Goal: Task Accomplishment & Management: Manage account settings

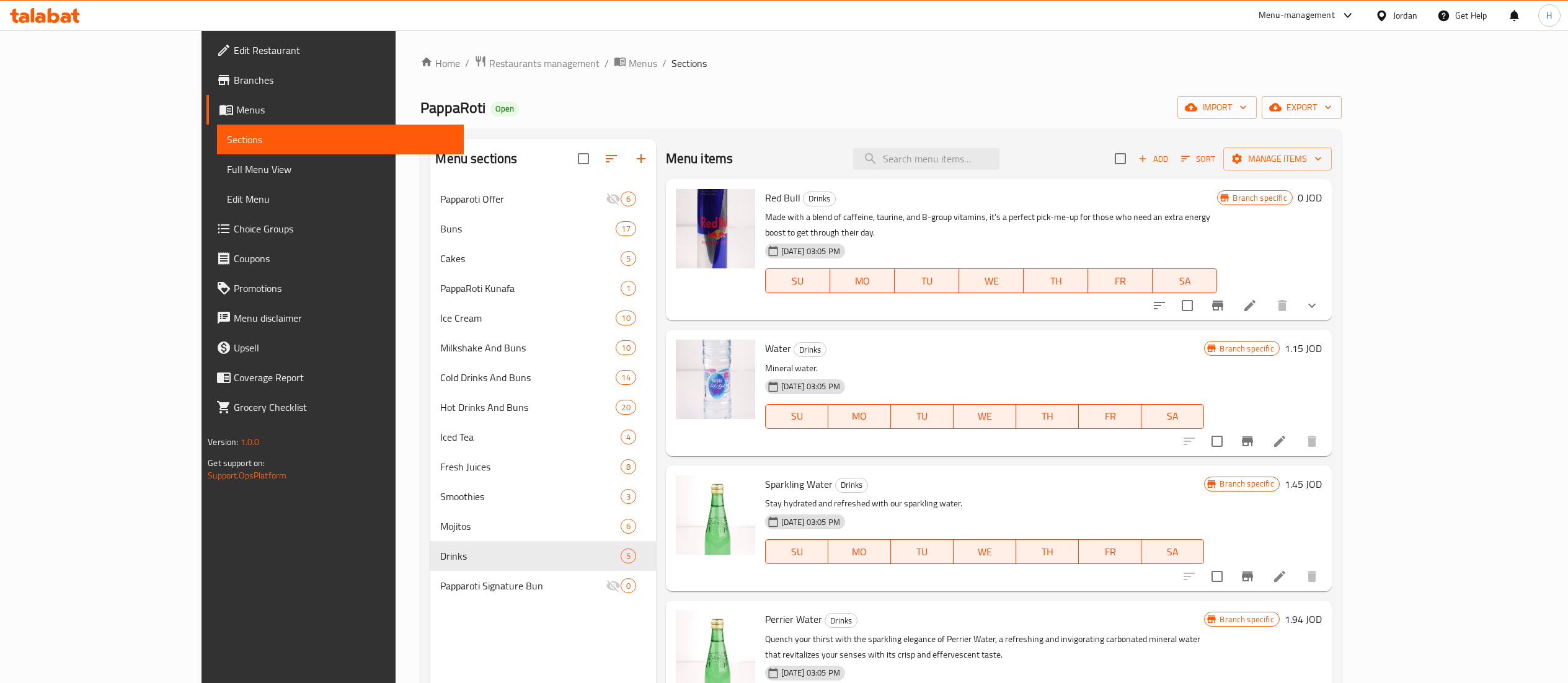
click at [56, 12] on icon at bounding box center [45, 16] width 70 height 15
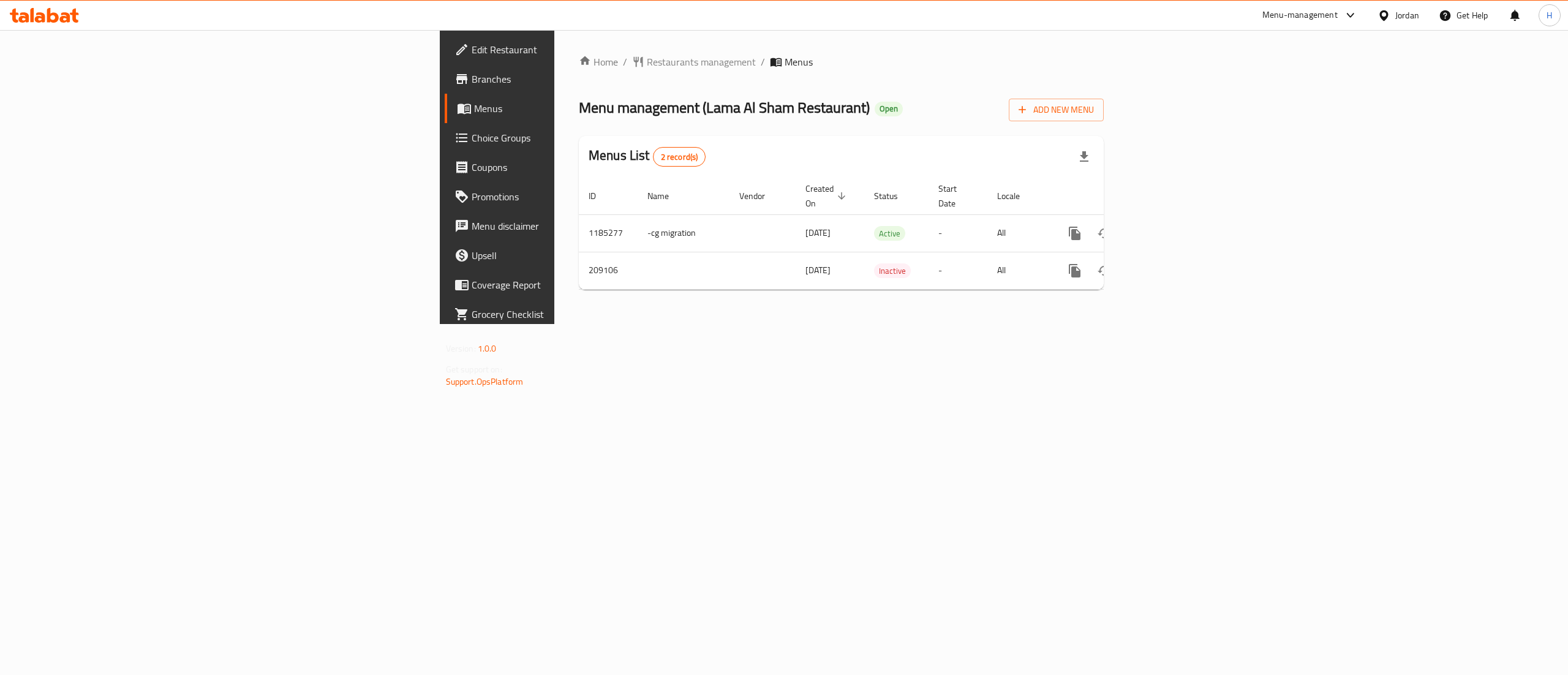
click at [472, 85] on span "Branches" at bounding box center [582, 79] width 221 height 15
click at [1178, 222] on link "enhanced table" at bounding box center [1163, 233] width 29 height 29
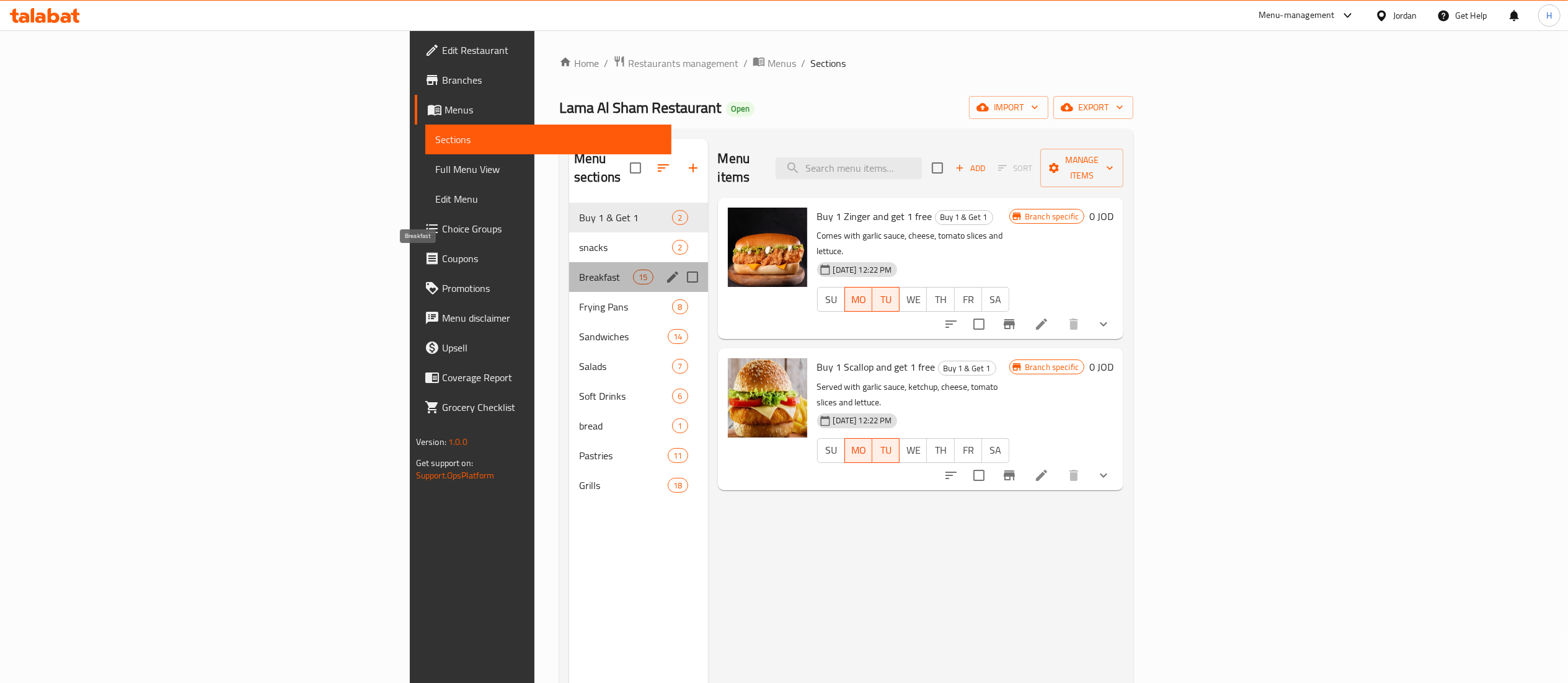
click at [579, 269] on span "Breakfast" at bounding box center [606, 277] width 54 height 15
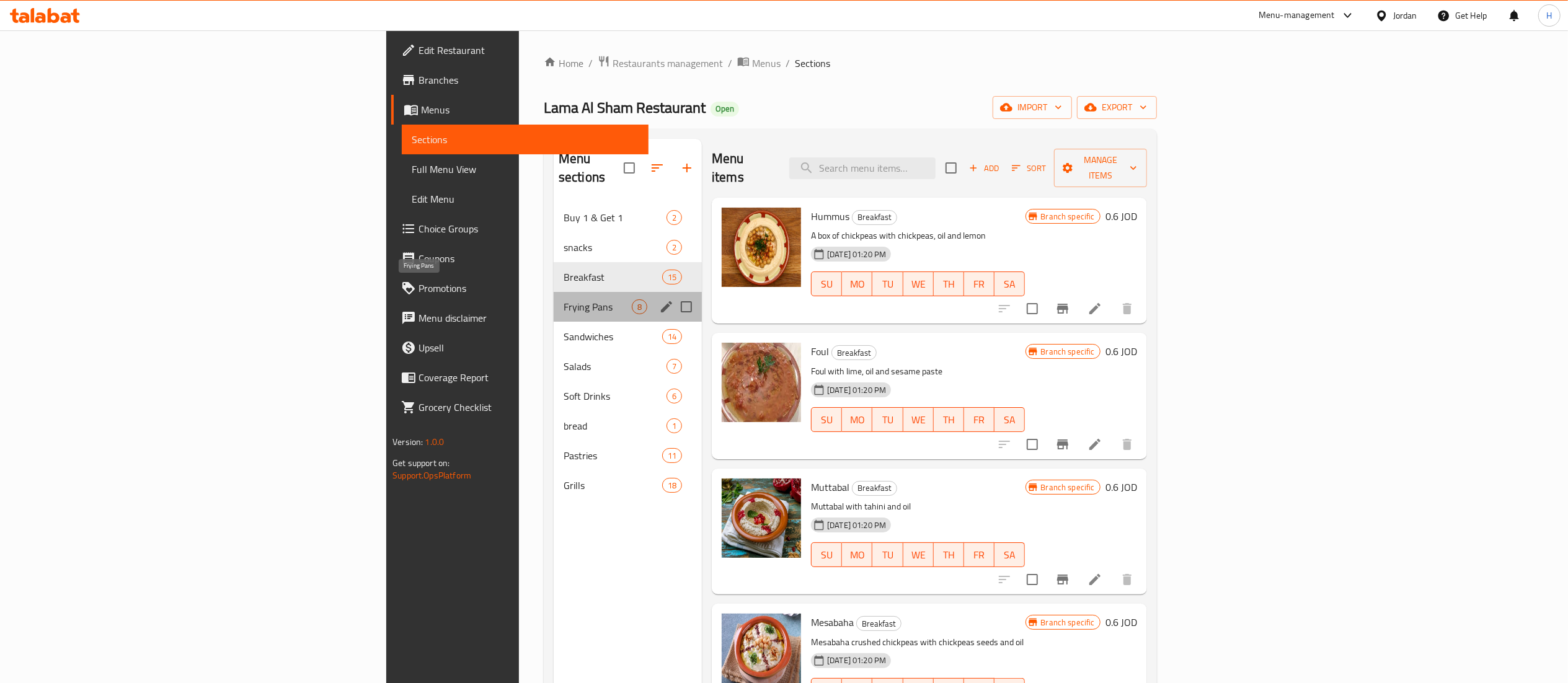
click at [563, 300] on span "Frying Pans" at bounding box center [597, 307] width 68 height 15
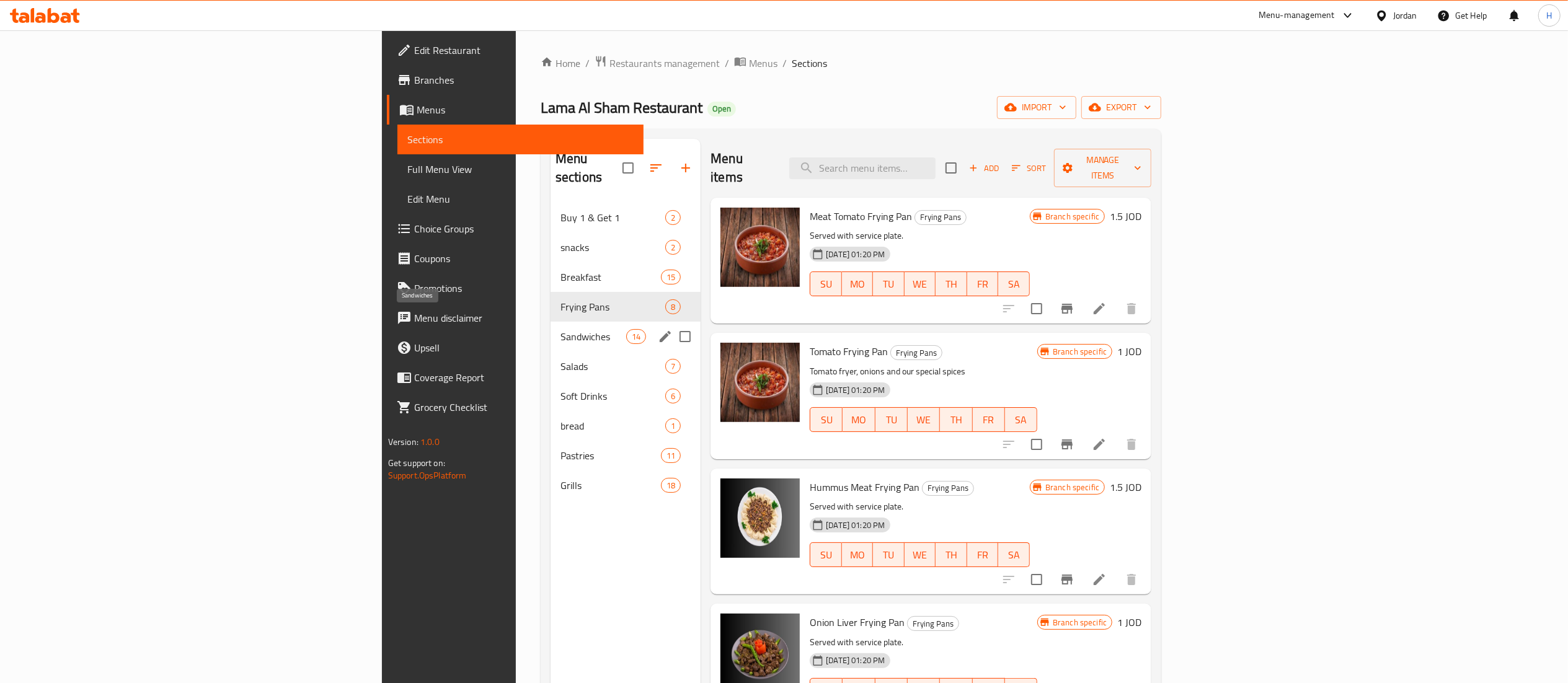
click at [561, 329] on span "Sandwiches" at bounding box center [594, 337] width 66 height 15
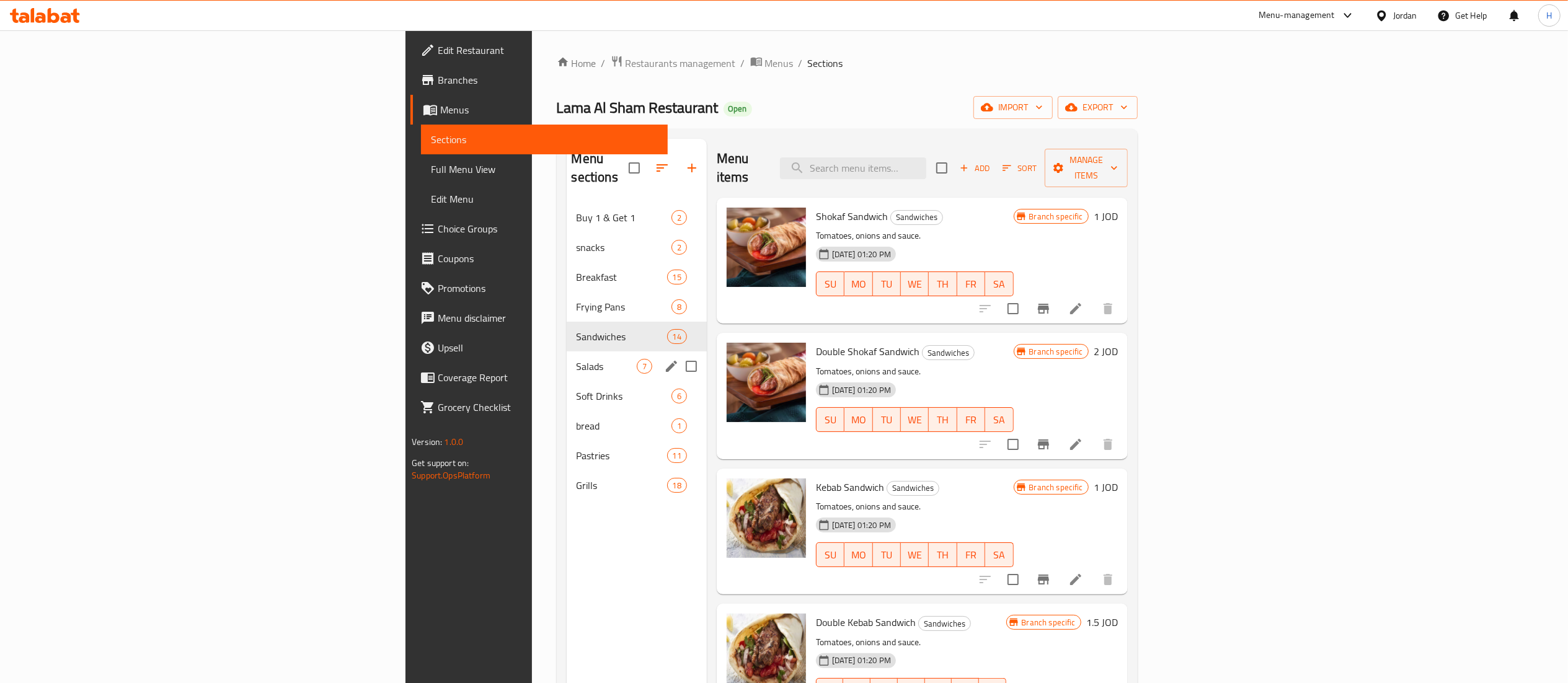
click at [576, 359] on span "Salads" at bounding box center [607, 366] width 60 height 15
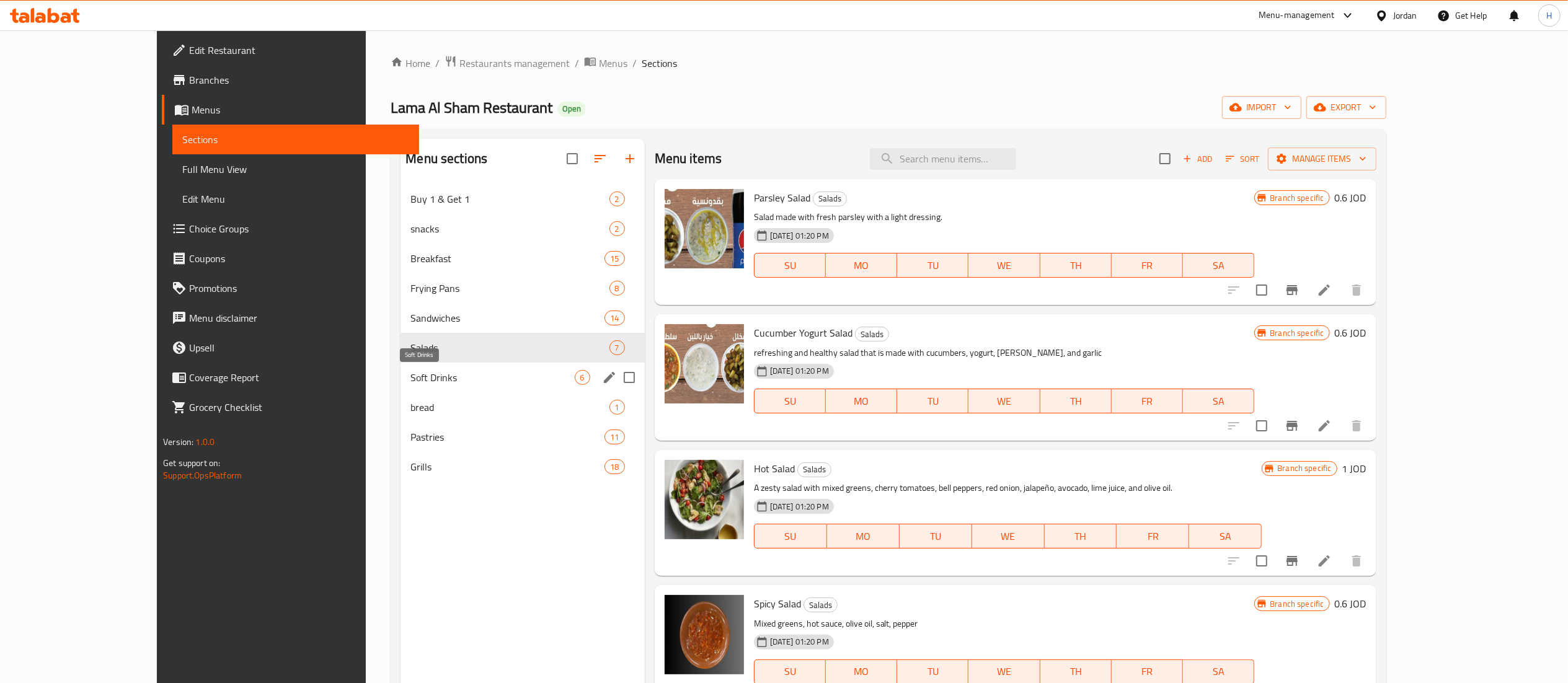
click at [410, 379] on span "Soft Drinks" at bounding box center [492, 378] width 164 height 15
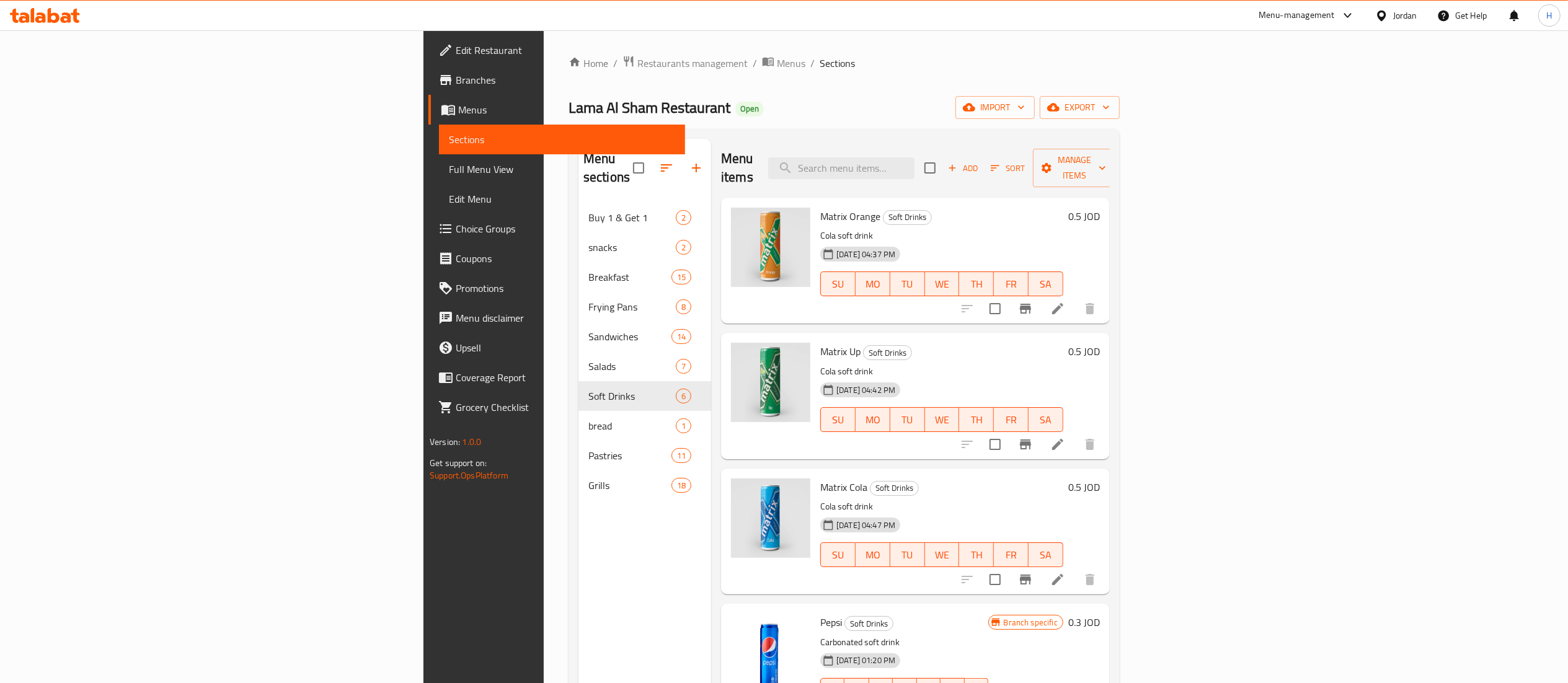
click at [579, 527] on div "Menu sections Buy 1 & Get 1 2 snacks 2 Breakfast 15 Frying Pans 8 Sandwiches 14…" at bounding box center [645, 480] width 133 height 683
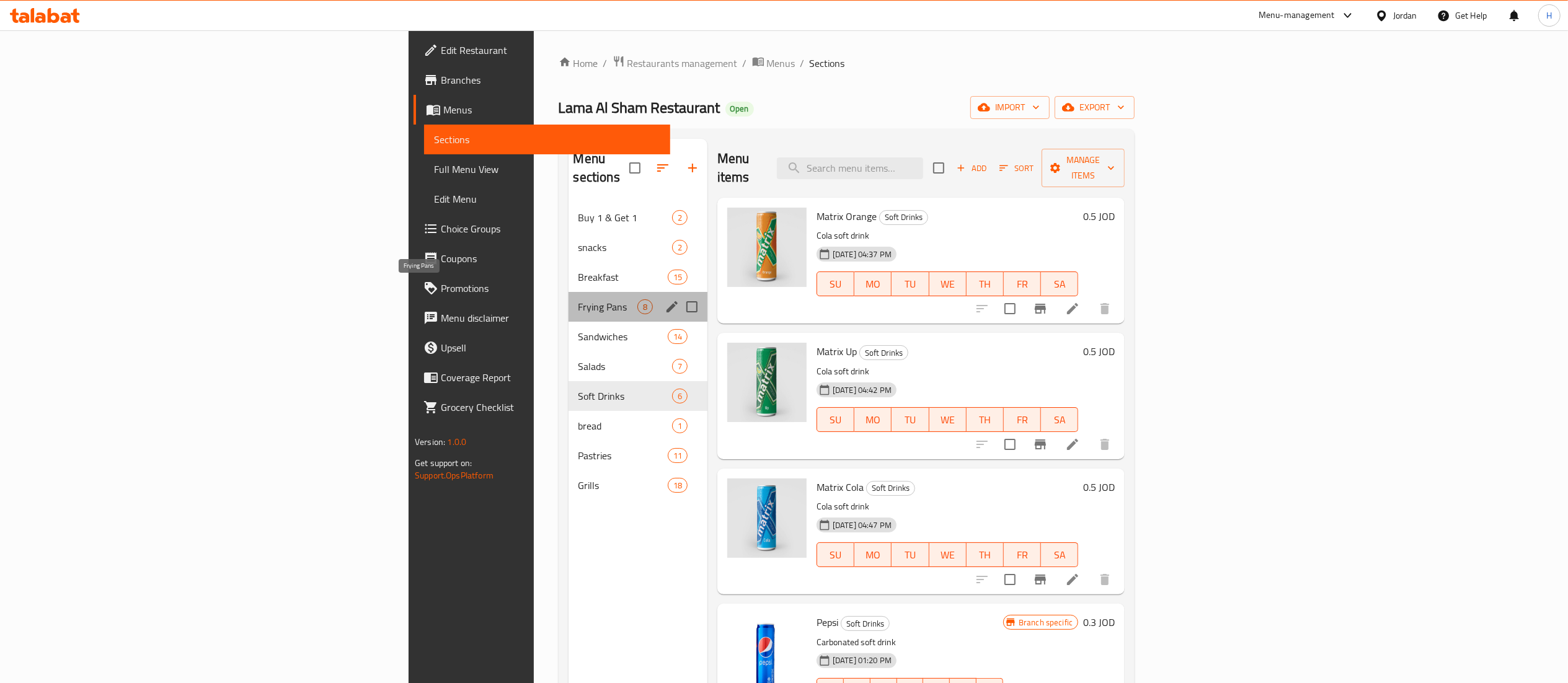
click at [579, 300] on span "Frying Pans" at bounding box center [608, 307] width 59 height 15
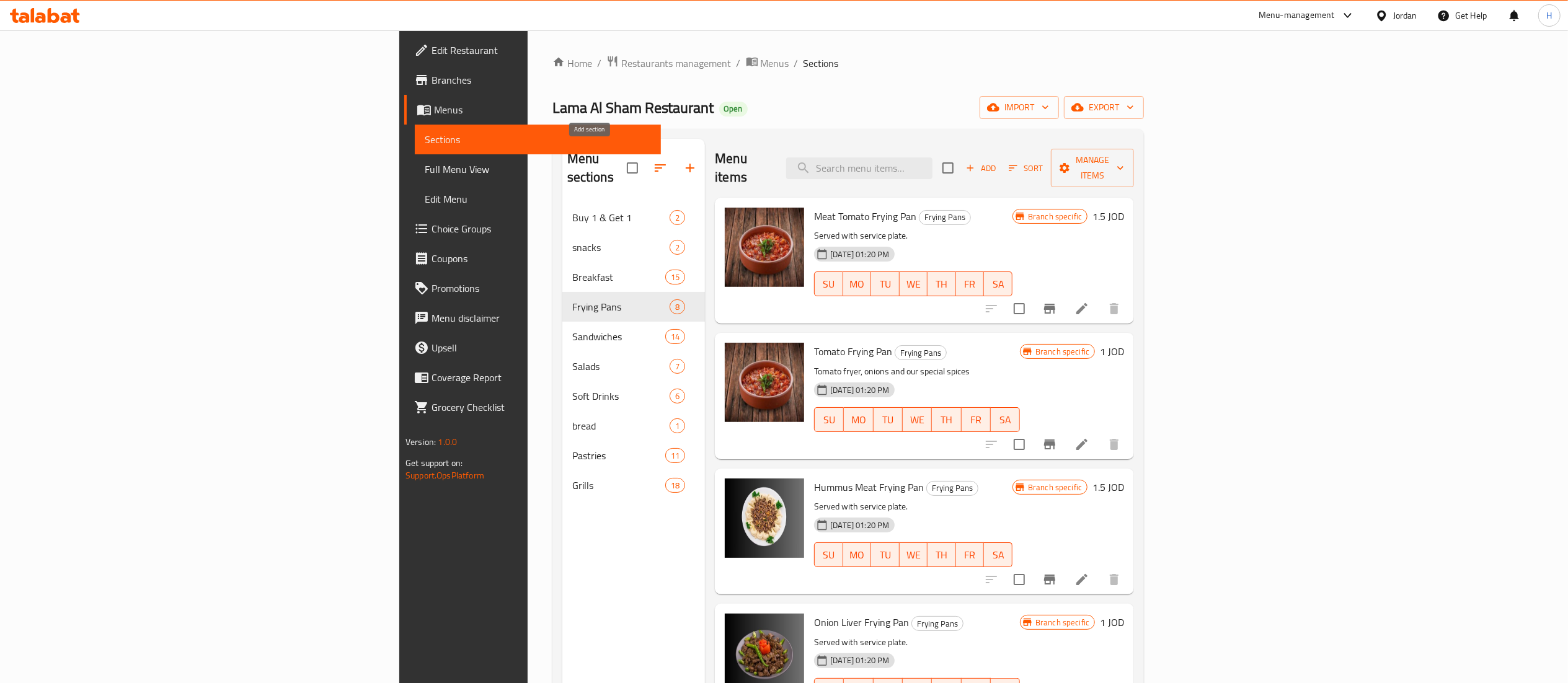
click at [675, 168] on button "button" at bounding box center [690, 168] width 30 height 30
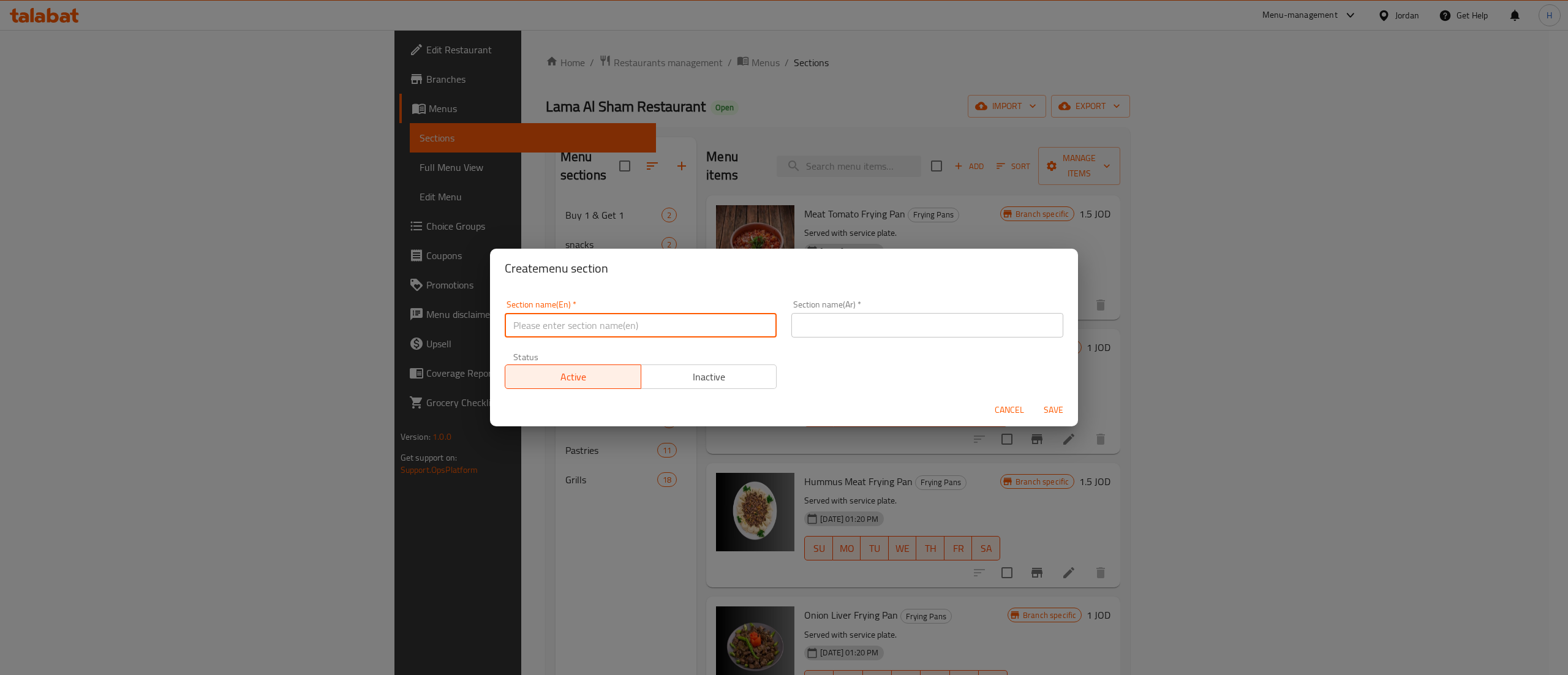
click at [635, 333] on input "text" at bounding box center [640, 325] width 272 height 24
type input "Broasted"
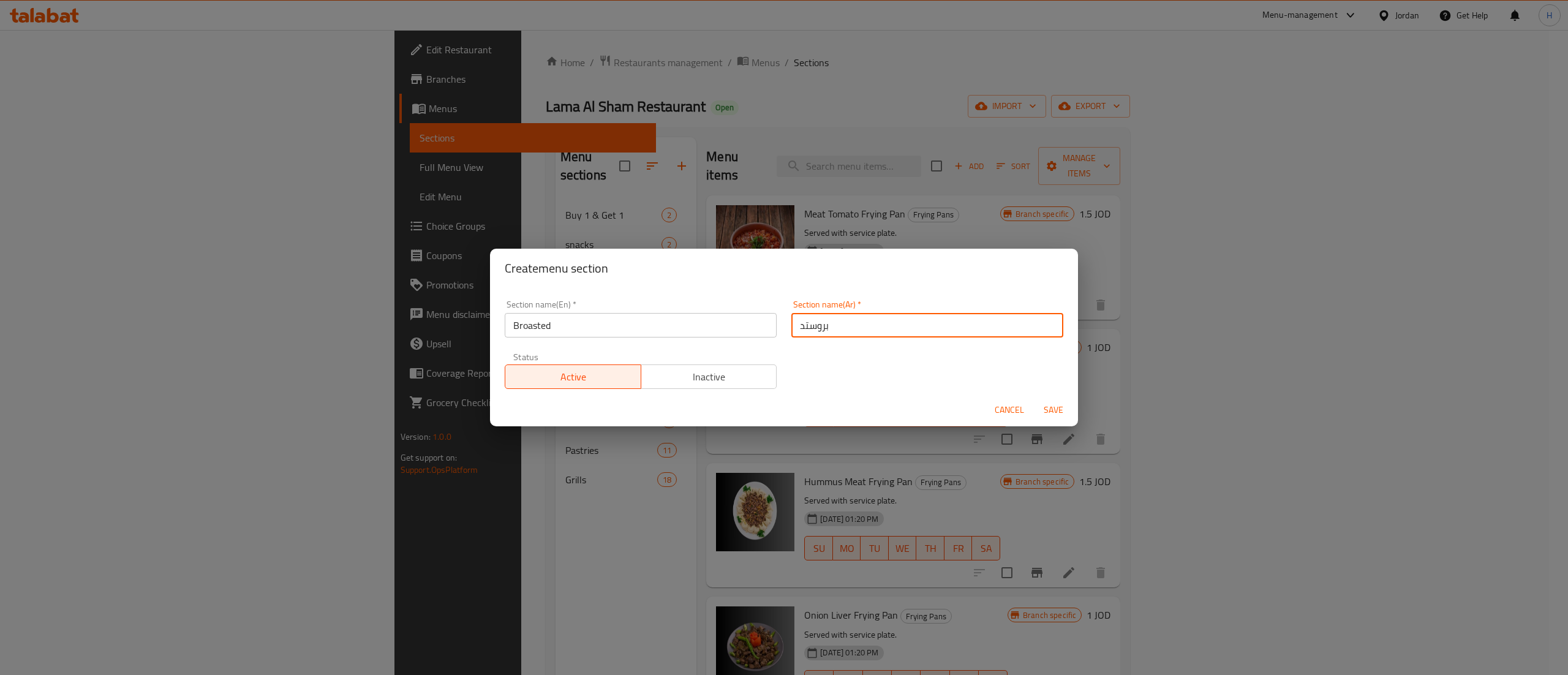
type input "بروستد"
click at [1052, 412] on span "Save" at bounding box center [1053, 410] width 29 height 16
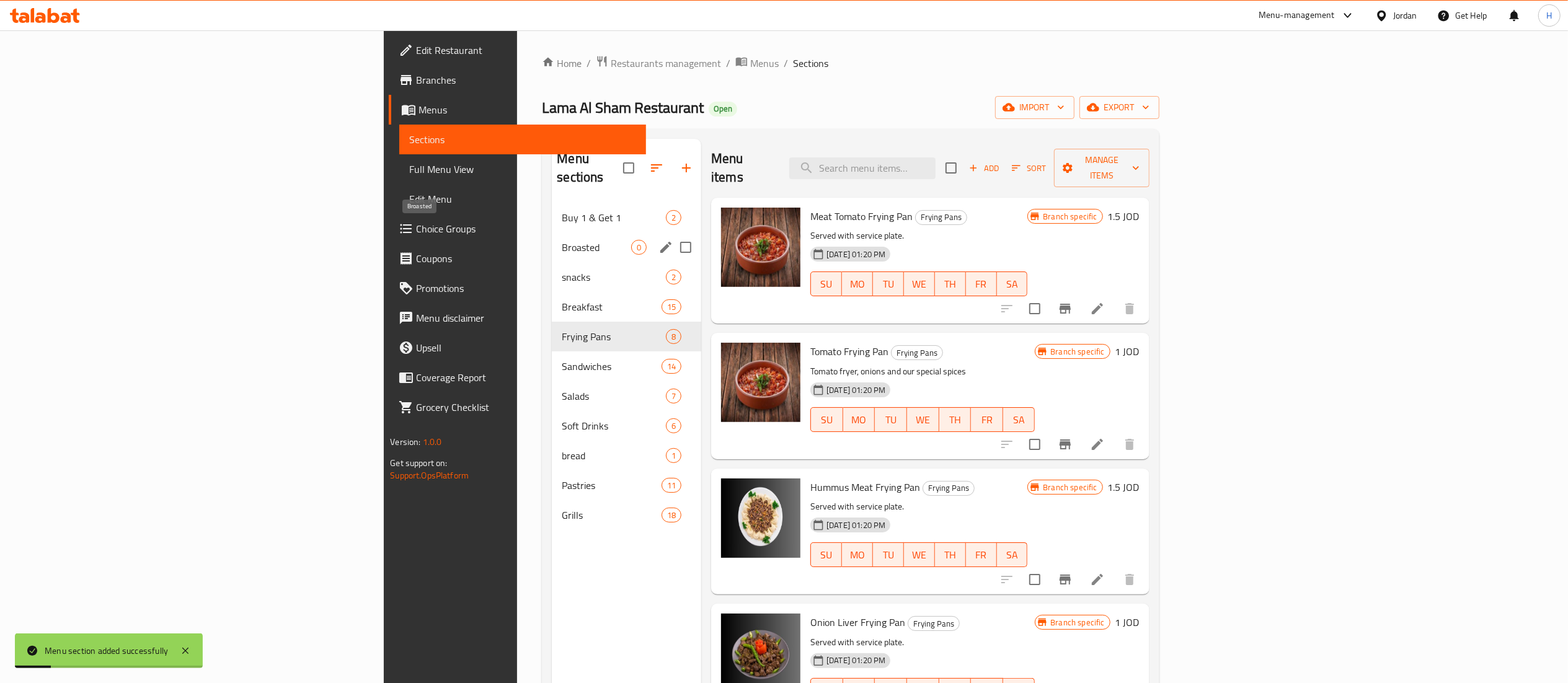
click at [561, 240] on span "Broasted" at bounding box center [596, 247] width 69 height 15
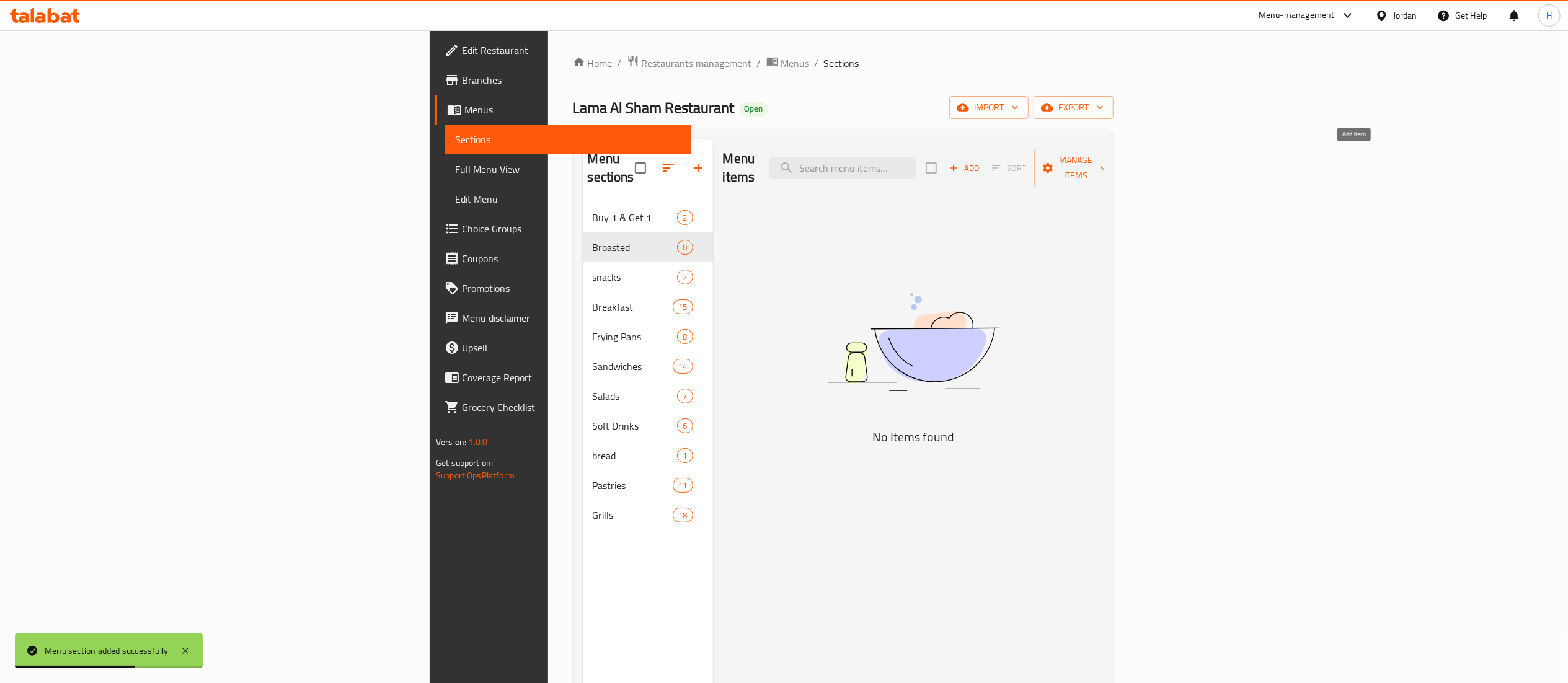
click at [959, 162] on icon "button" at bounding box center [954, 168] width 11 height 11
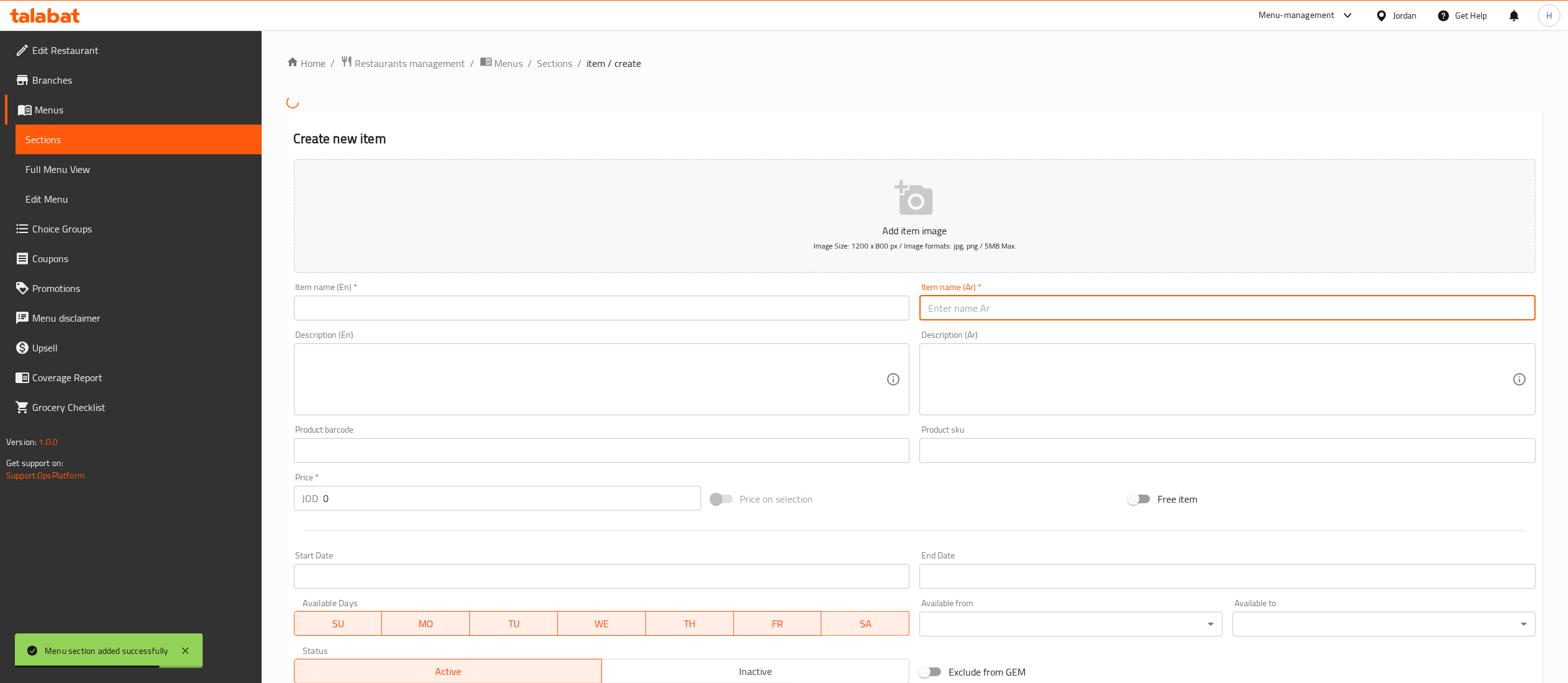
click at [955, 306] on input "text" at bounding box center [1227, 308] width 616 height 25
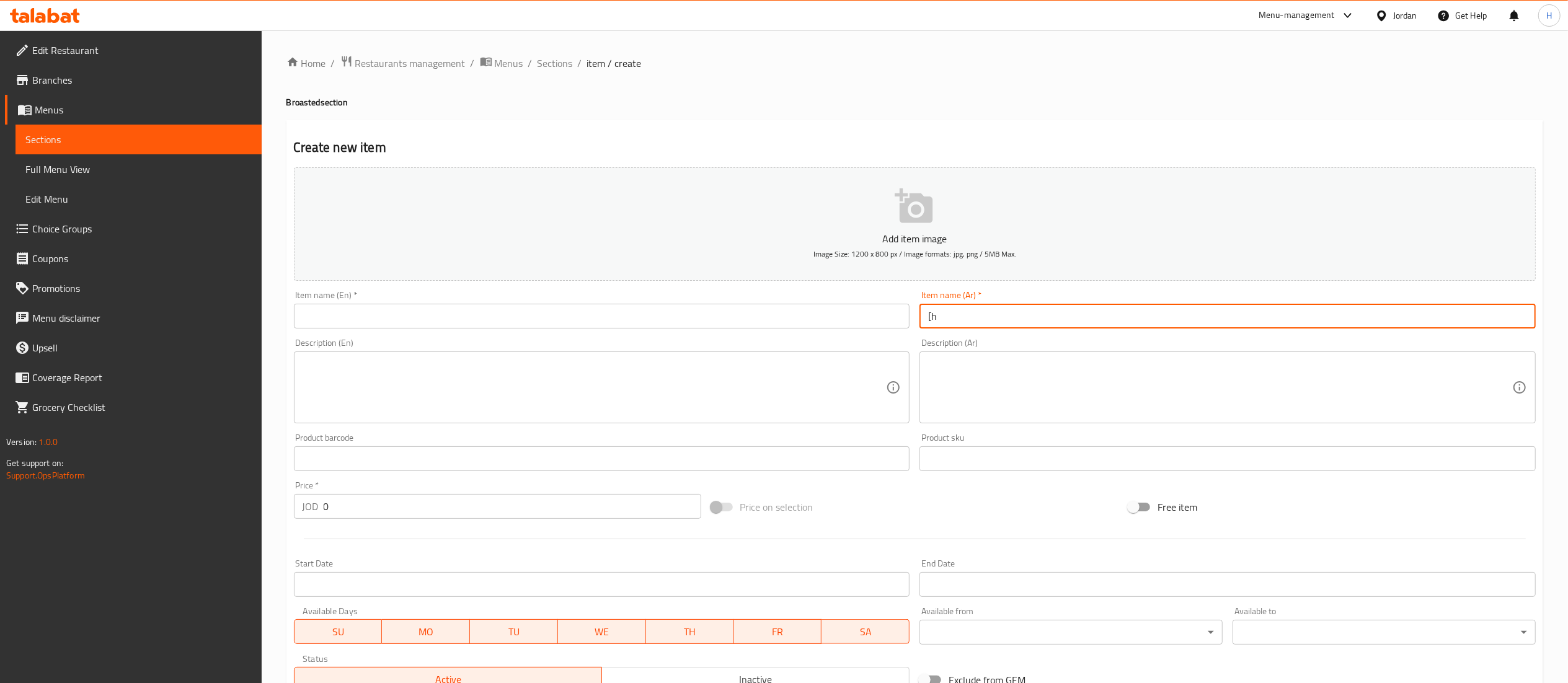
type input "["
type input "[PERSON_NAME] 8 قطع"
click at [989, 379] on textarea at bounding box center [1220, 388] width 584 height 59
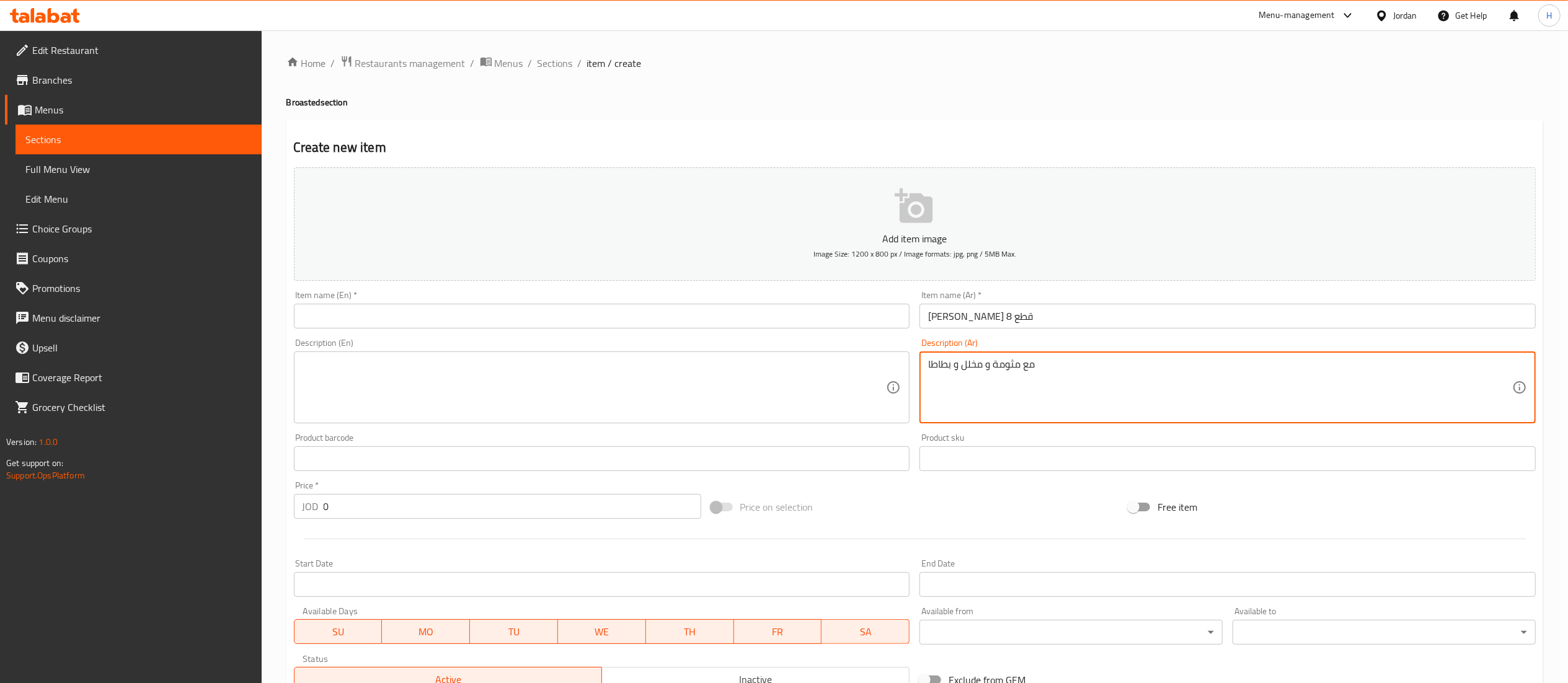
type textarea "مع مثومة و مخلل و بطاطا"
click at [575, 324] on input "text" at bounding box center [602, 316] width 616 height 25
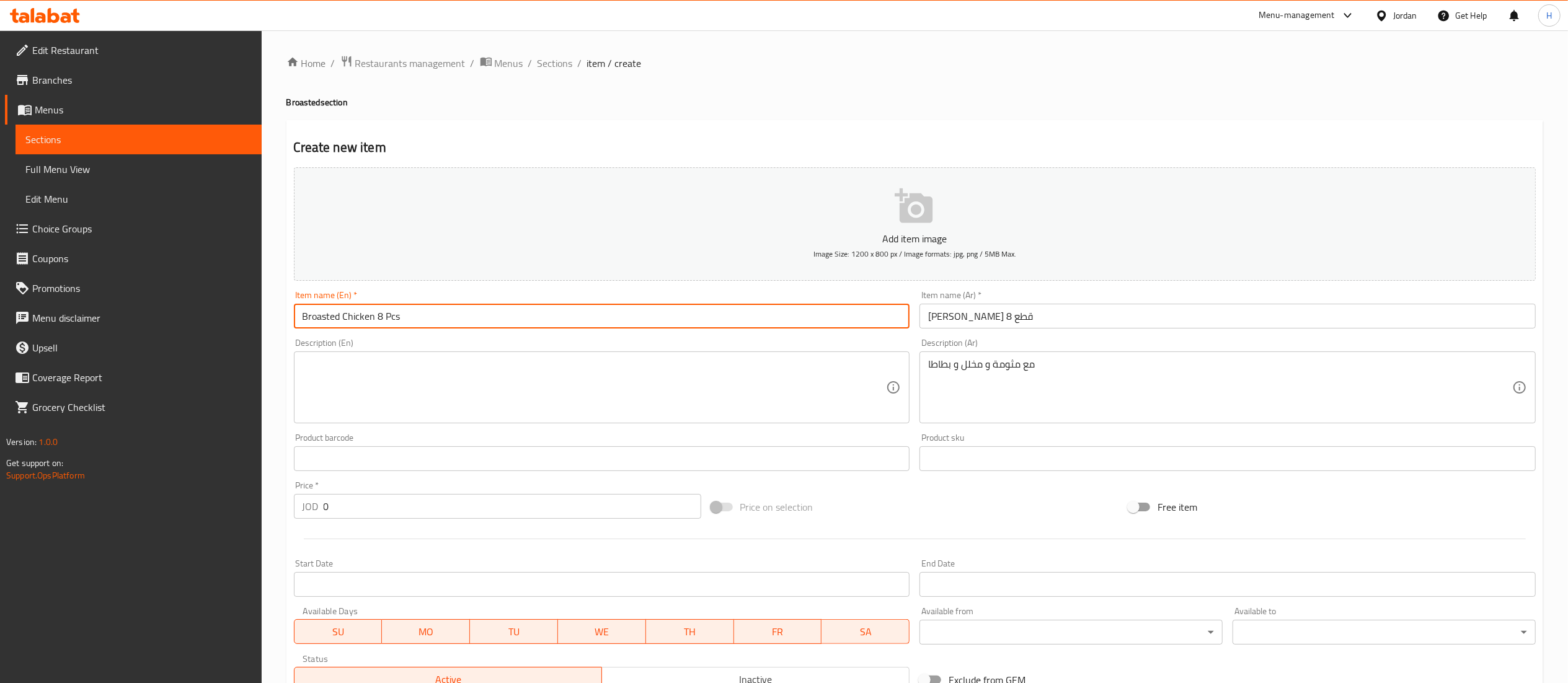
type input "Broasted Chicken 8 Pcs"
click at [460, 381] on textarea at bounding box center [594, 388] width 584 height 59
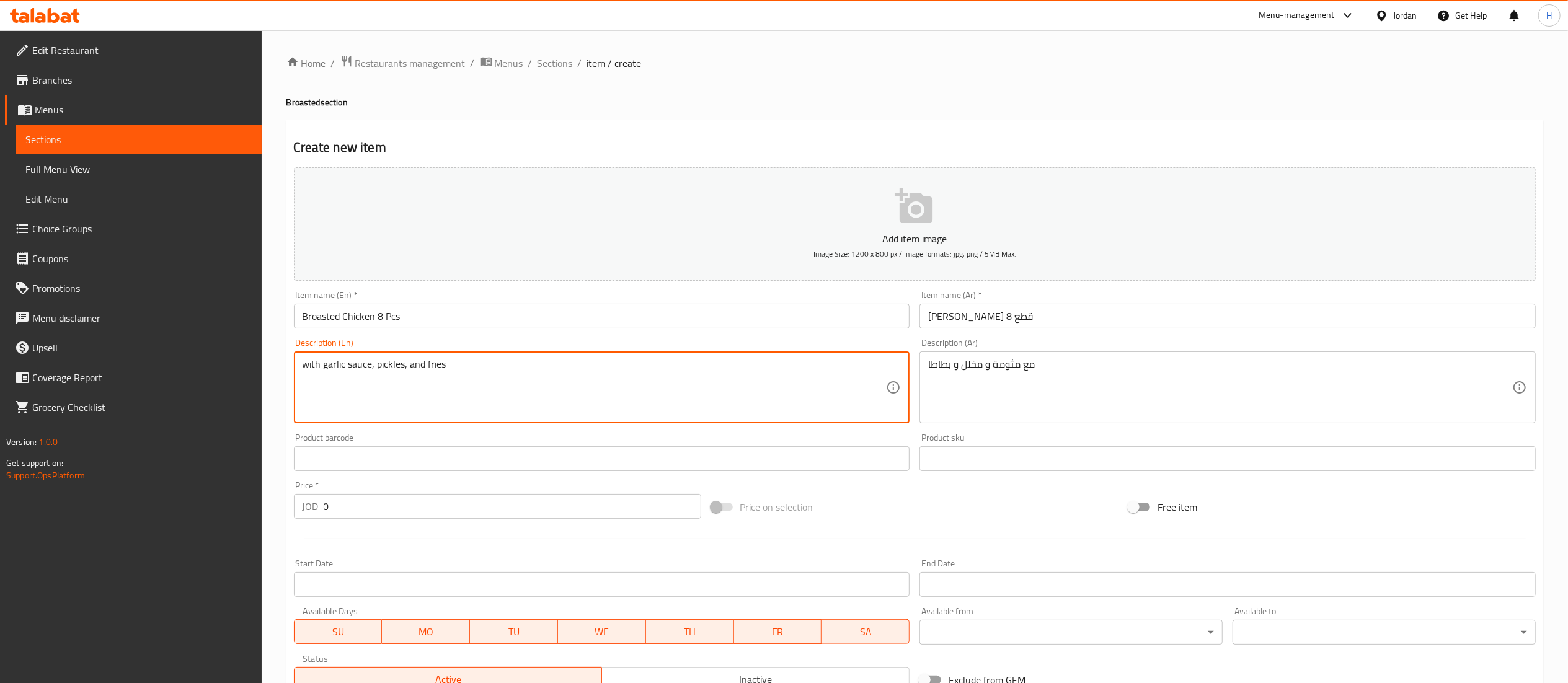
type textarea "with garlic sauce, pickles, and fries"
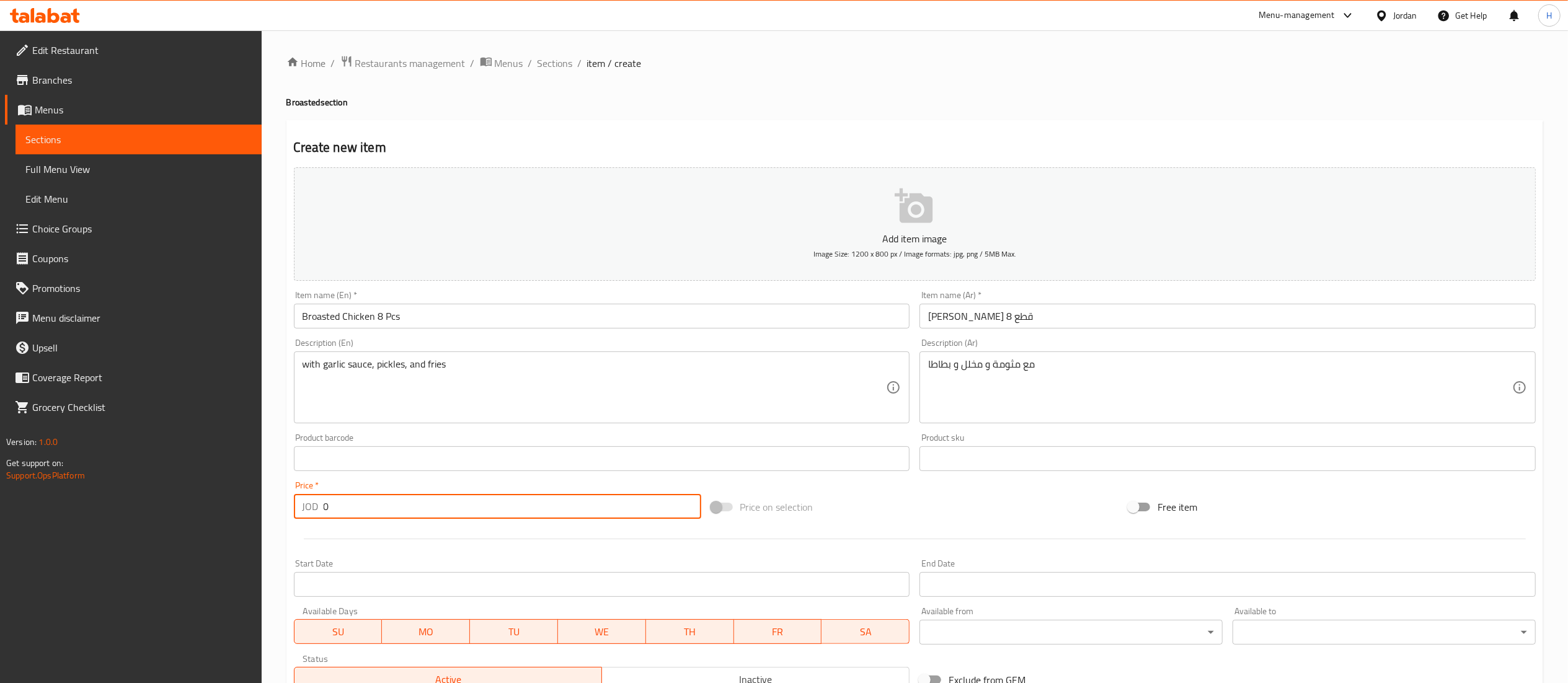
click at [344, 507] on input "0" at bounding box center [512, 506] width 377 height 25
click at [227, 496] on div "Edit Restaurant Branches Menus Sections Full Menu View Edit Menu Choice Groups …" at bounding box center [131, 372] width 262 height 683
drag, startPoint x: 335, startPoint y: 513, endPoint x: 291, endPoint y: 511, distance: 44.0
click at [291, 511] on div "Price   * JOD 0 Price *" at bounding box center [497, 500] width 417 height 47
type input "8"
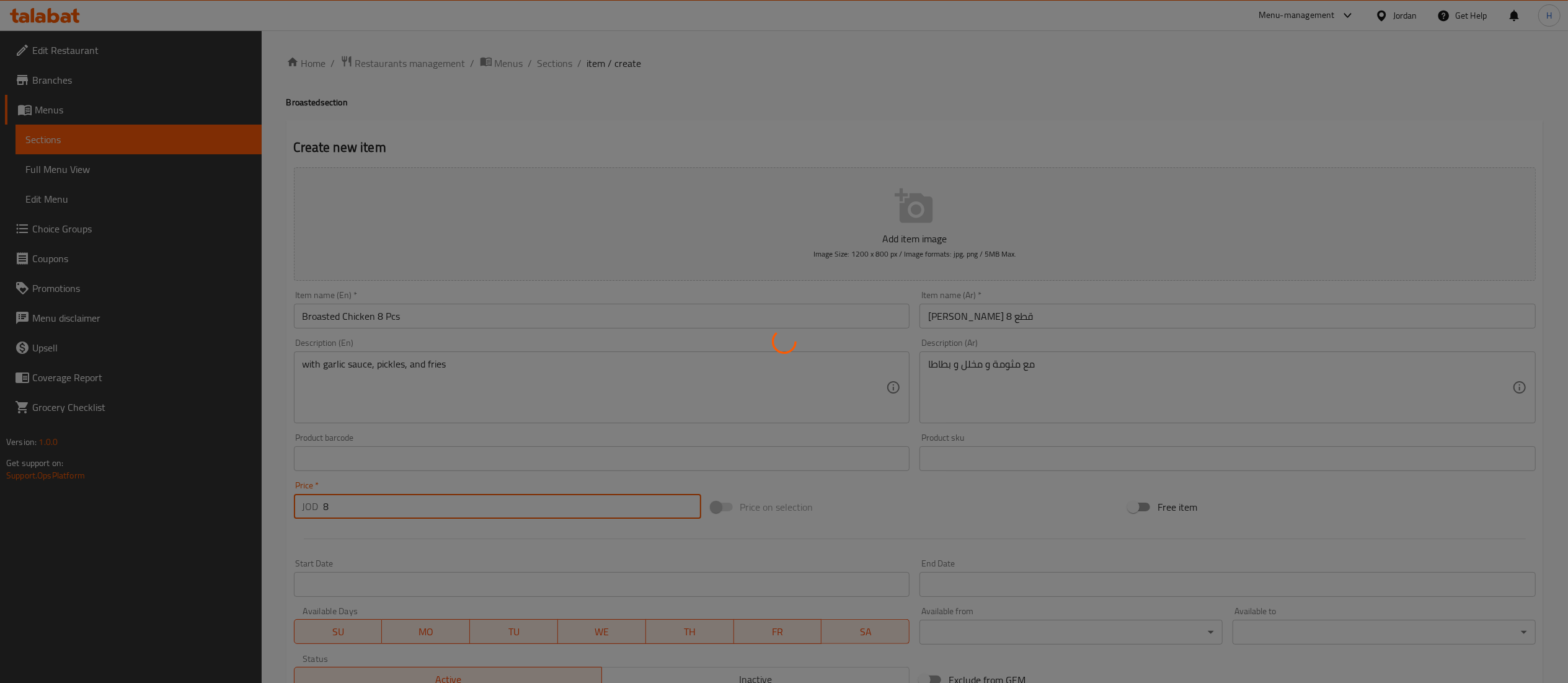
type input "0"
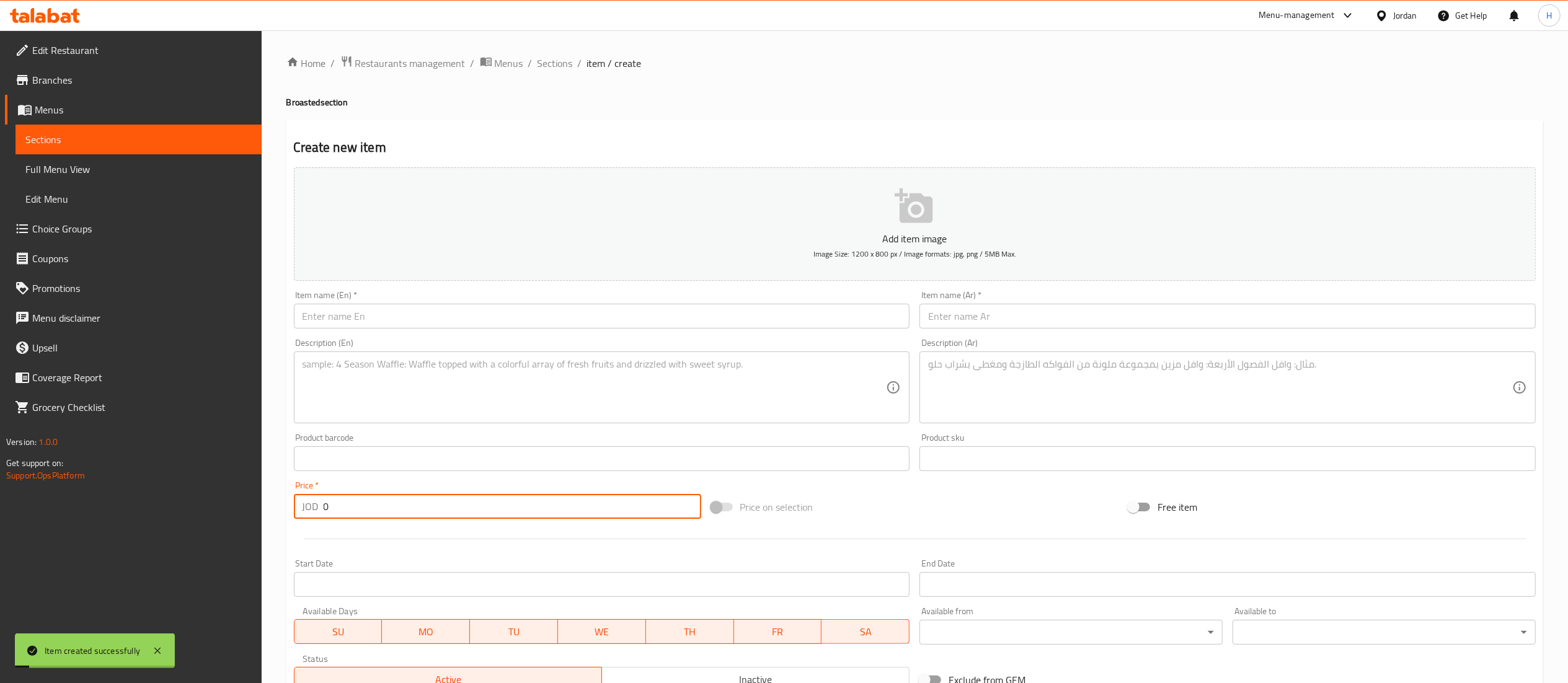
click at [415, 314] on input "text" at bounding box center [602, 316] width 616 height 25
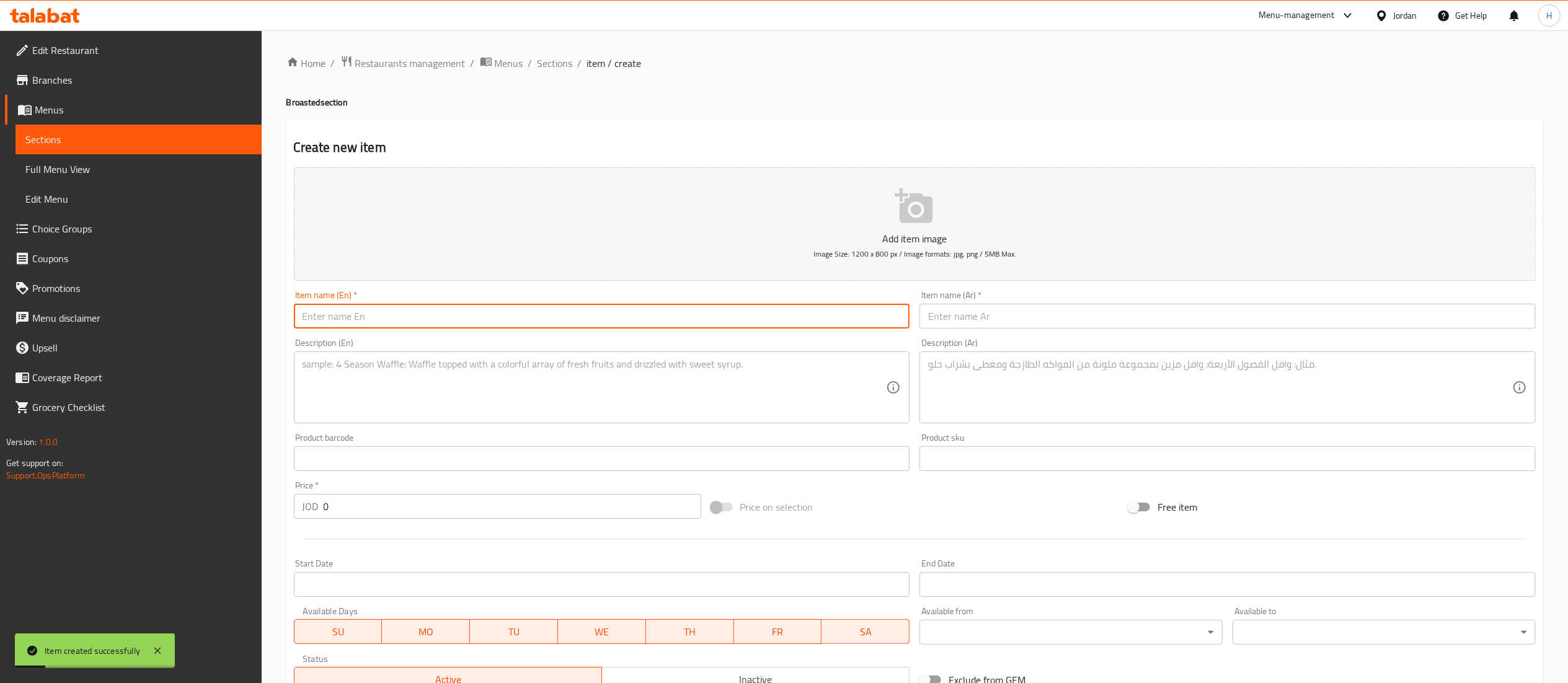
click at [973, 317] on input "text" at bounding box center [1227, 316] width 616 height 25
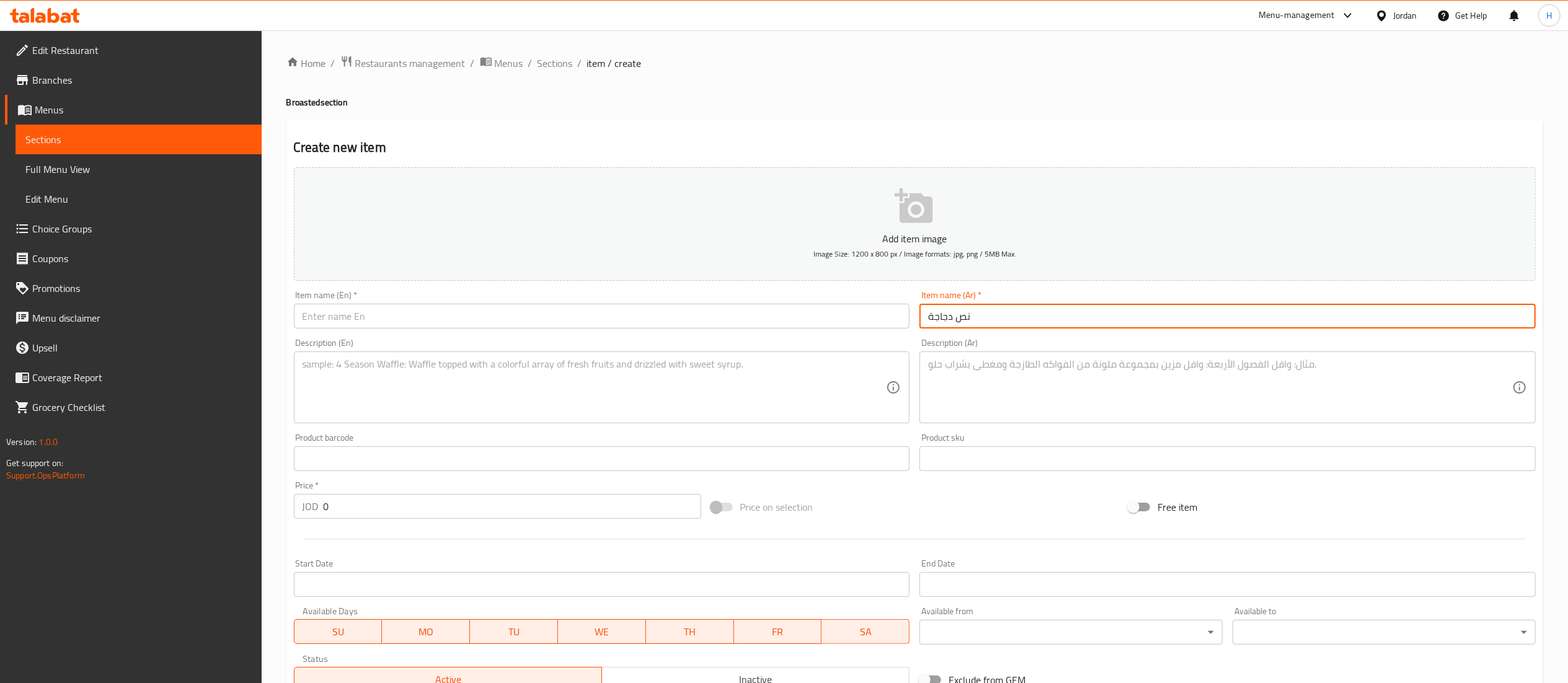
type input "نص دجاجة"
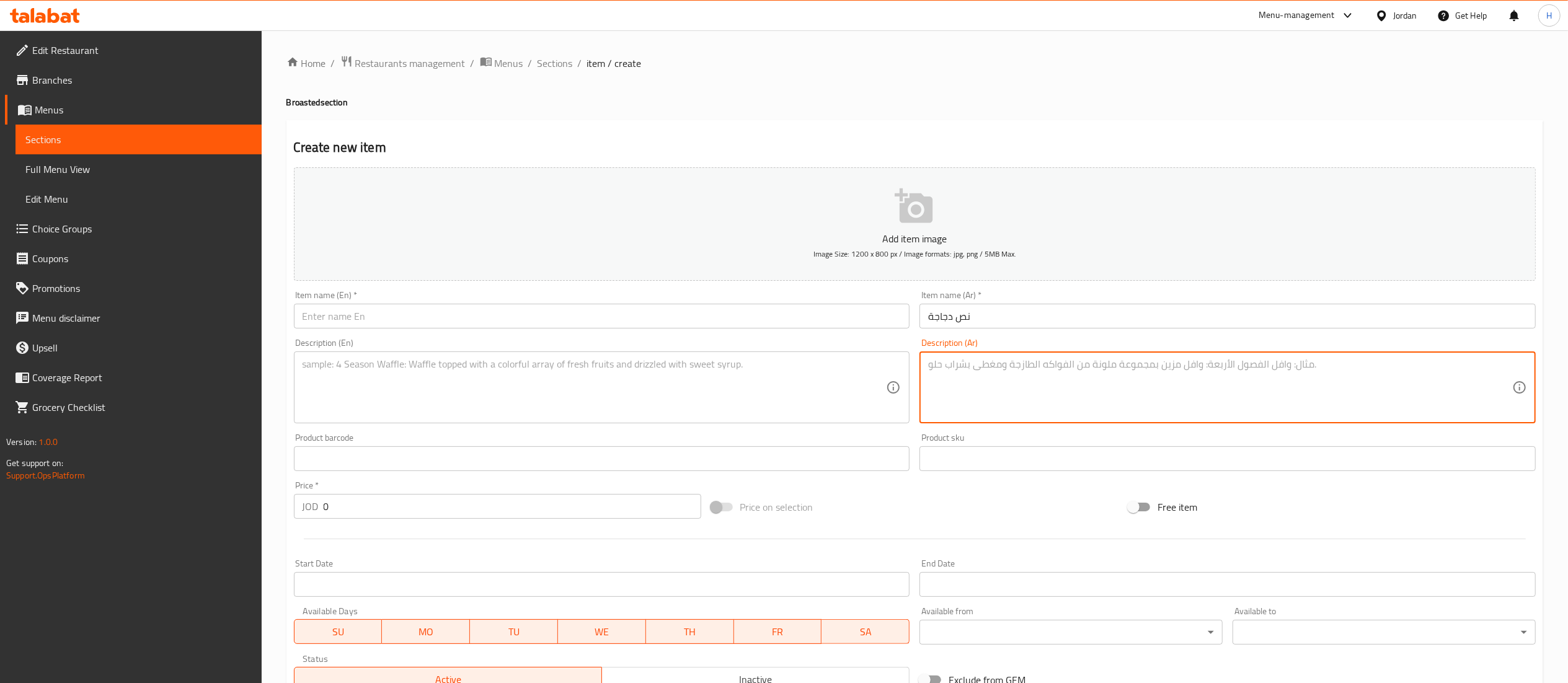
click at [1080, 385] on textarea at bounding box center [1220, 388] width 584 height 59
type textarea "مع مثومة و مخلل و بطاطا"
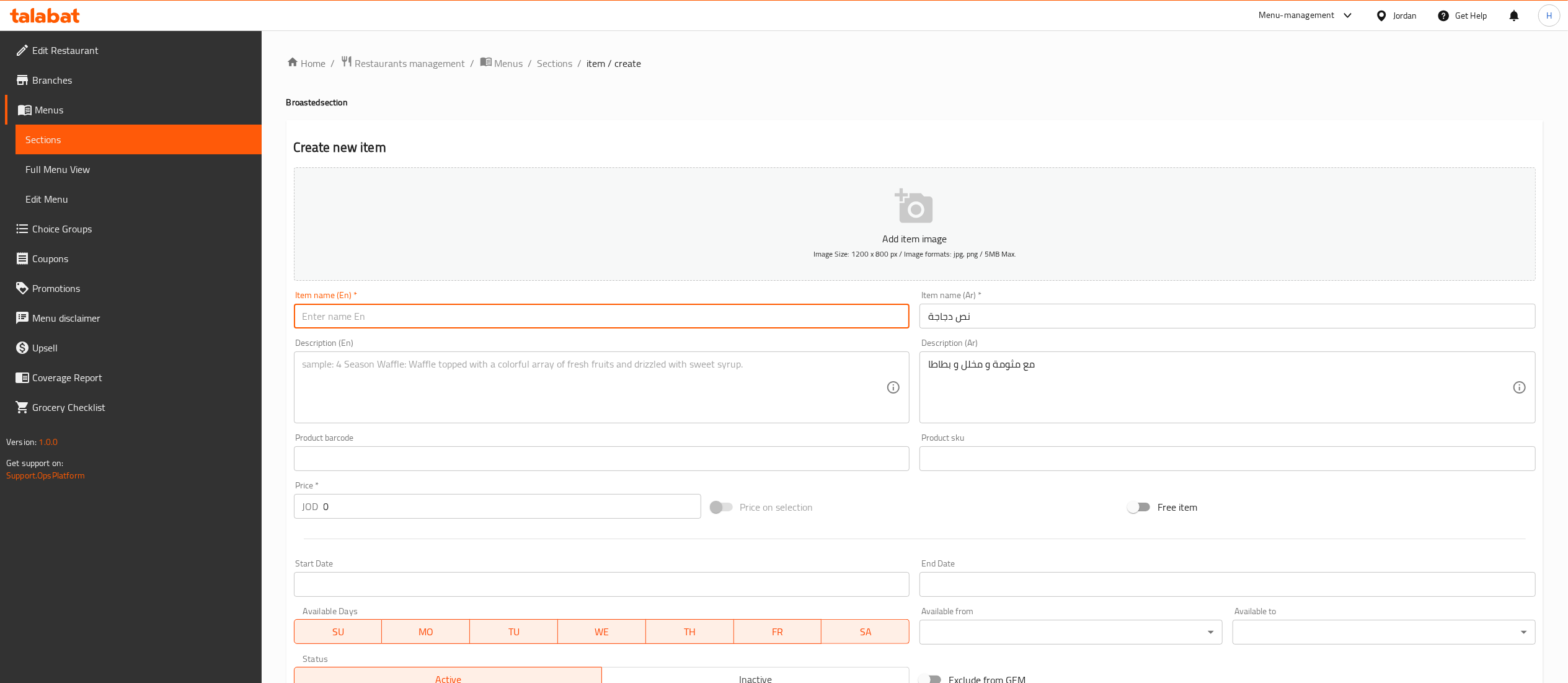
click at [380, 319] on input "text" at bounding box center [602, 316] width 616 height 25
type input "Half Chicken"
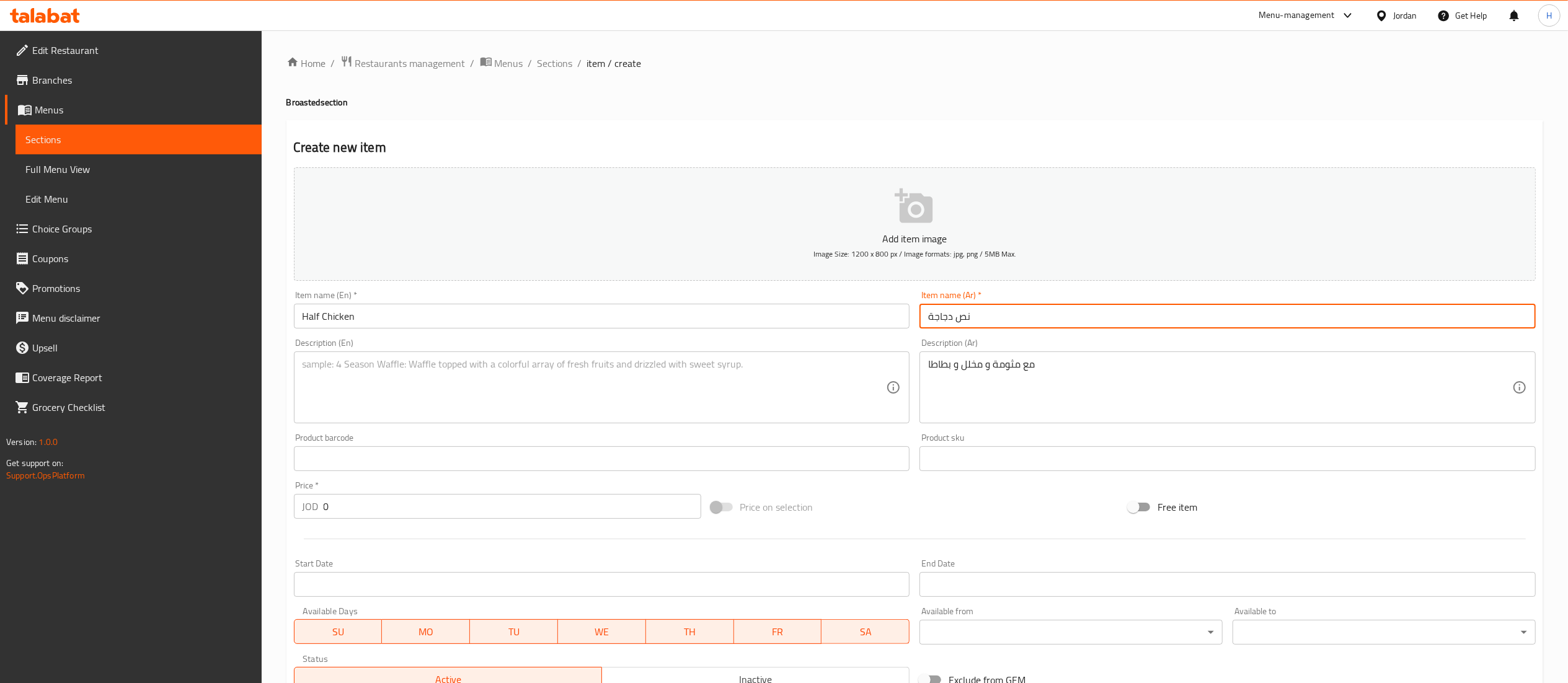
click at [1052, 316] on input "نص دجاجة" at bounding box center [1227, 316] width 616 height 25
type input "نص دجاجة بروستد 4 قطع"
click at [422, 321] on input "Half Chicken" at bounding box center [602, 316] width 616 height 25
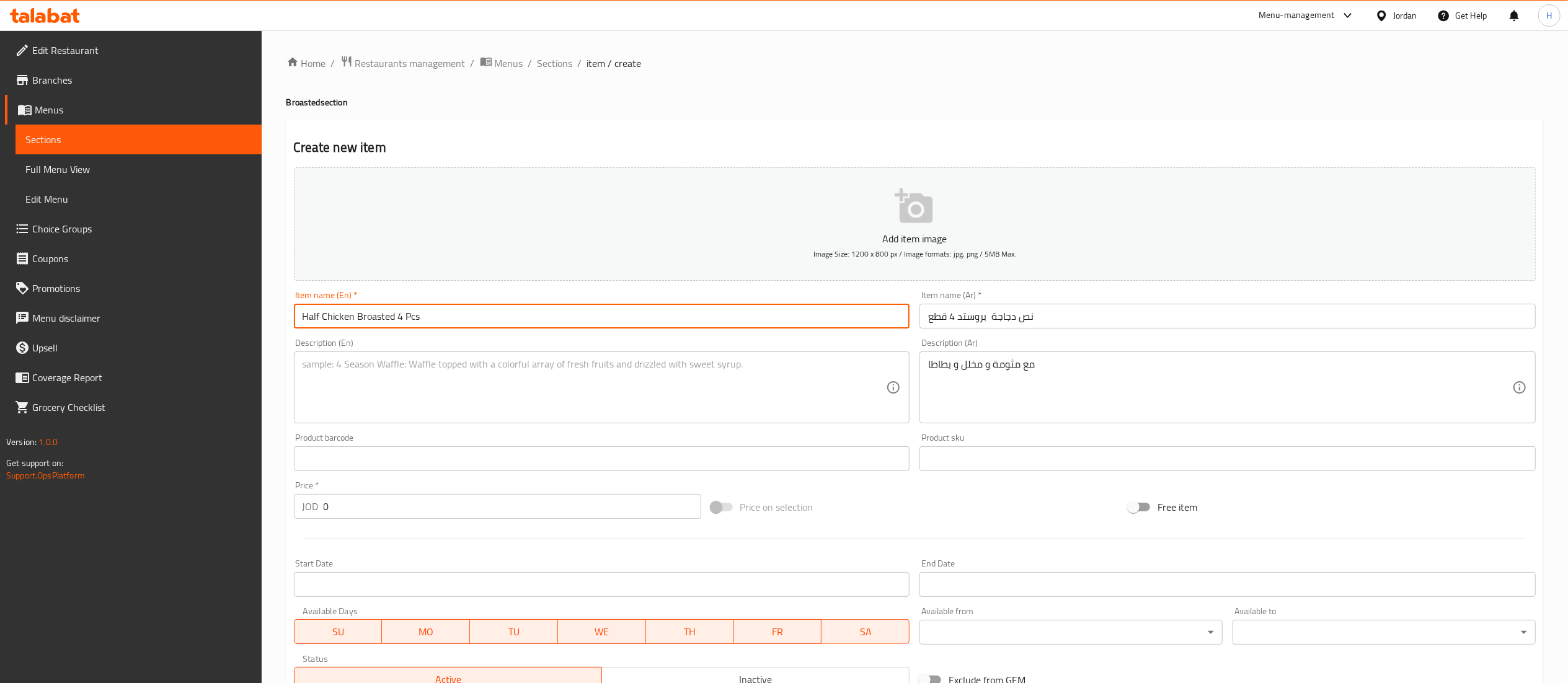
type input "Half Chicken Broasted 4 Pcs"
click at [396, 361] on textarea at bounding box center [594, 388] width 584 height 59
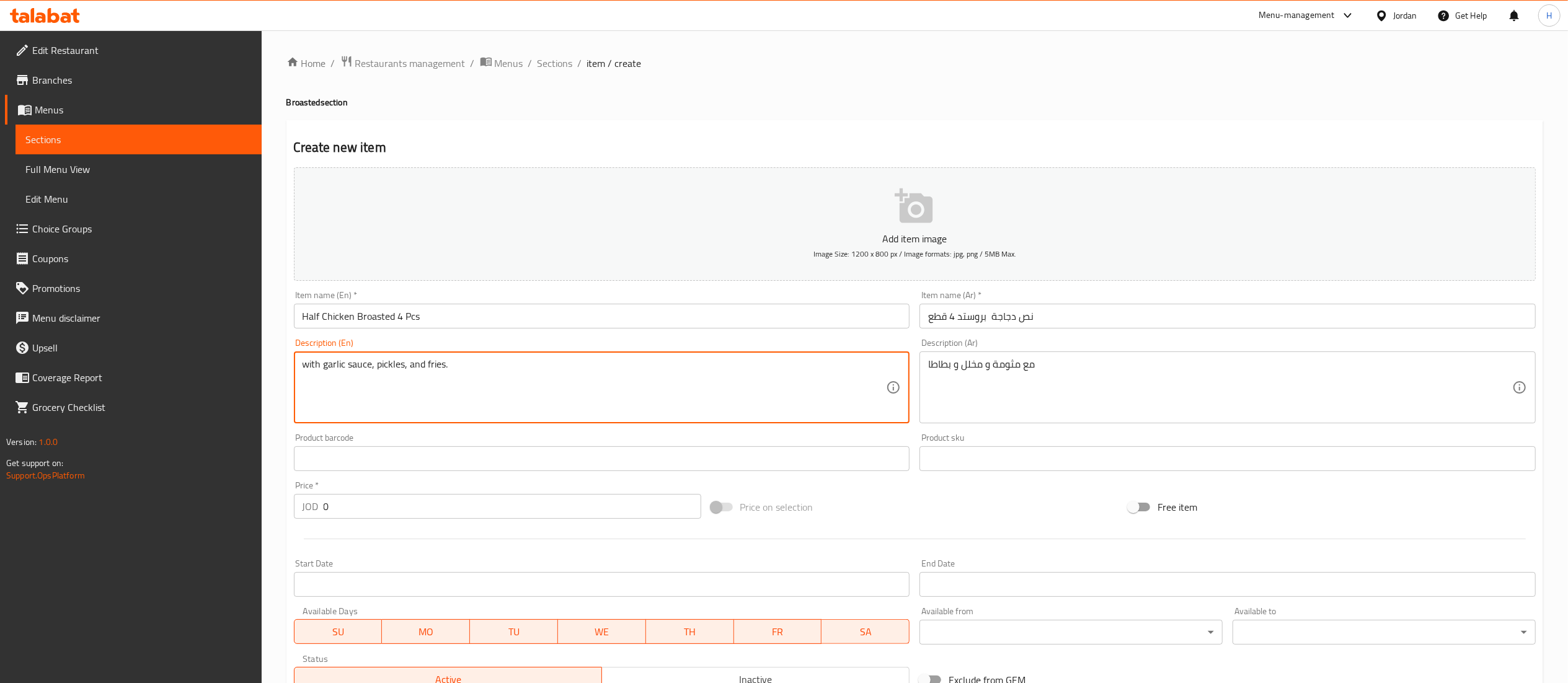
type textarea "with garlic sauce, pickles, and fries."
drag, startPoint x: 355, startPoint y: 502, endPoint x: 302, endPoint y: 485, distance: 55.7
click at [302, 485] on div "Price   * JOD 0 Price *" at bounding box center [497, 500] width 407 height 38
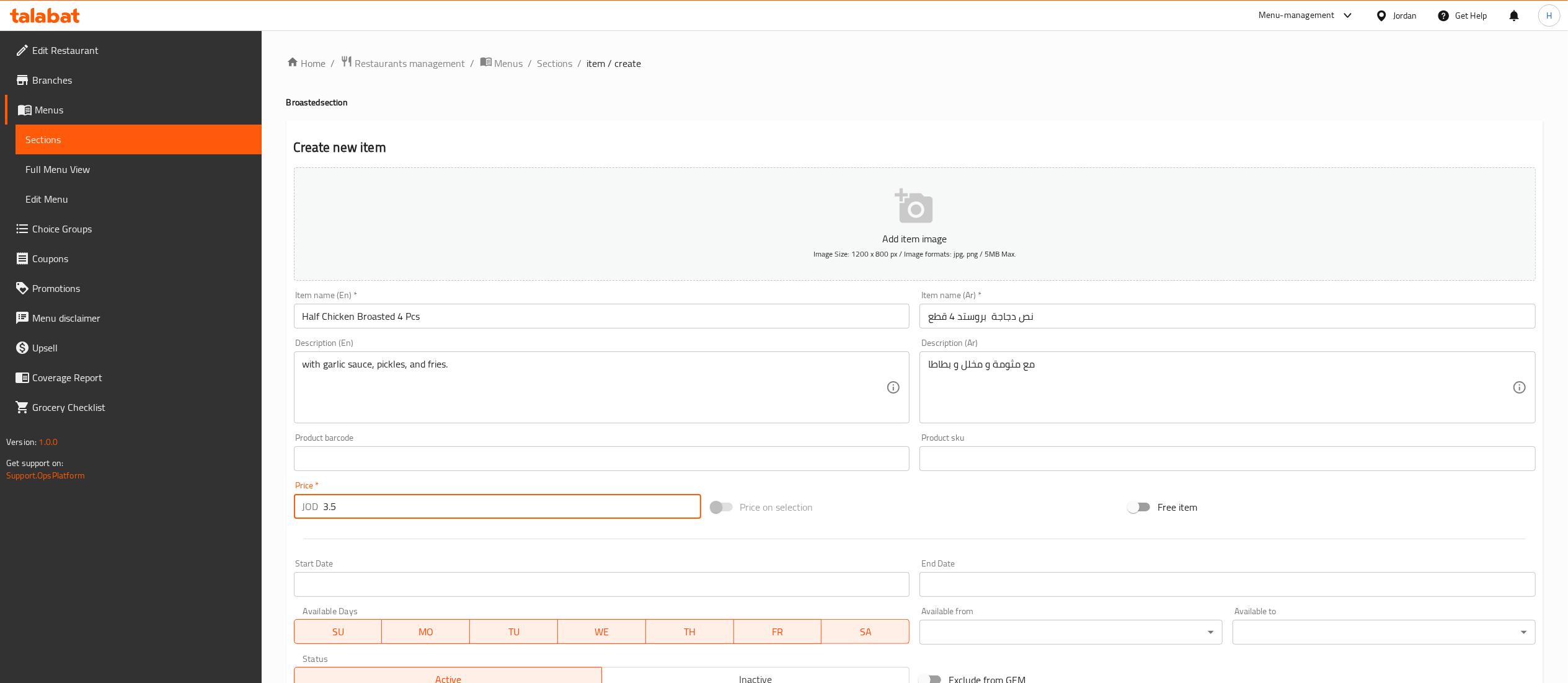
scroll to position [192, 0]
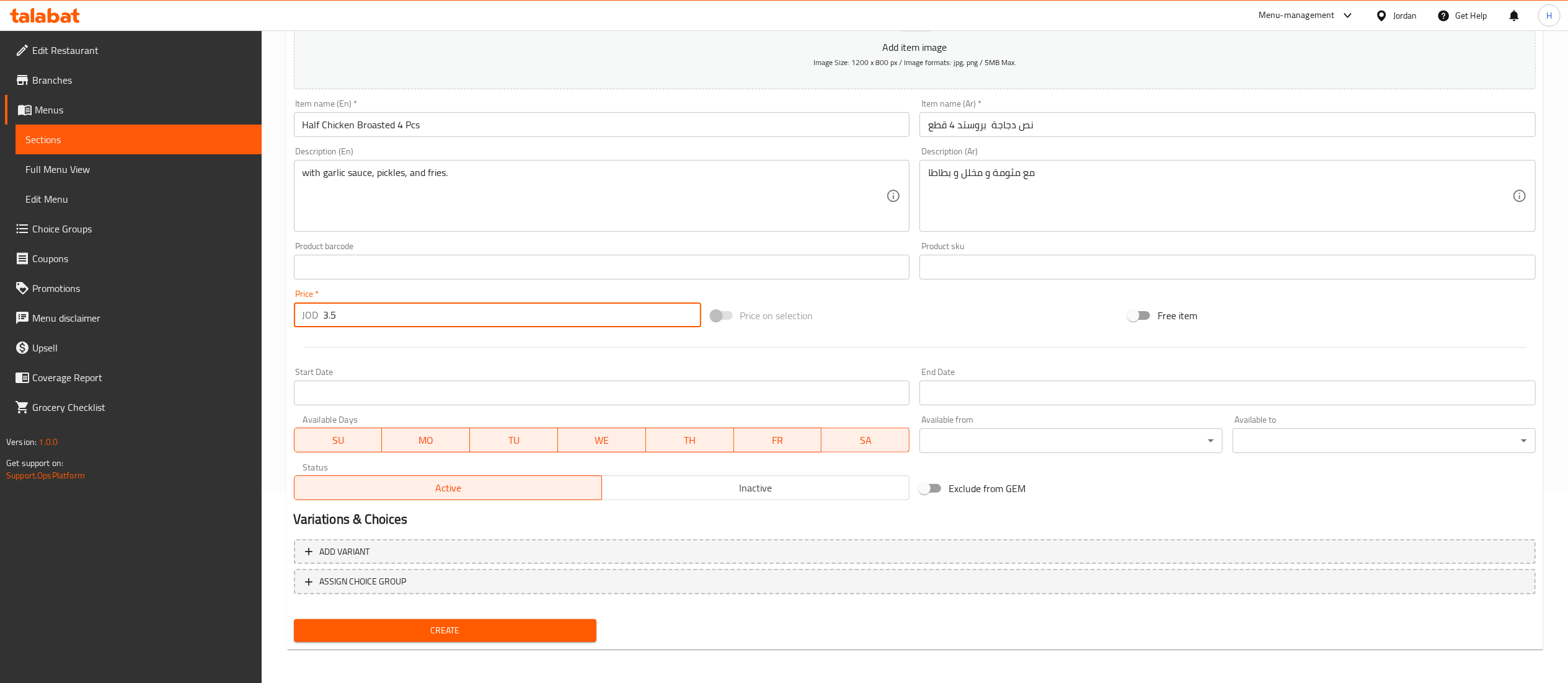
type input "3.5"
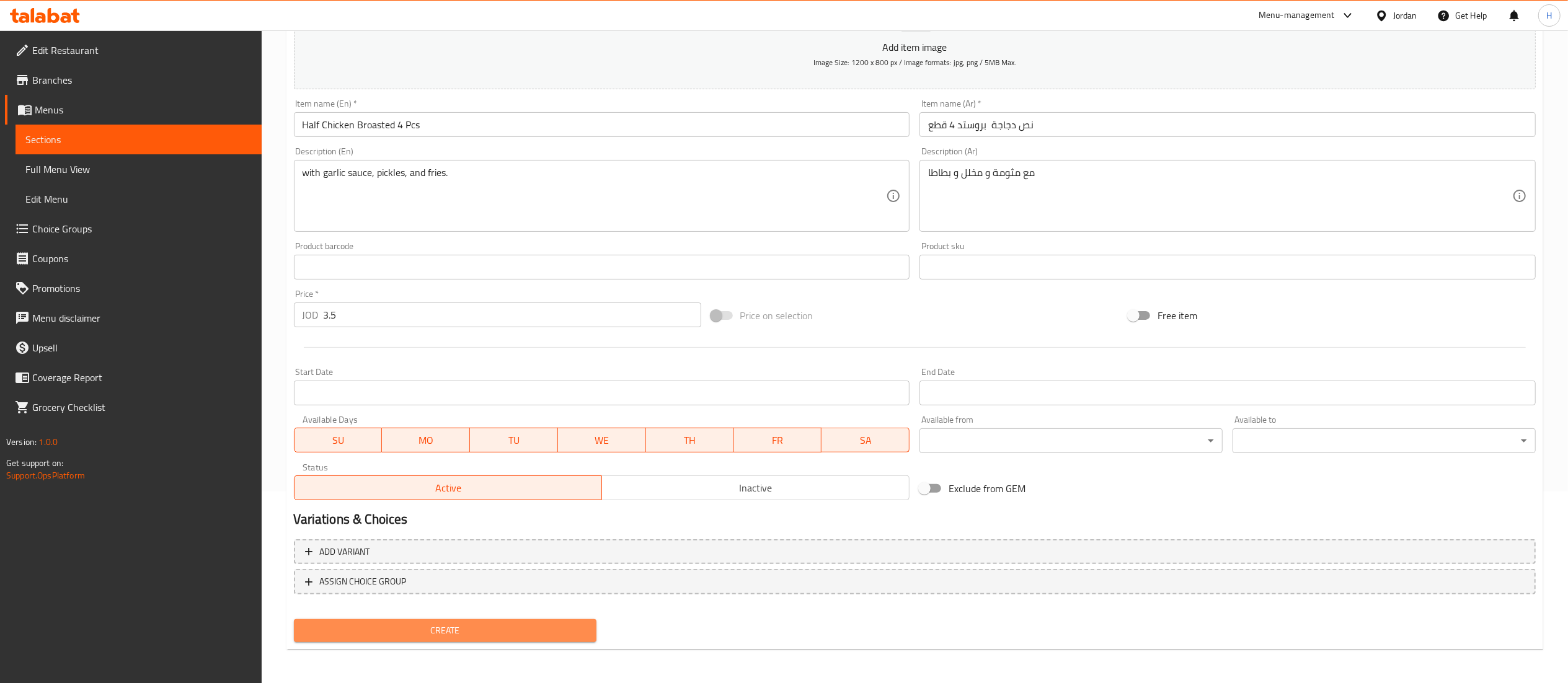
click at [355, 638] on span "Create" at bounding box center [445, 631] width 283 height 16
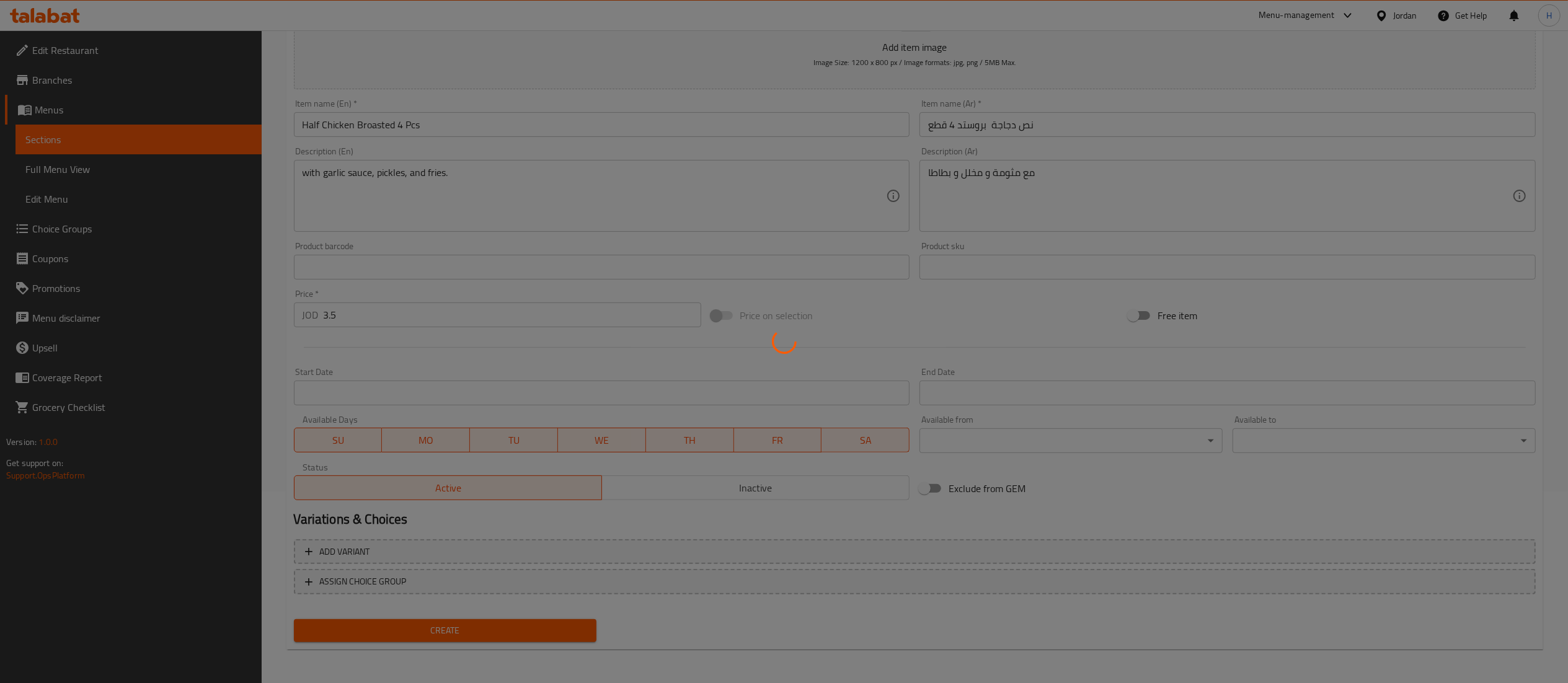
type input "0"
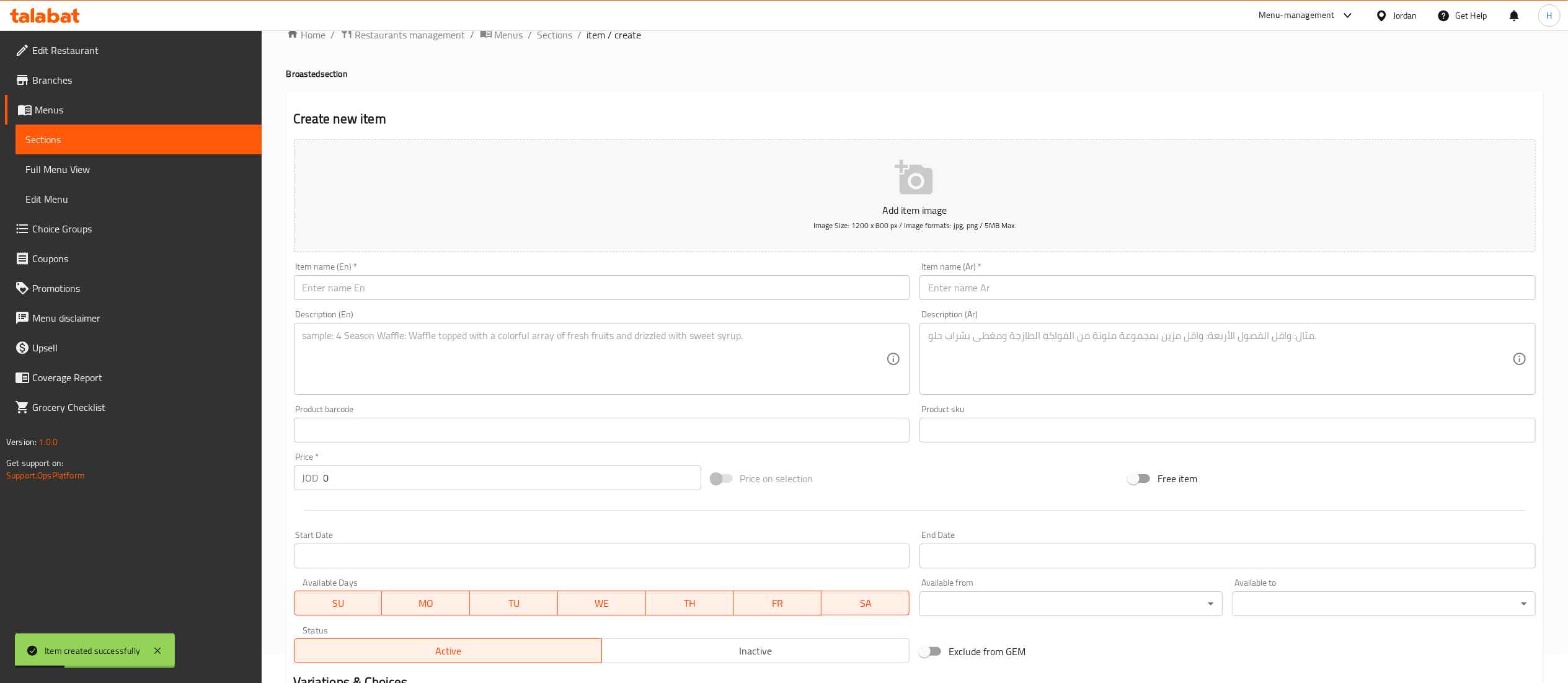
scroll to position [0, 0]
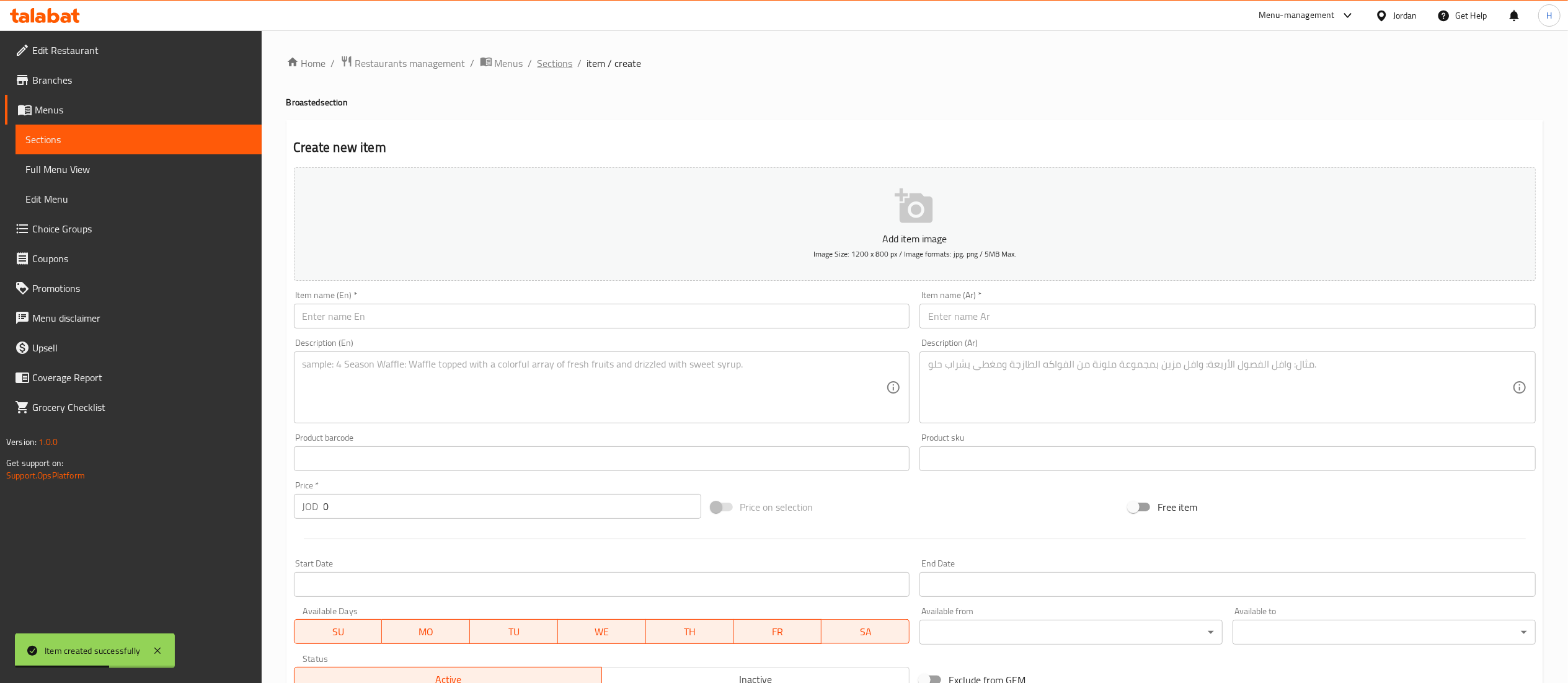
click at [550, 60] on span "Sections" at bounding box center [555, 63] width 35 height 15
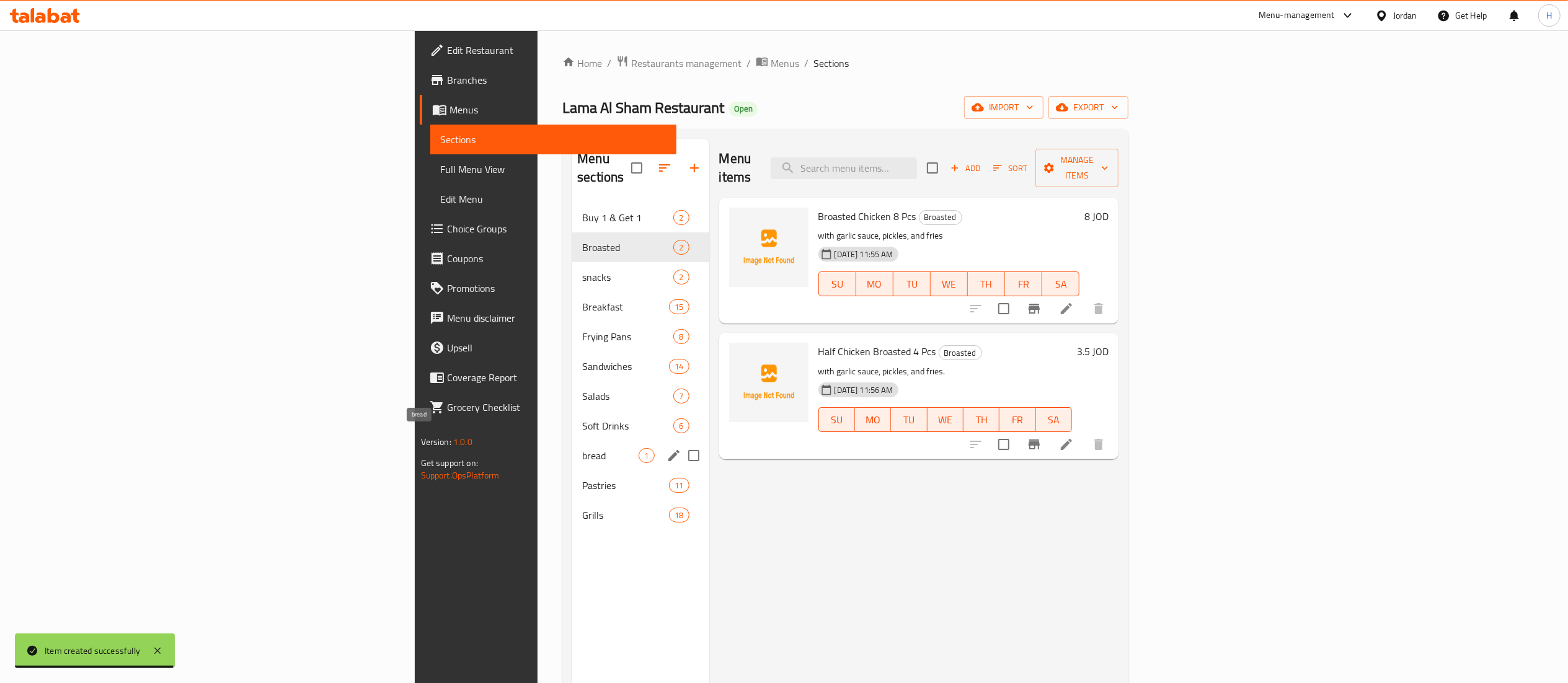
click at [582, 448] on span "bread" at bounding box center [610, 456] width 56 height 15
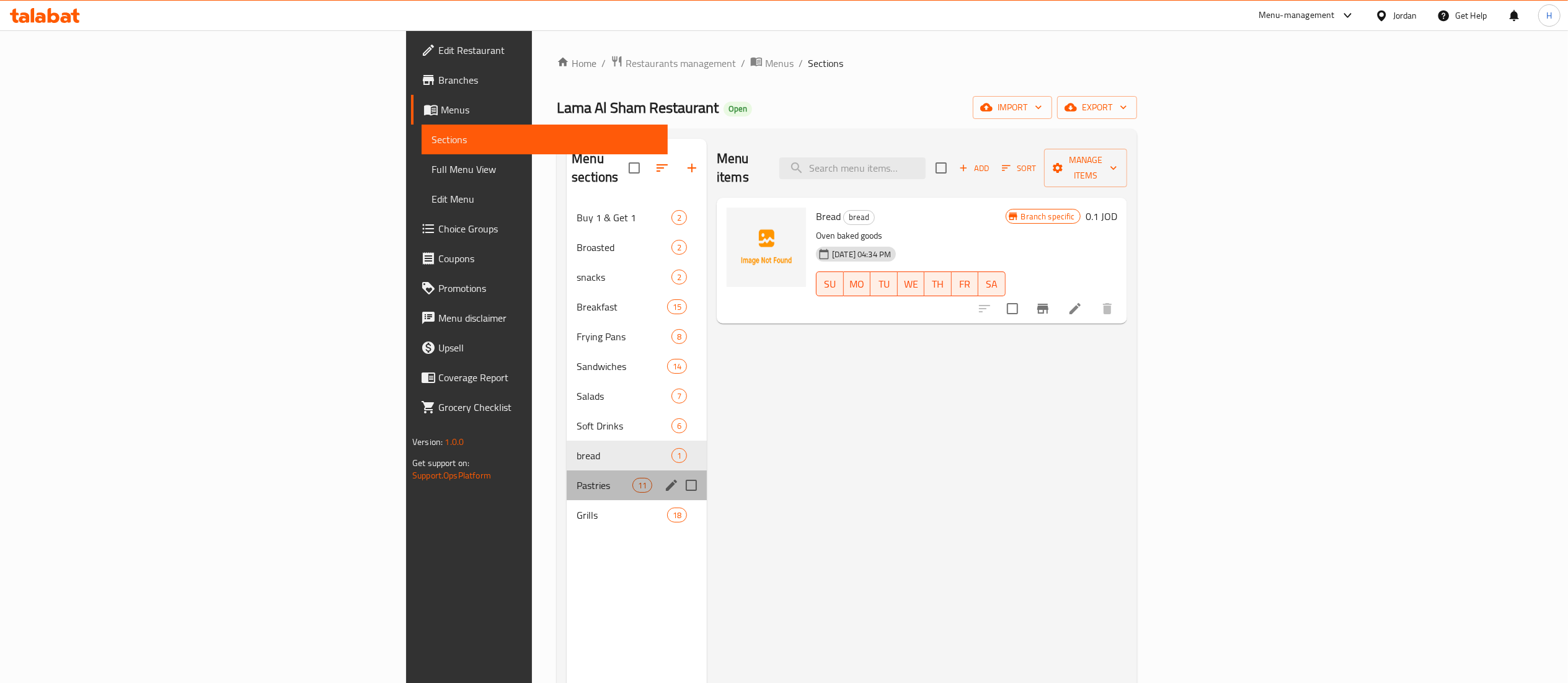
click at [567, 471] on div "Pastries 11" at bounding box center [637, 485] width 140 height 30
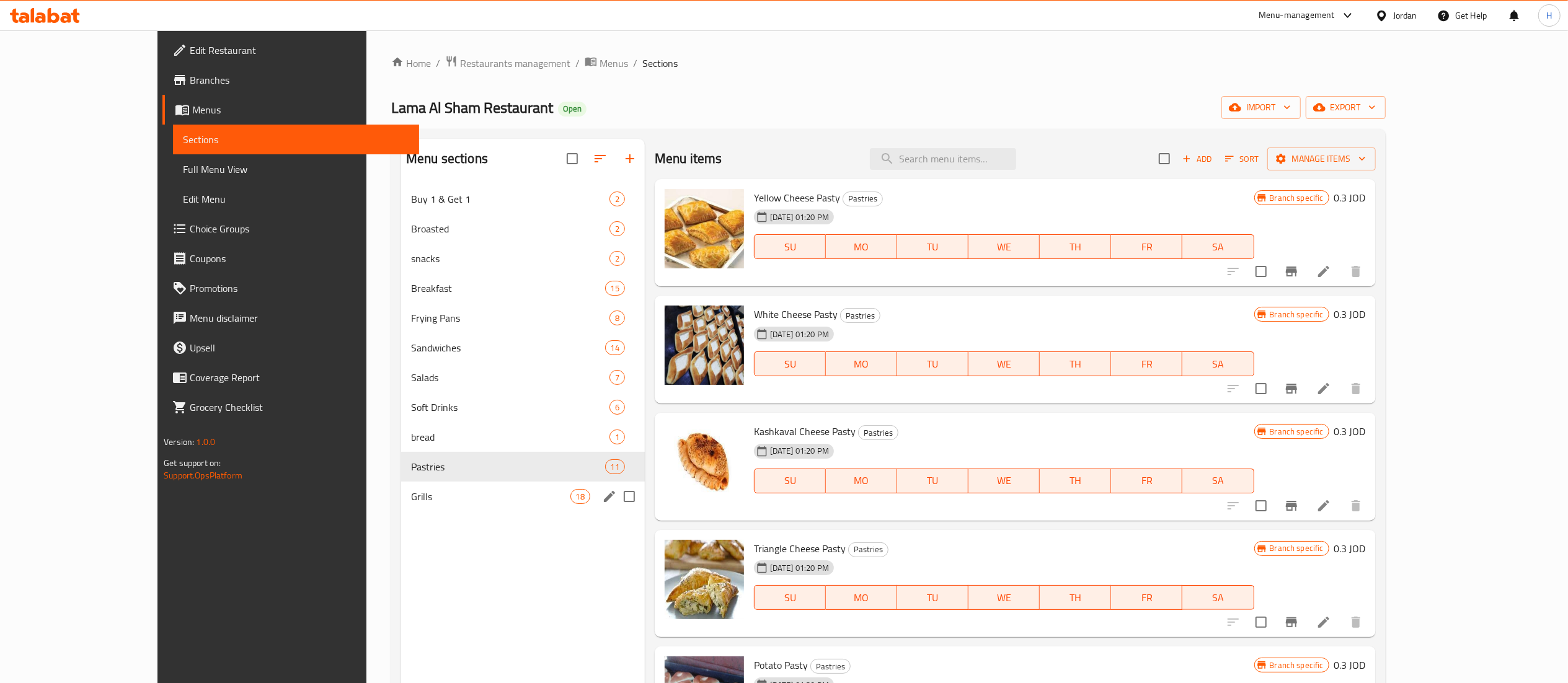
click at [401, 488] on div "Grills 18" at bounding box center [523, 496] width 244 height 30
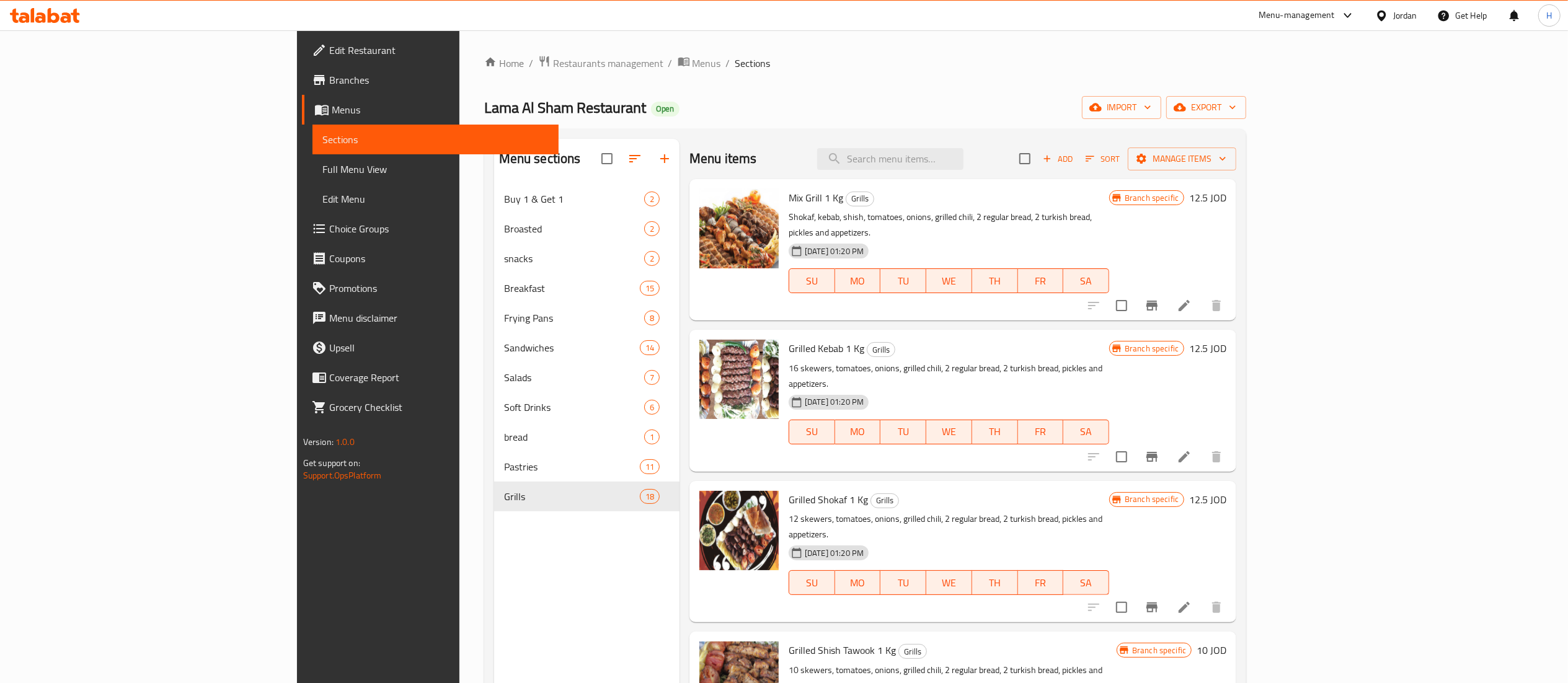
click at [657, 156] on icon "button" at bounding box center [664, 159] width 15 height 15
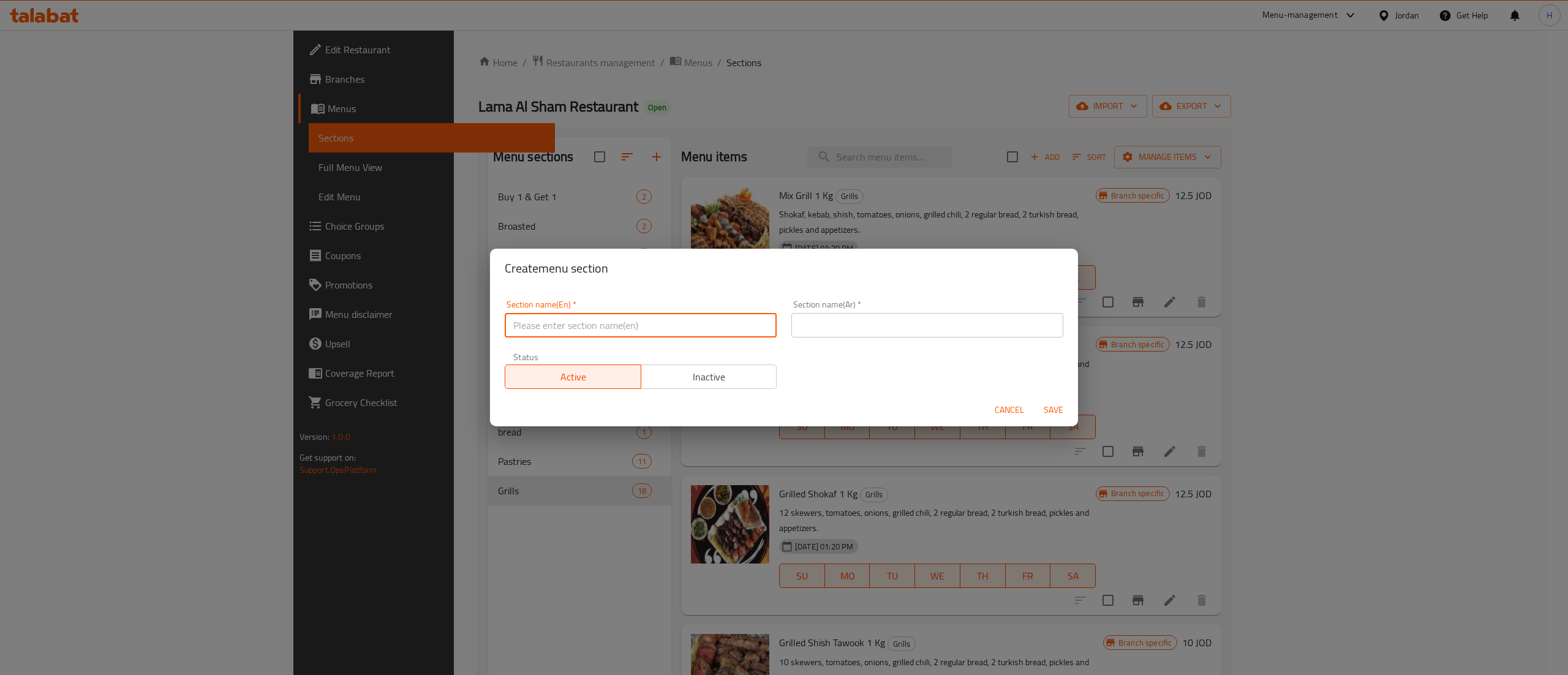
drag, startPoint x: 560, startPoint y: 316, endPoint x: 557, endPoint y: 323, distance: 7.6
click at [560, 316] on input "text" at bounding box center [640, 325] width 272 height 24
type input "Burger"
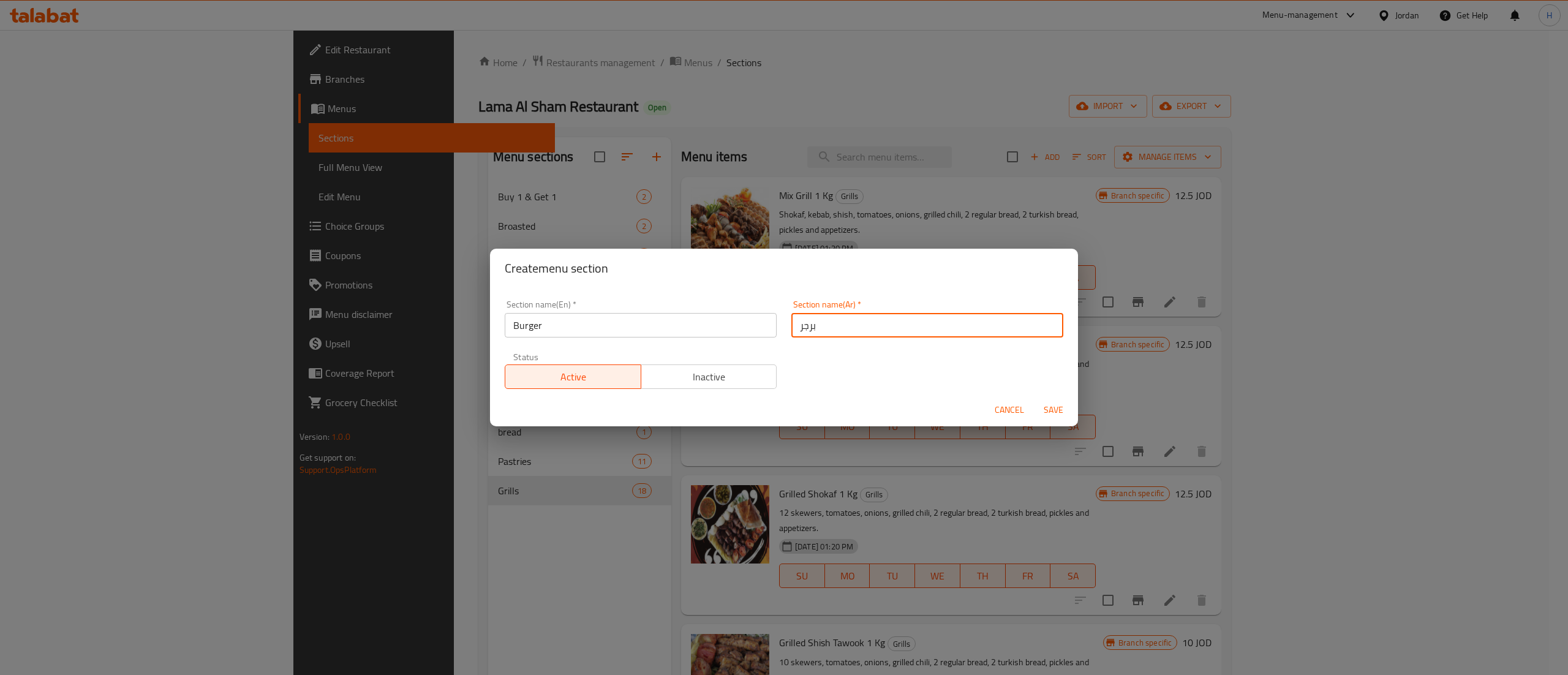
type input "برجر"
click at [1059, 406] on span "Save" at bounding box center [1053, 410] width 29 height 16
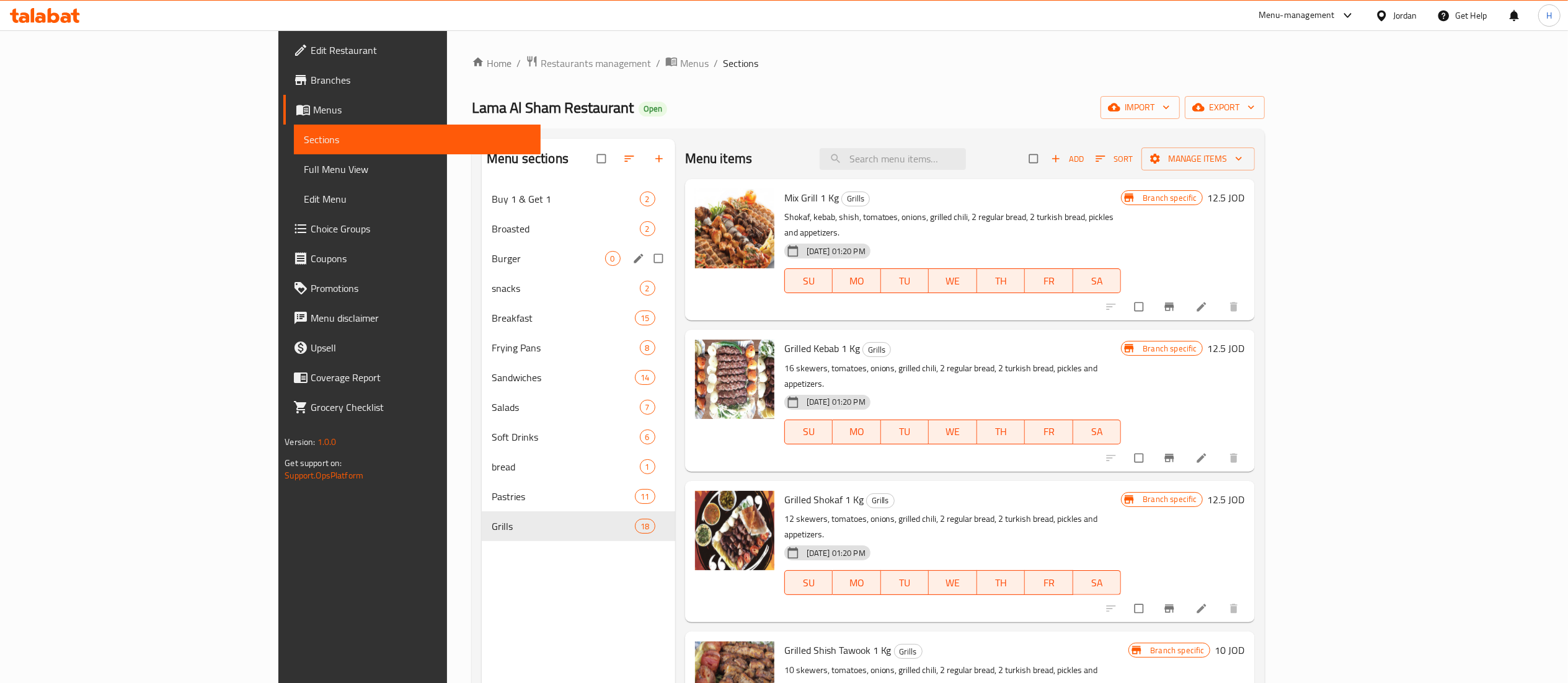
click at [482, 245] on div "Burger 0" at bounding box center [579, 258] width 194 height 30
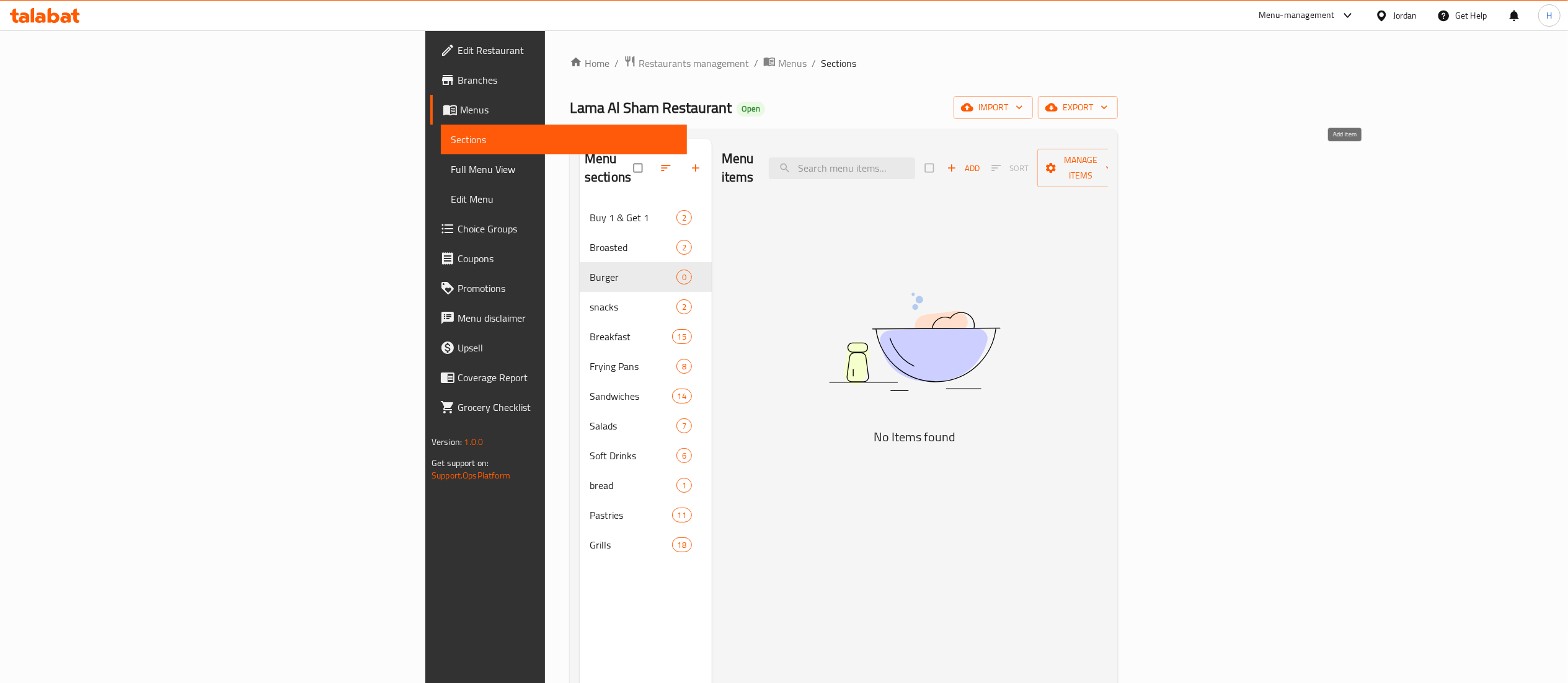
click at [980, 165] on span "Add" at bounding box center [963, 168] width 34 height 14
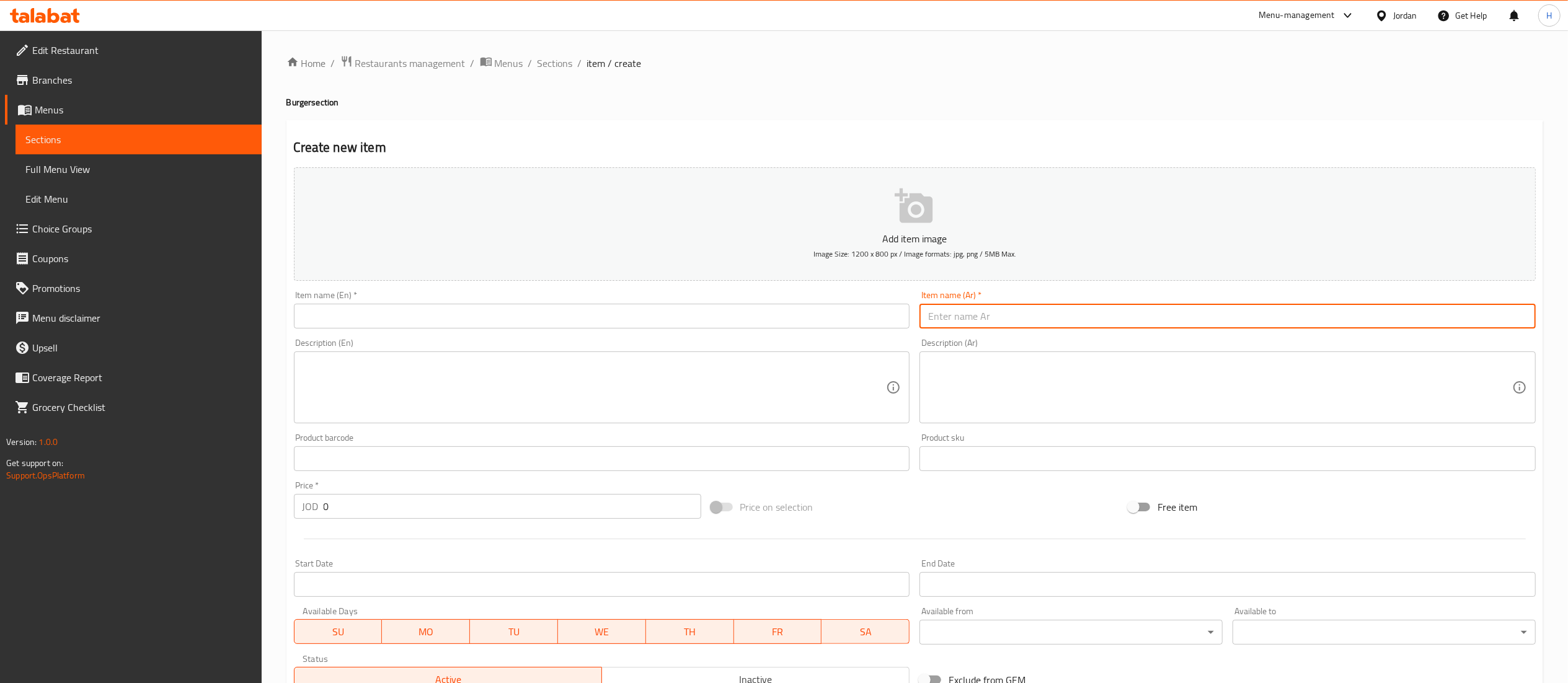
click at [1139, 306] on input "text" at bounding box center [1227, 316] width 616 height 25
type input "وجبة برجر لحم"
click at [782, 308] on input "text" at bounding box center [602, 316] width 616 height 25
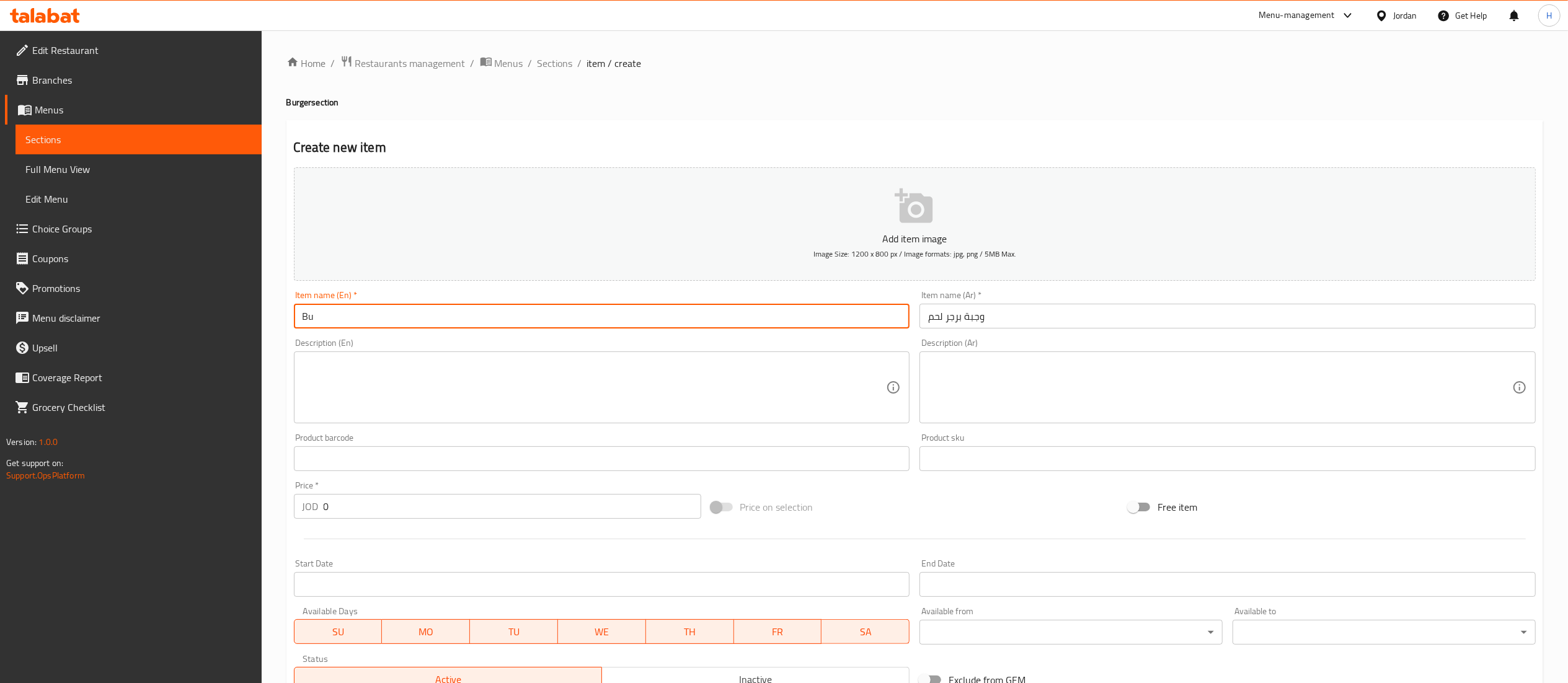
type input "B"
type input "Beef Burger Meal"
click at [697, 394] on textarea at bounding box center [594, 388] width 584 height 59
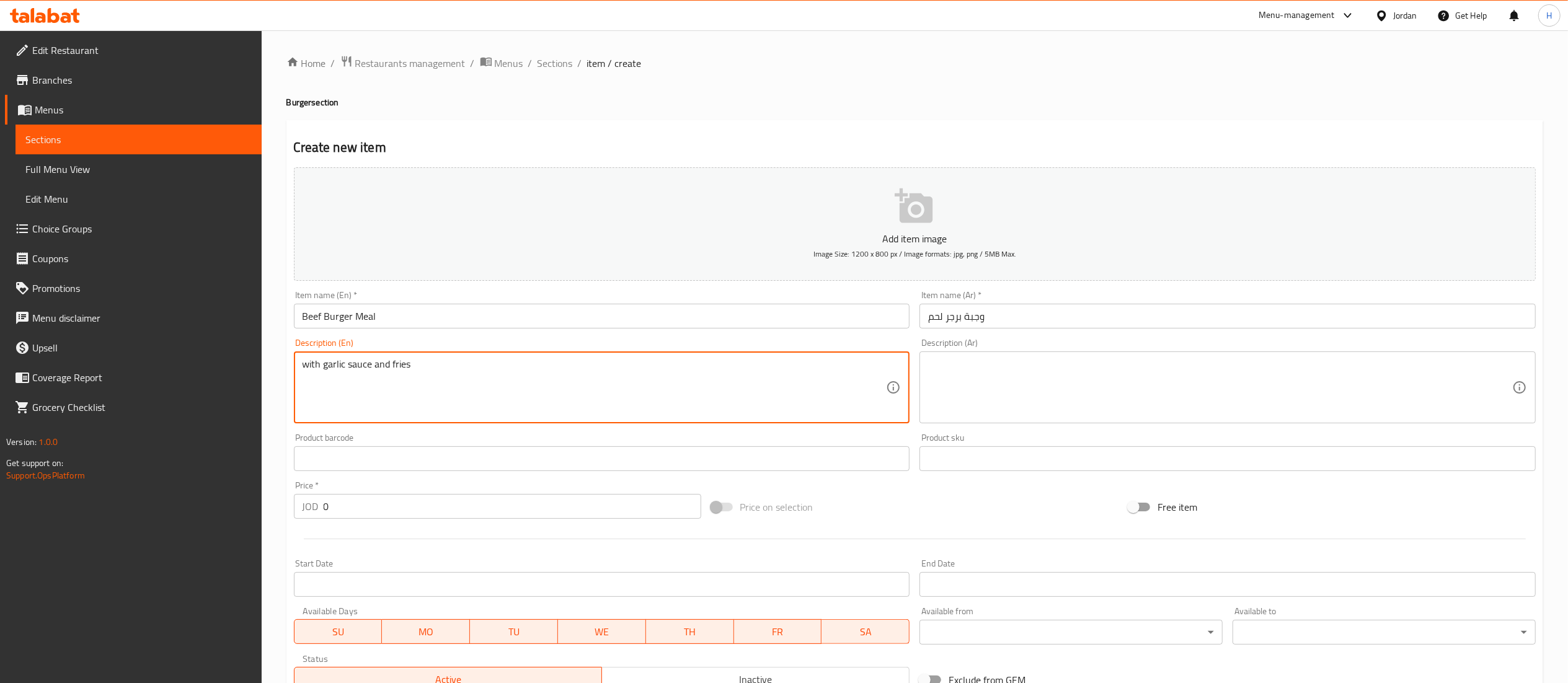
type textarea "with garlic sauce and fries"
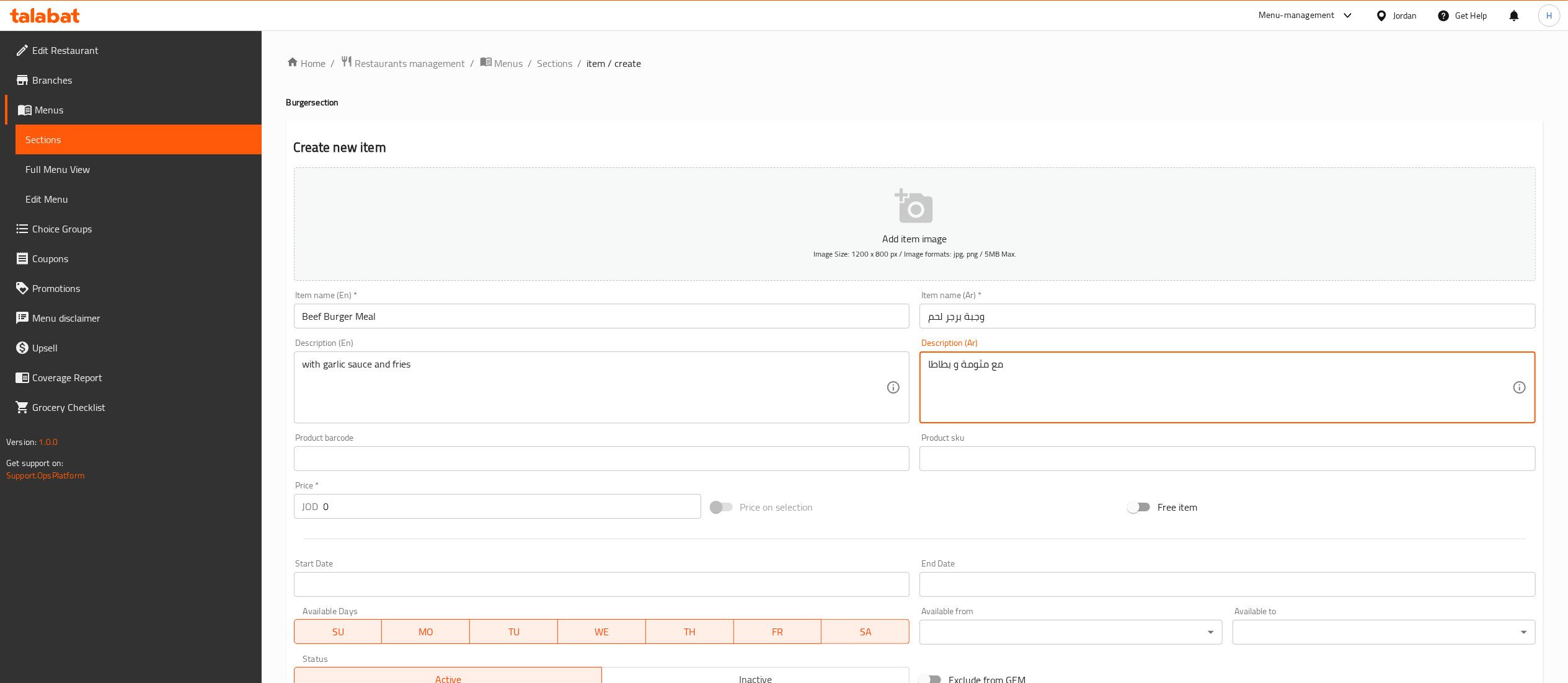
type textarea "مع مثومة و بطاطا"
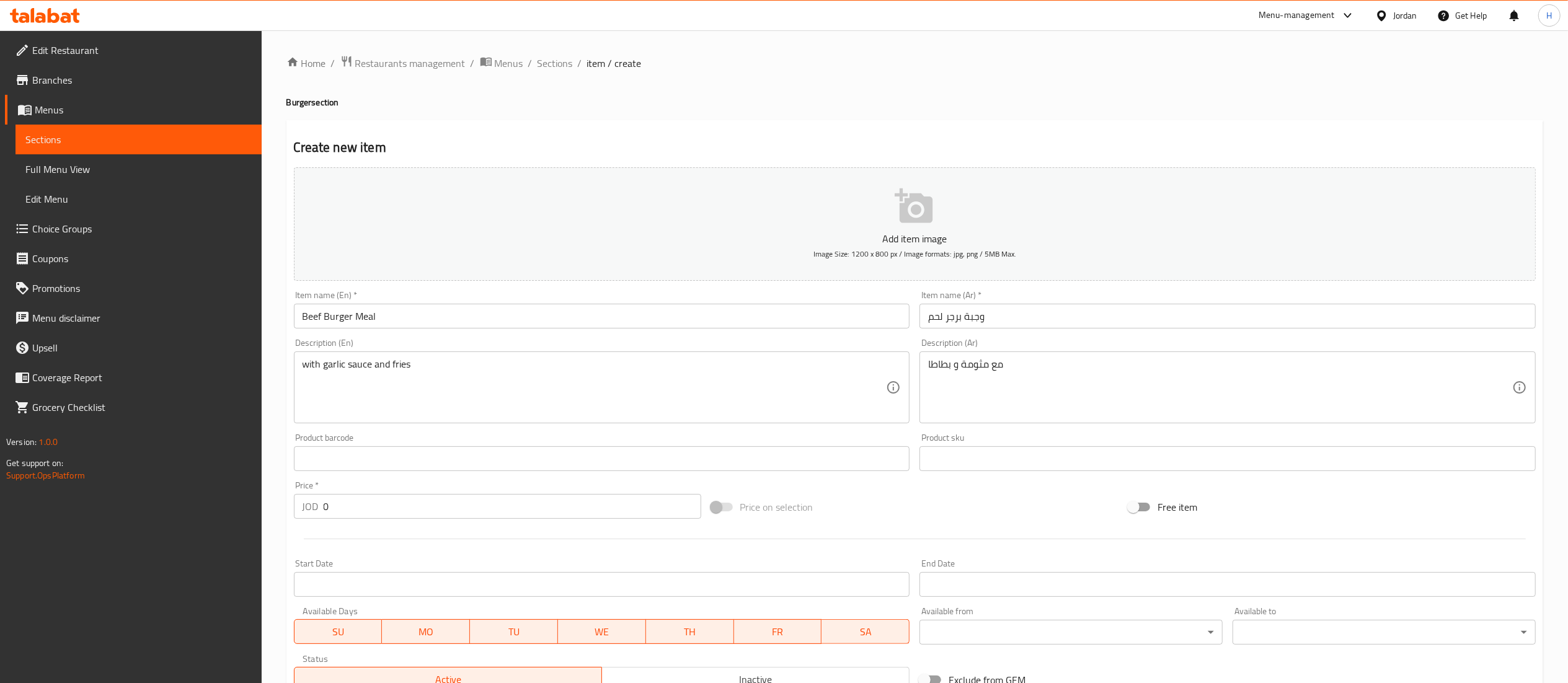
click at [348, 517] on div "Price   * JOD 0 Price *" at bounding box center [497, 500] width 417 height 47
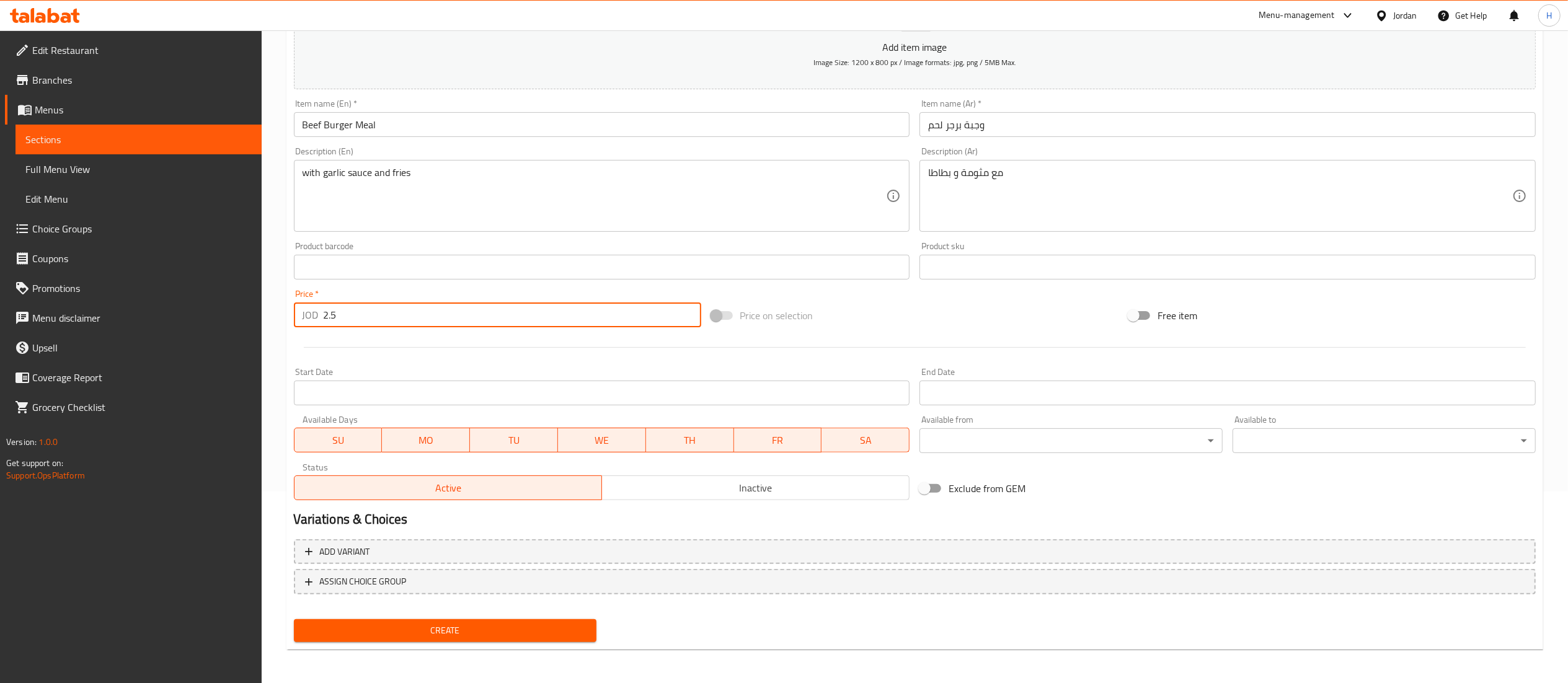
type input "2.5"
click at [333, 637] on span "Create" at bounding box center [445, 631] width 283 height 16
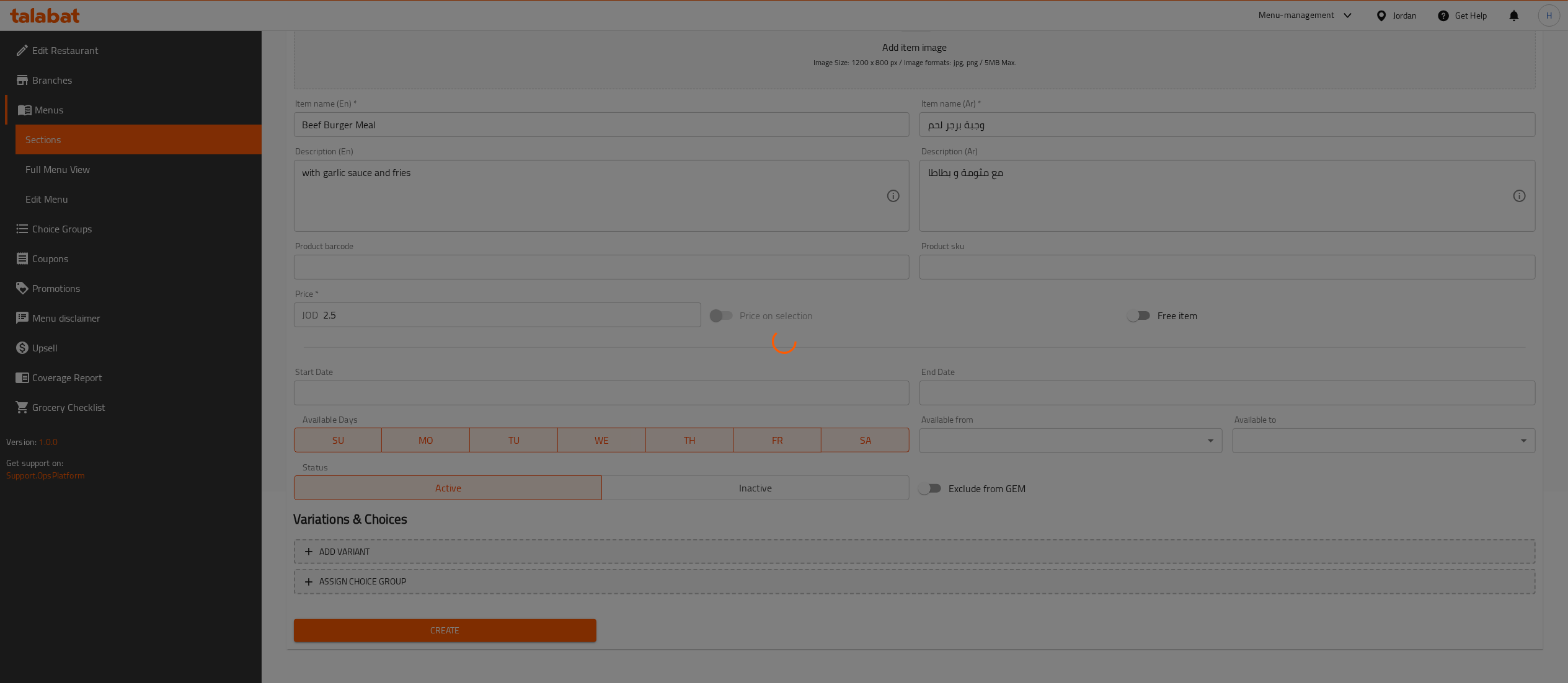
type input "0"
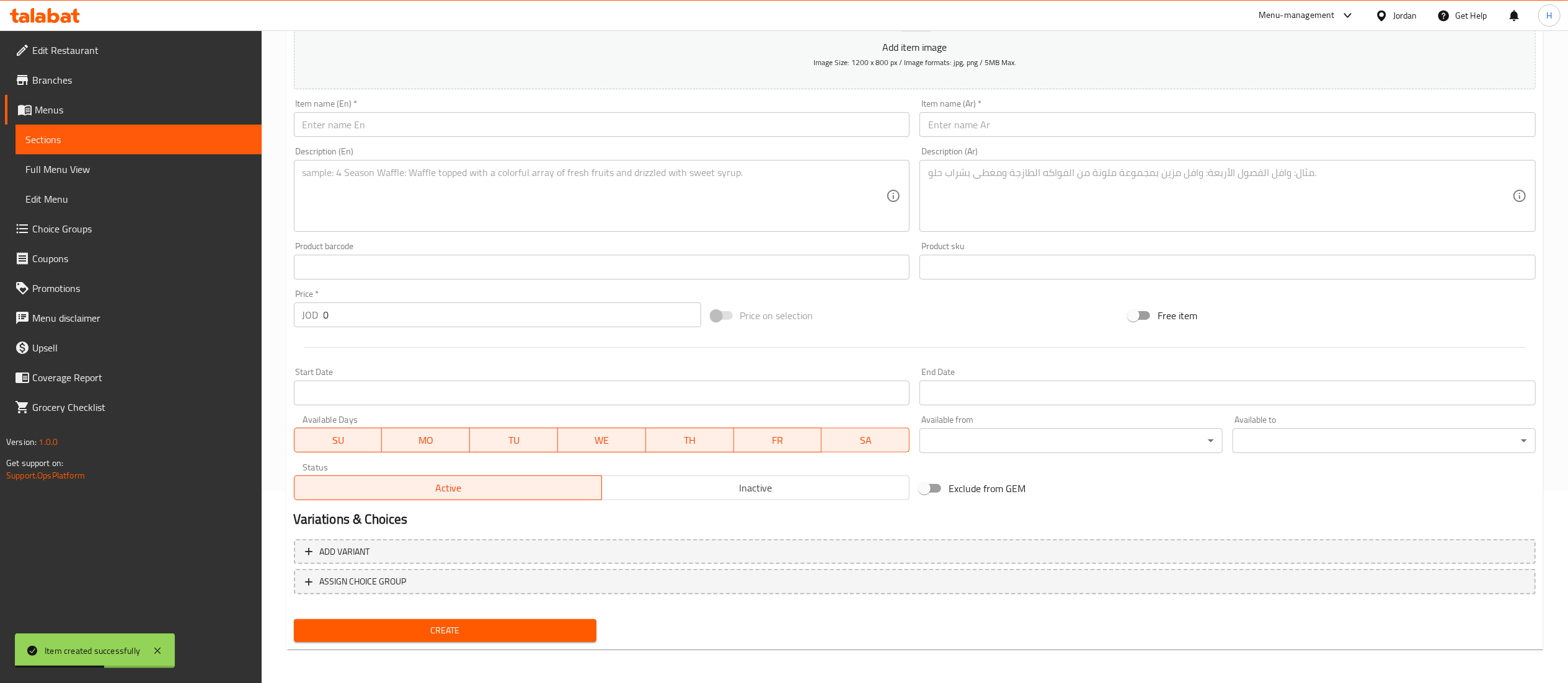
click at [999, 139] on div "Item name (Ar)   * Item name (Ar) *" at bounding box center [1227, 117] width 626 height 47
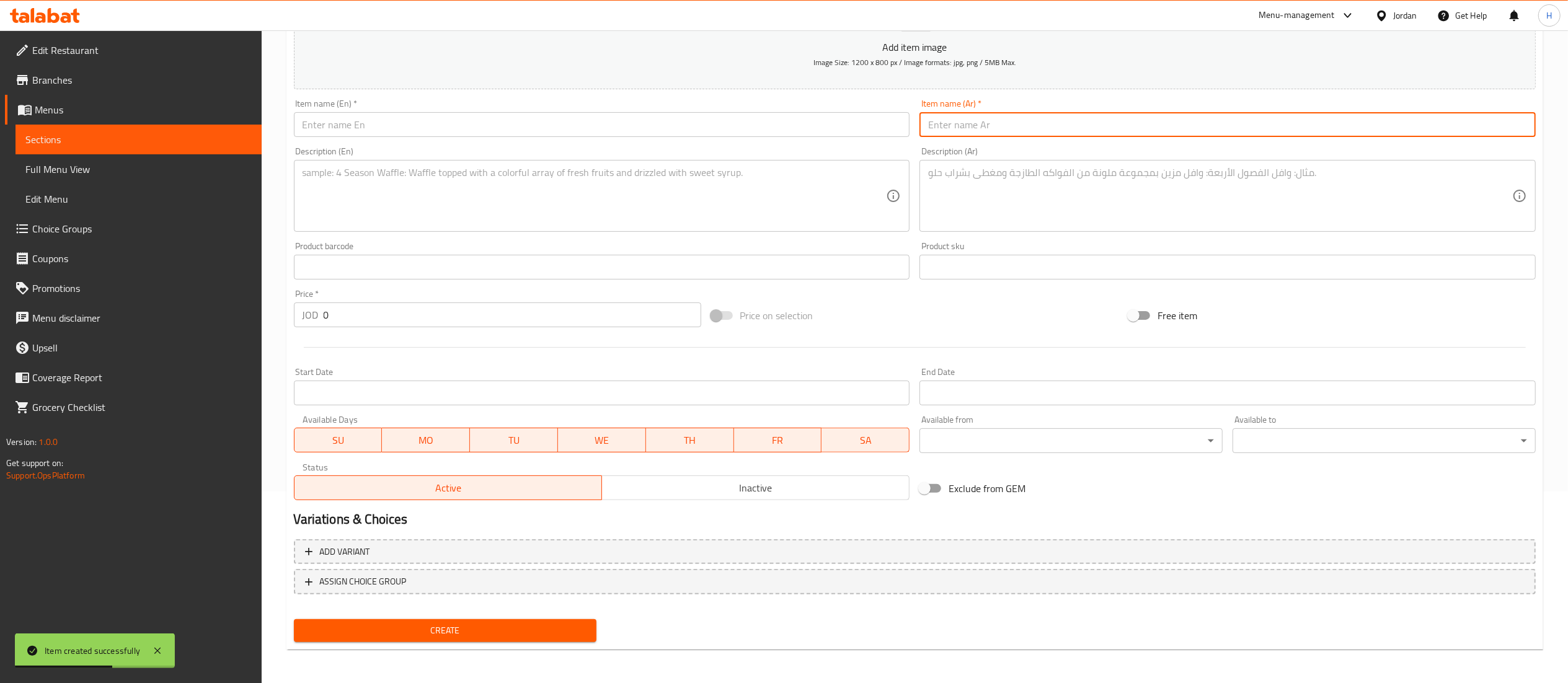
click at [985, 120] on input "text" at bounding box center [1227, 124] width 616 height 25
type input "و"
type input "وجبة برجر جاج"
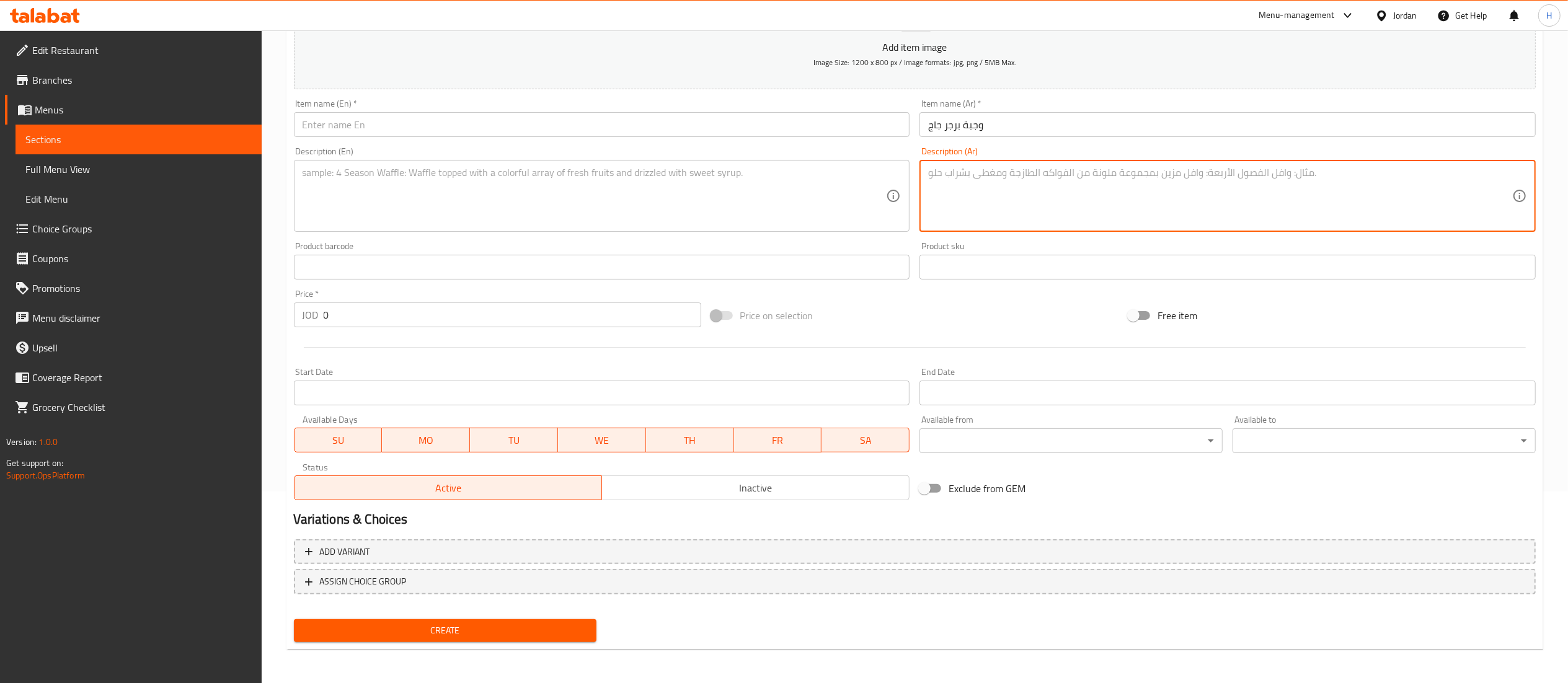
click at [961, 200] on textarea at bounding box center [1220, 197] width 584 height 59
type textarea "مع مثومة و بطاطا"
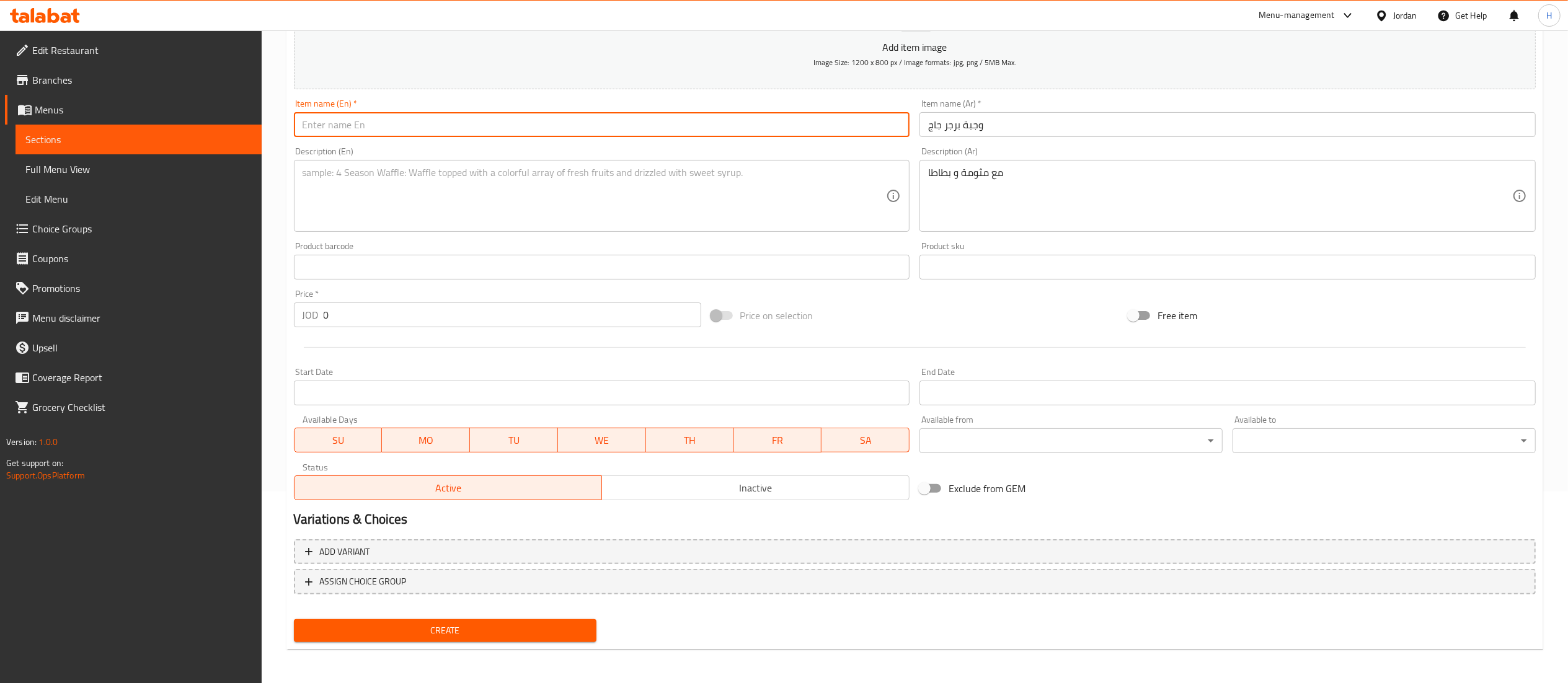
click at [749, 128] on input "text" at bounding box center [602, 124] width 616 height 25
type input "Chicken Burger Meal"
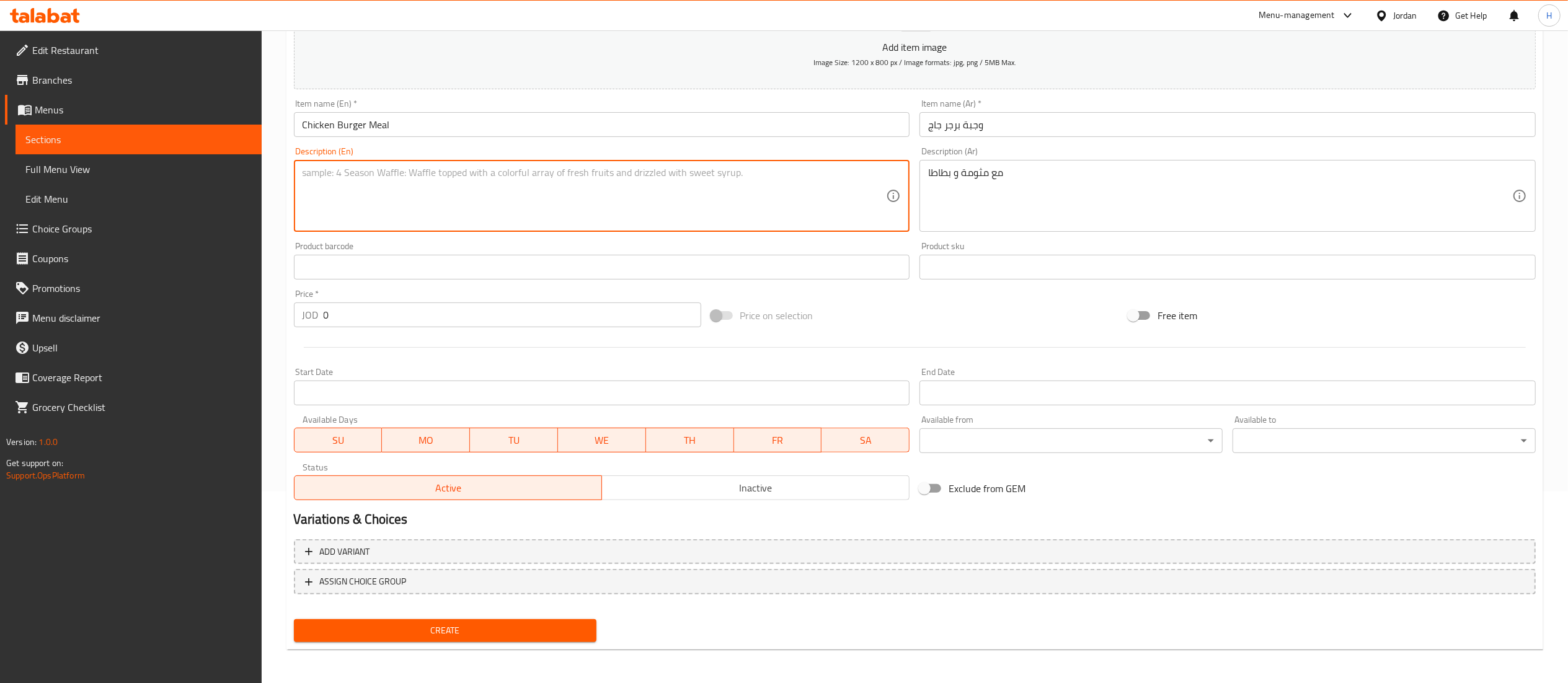
click at [684, 181] on textarea at bounding box center [594, 197] width 584 height 59
type textarea "with garlic sauce and fries"
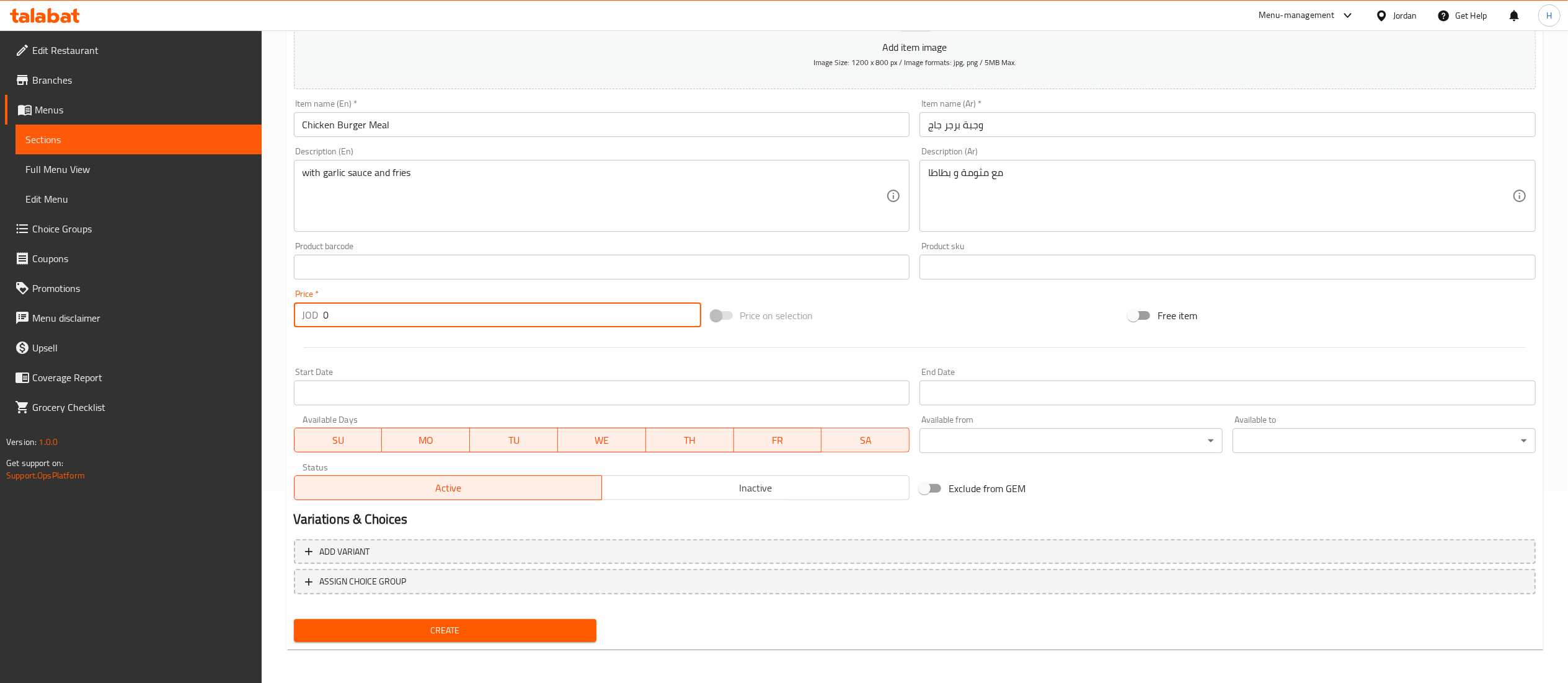
click at [486, 321] on input "0" at bounding box center [512, 315] width 377 height 25
type input "2.5"
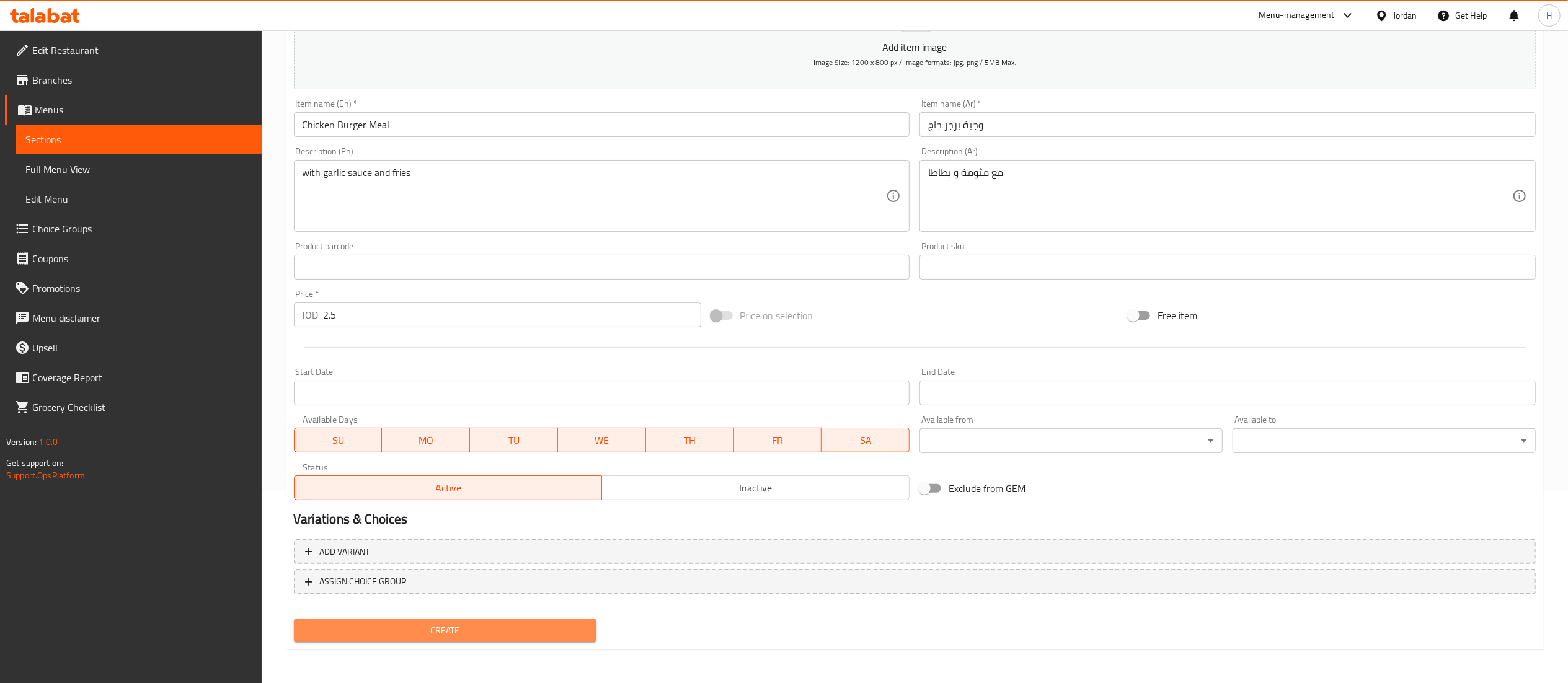
click at [397, 619] on button "Create" at bounding box center [445, 630] width 303 height 23
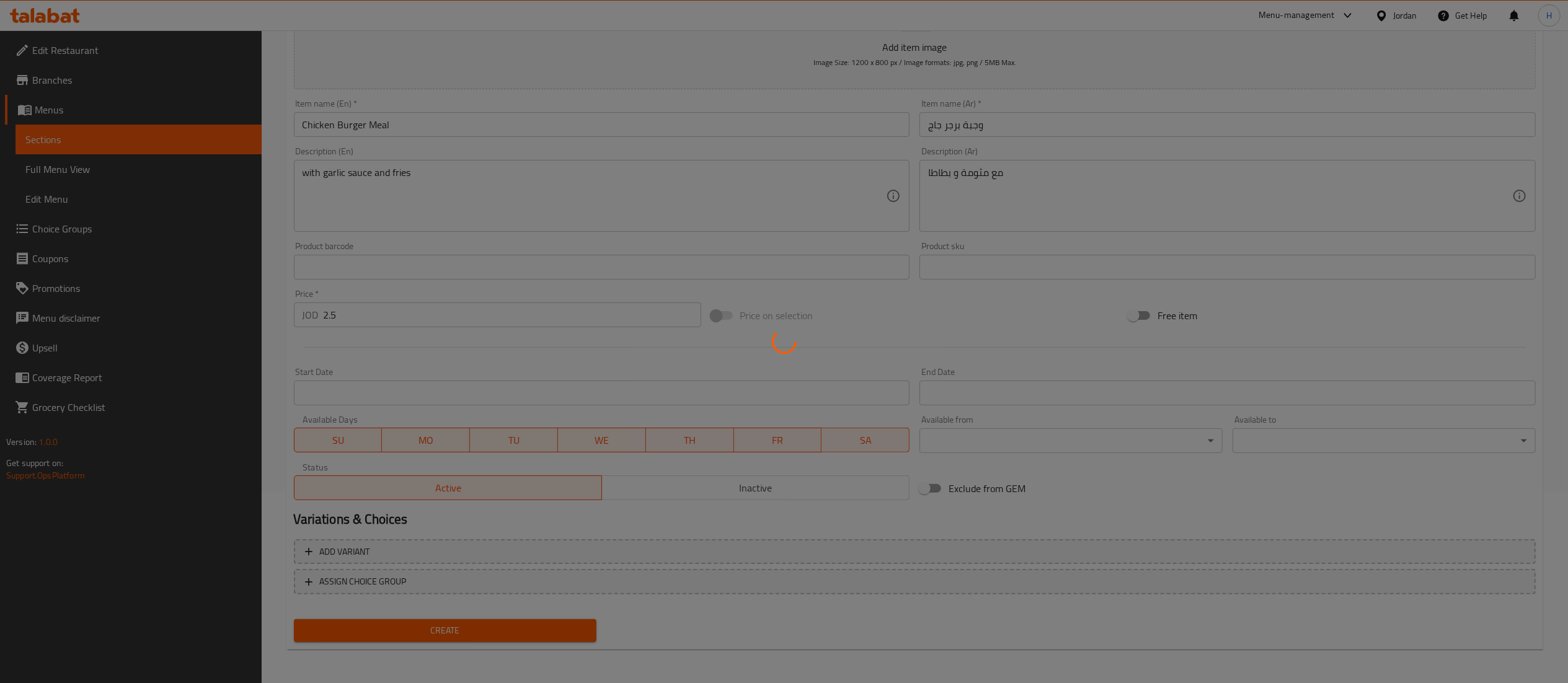
type input "0"
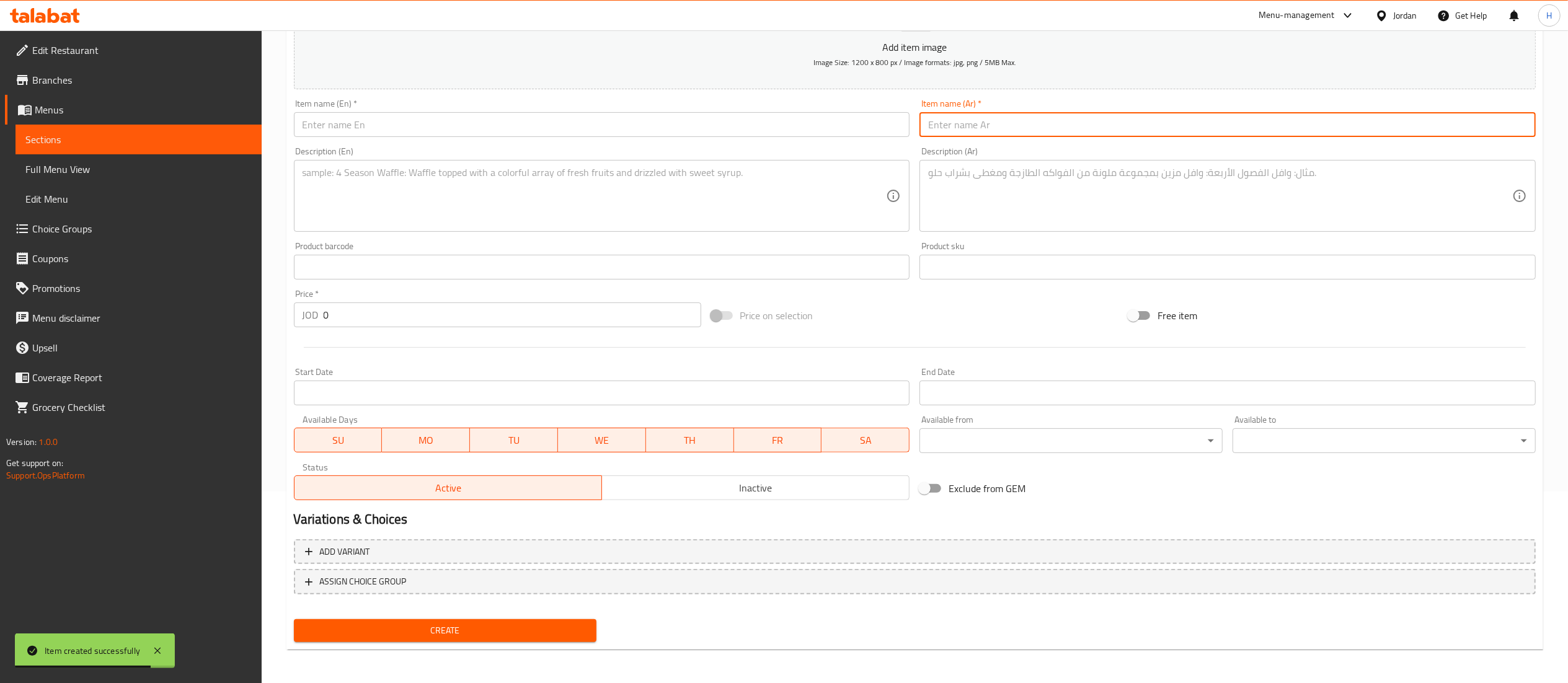
click at [994, 126] on input "text" at bounding box center [1227, 124] width 616 height 25
click at [1121, 131] on input "text" at bounding box center [1227, 124] width 616 height 25
paste input "وجبه برجر دبل جاج مع لحم مكس"
type input "وجبه برجر دبل جاج مع لحم مكس"
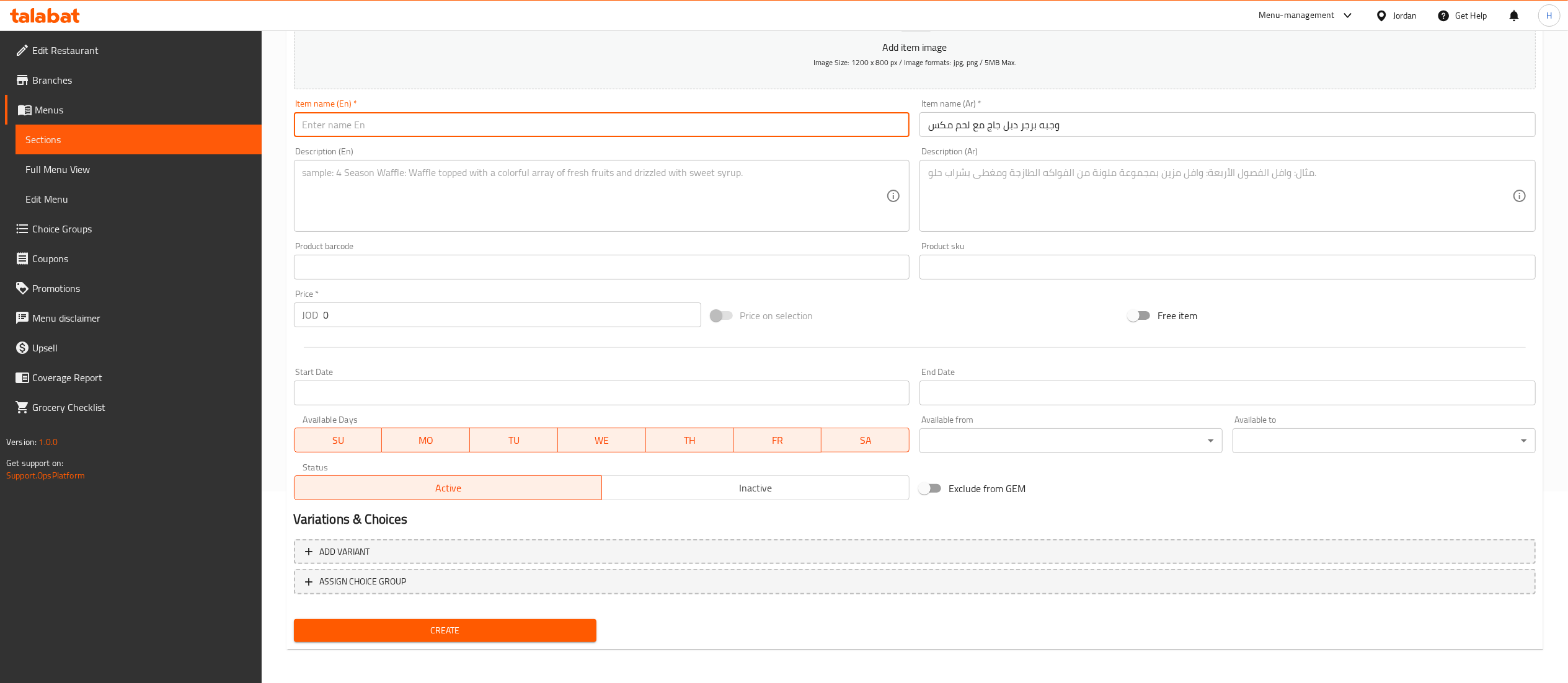
click at [467, 123] on input "text" at bounding box center [602, 124] width 616 height 25
paste input "Double Jaggery Burger Meal with Mixed Meat"
type input "Double Jaggery Burger Meal with Mixed Meat"
click at [507, 181] on textarea at bounding box center [594, 197] width 584 height 59
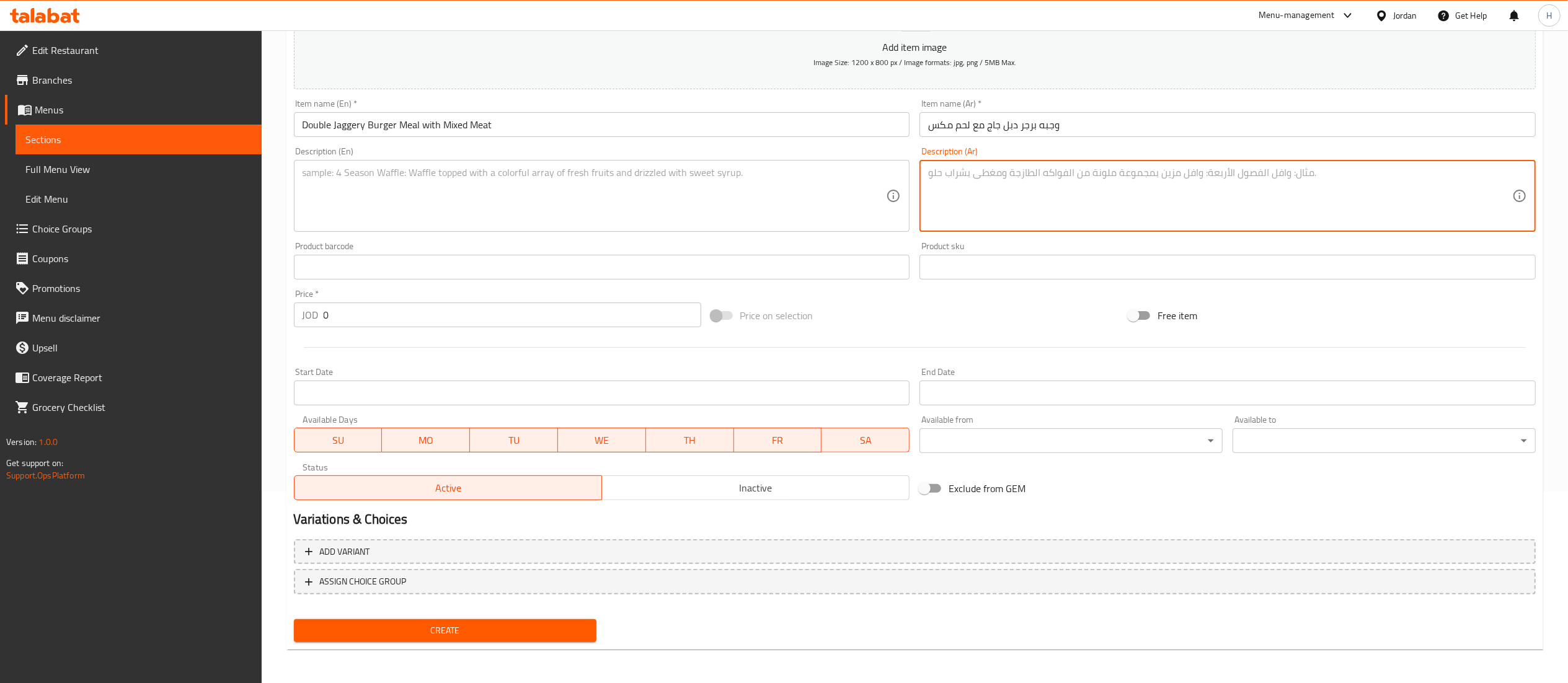
click at [1203, 208] on textarea at bounding box center [1220, 197] width 584 height 59
paste textarea "متومه ومخلل وبطاطا"
type textarea "متومه ومخلل وبطاطا"
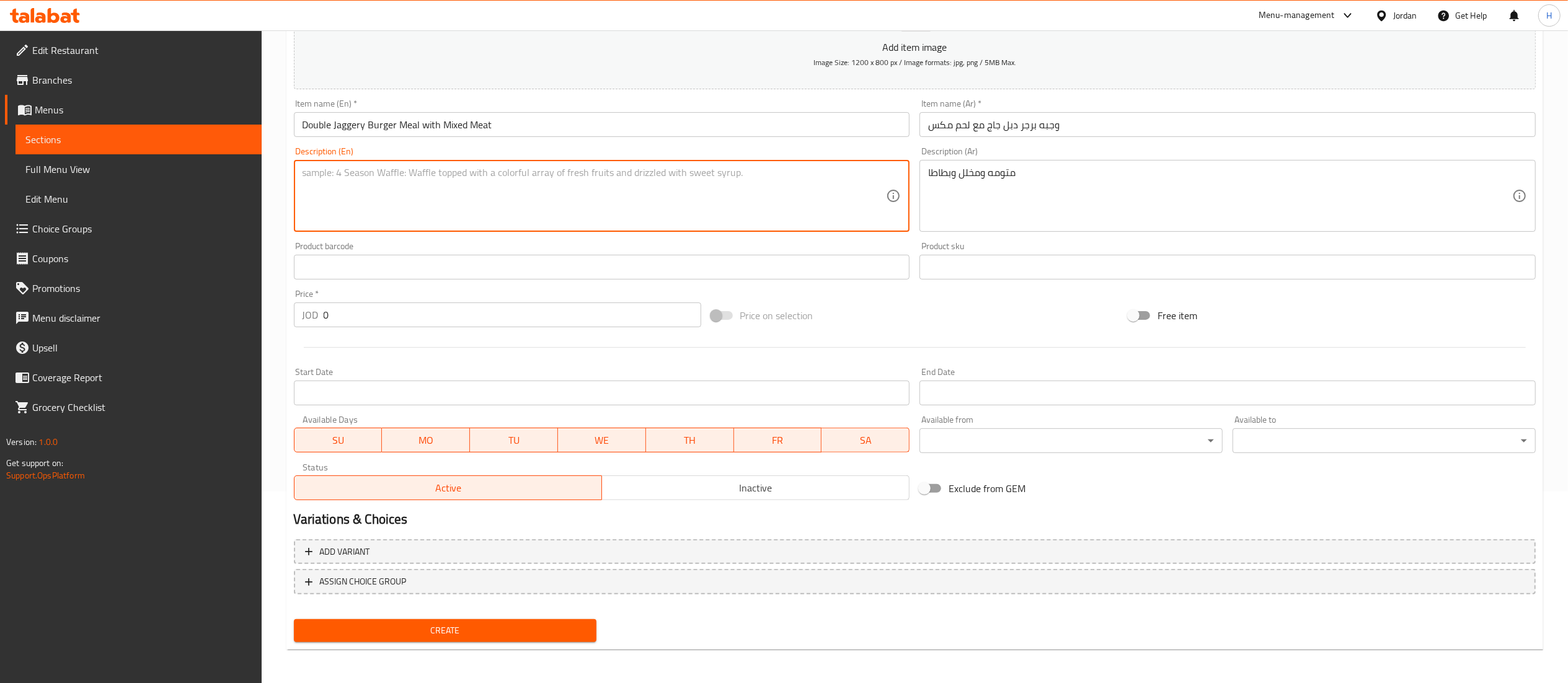
click at [763, 199] on textarea at bounding box center [594, 197] width 584 height 59
click at [429, 176] on textarea at bounding box center [594, 197] width 584 height 59
paste textarea "Pickled, pickled and potatoes"
type textarea "Pickled, pickled and potatoes"
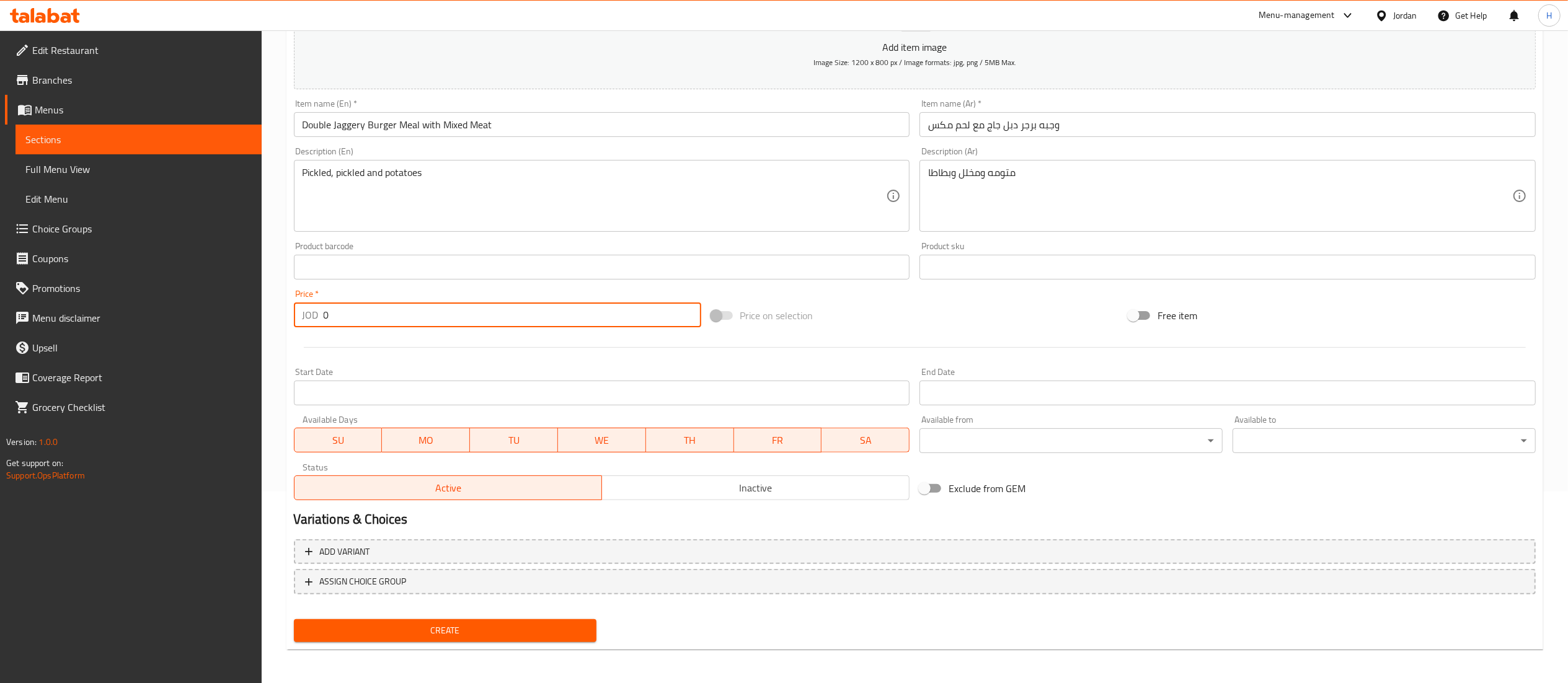
drag, startPoint x: 343, startPoint y: 312, endPoint x: 254, endPoint y: 297, distance: 90.3
click at [254, 297] on div "Edit Restaurant Branches Menus Sections Full Menu View Edit Menu Choice Groups …" at bounding box center [784, 261] width 1568 height 846
type input "5"
click at [398, 631] on span "Create" at bounding box center [445, 631] width 283 height 16
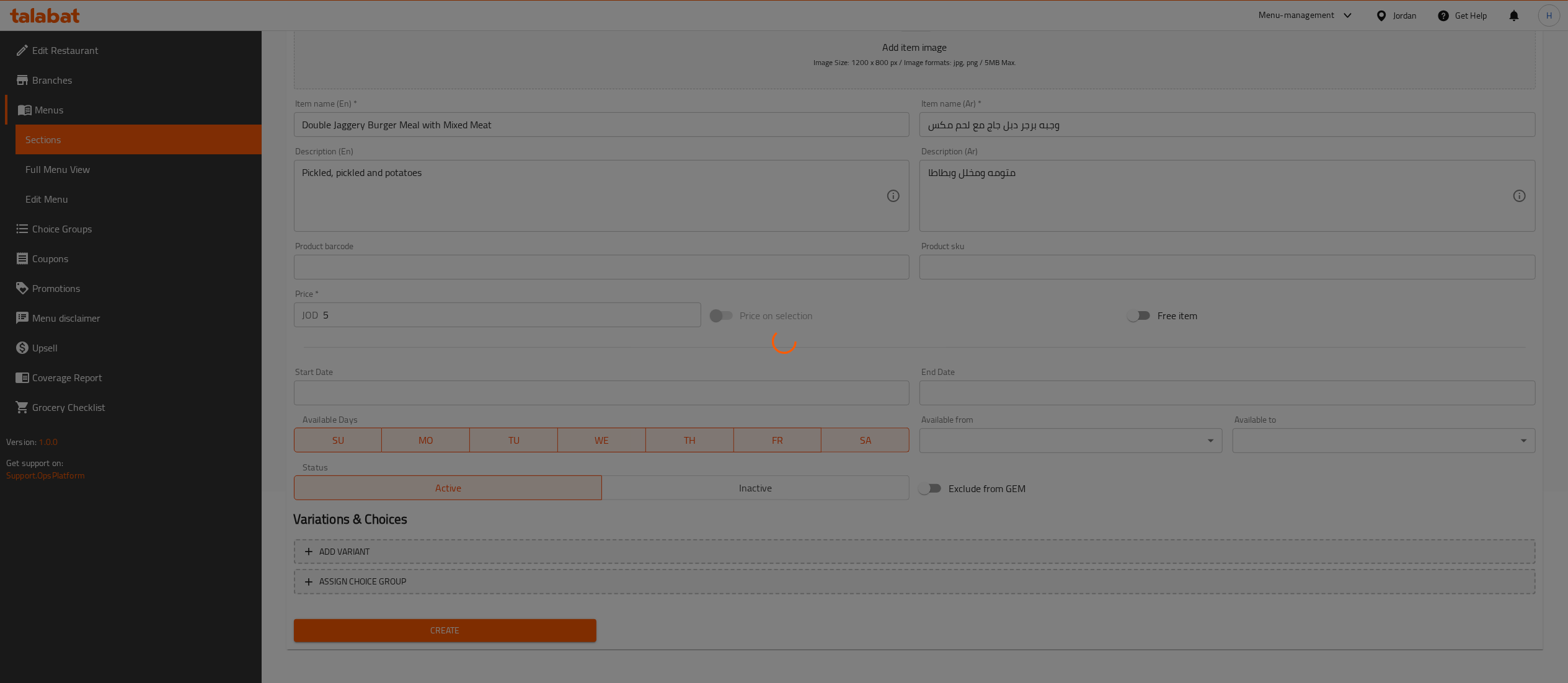
scroll to position [0, 0]
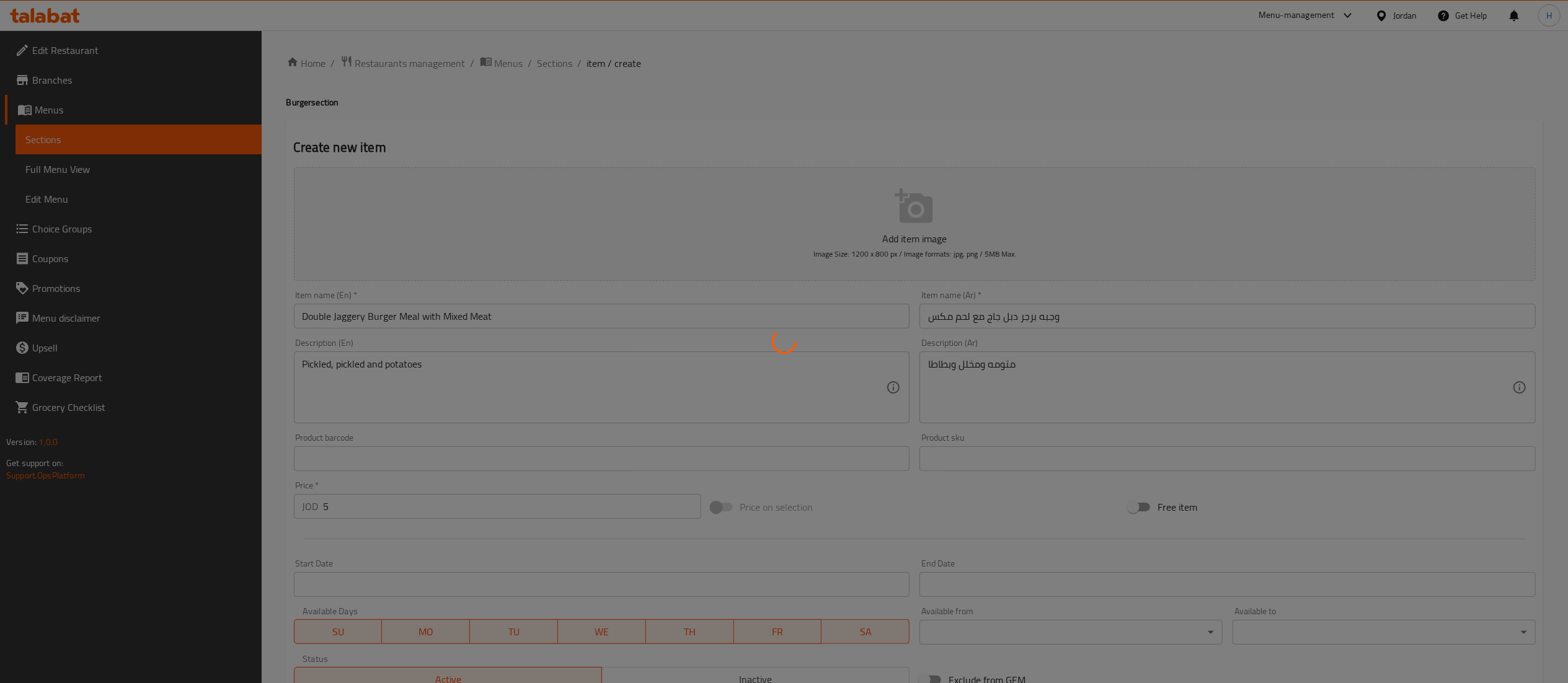
type input "0"
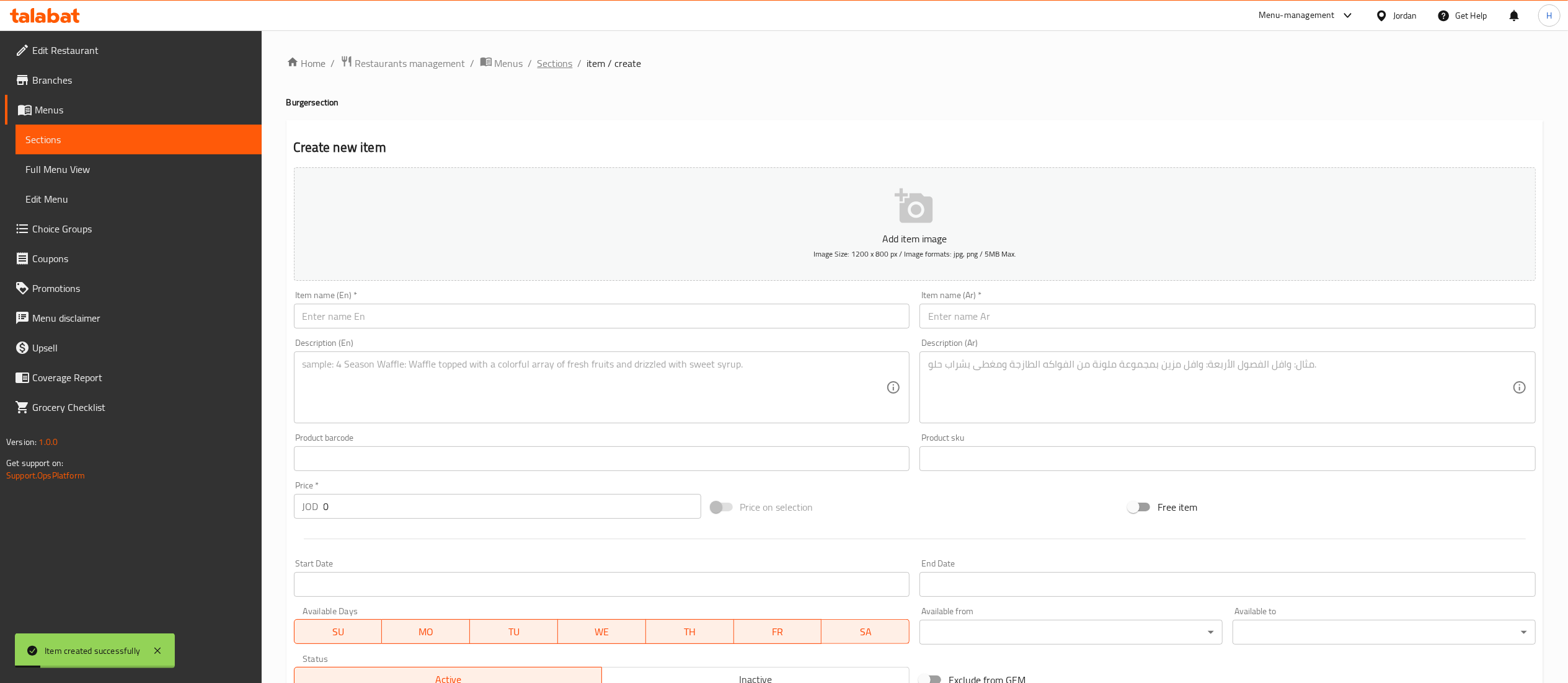
click at [544, 63] on span "Sections" at bounding box center [555, 63] width 35 height 15
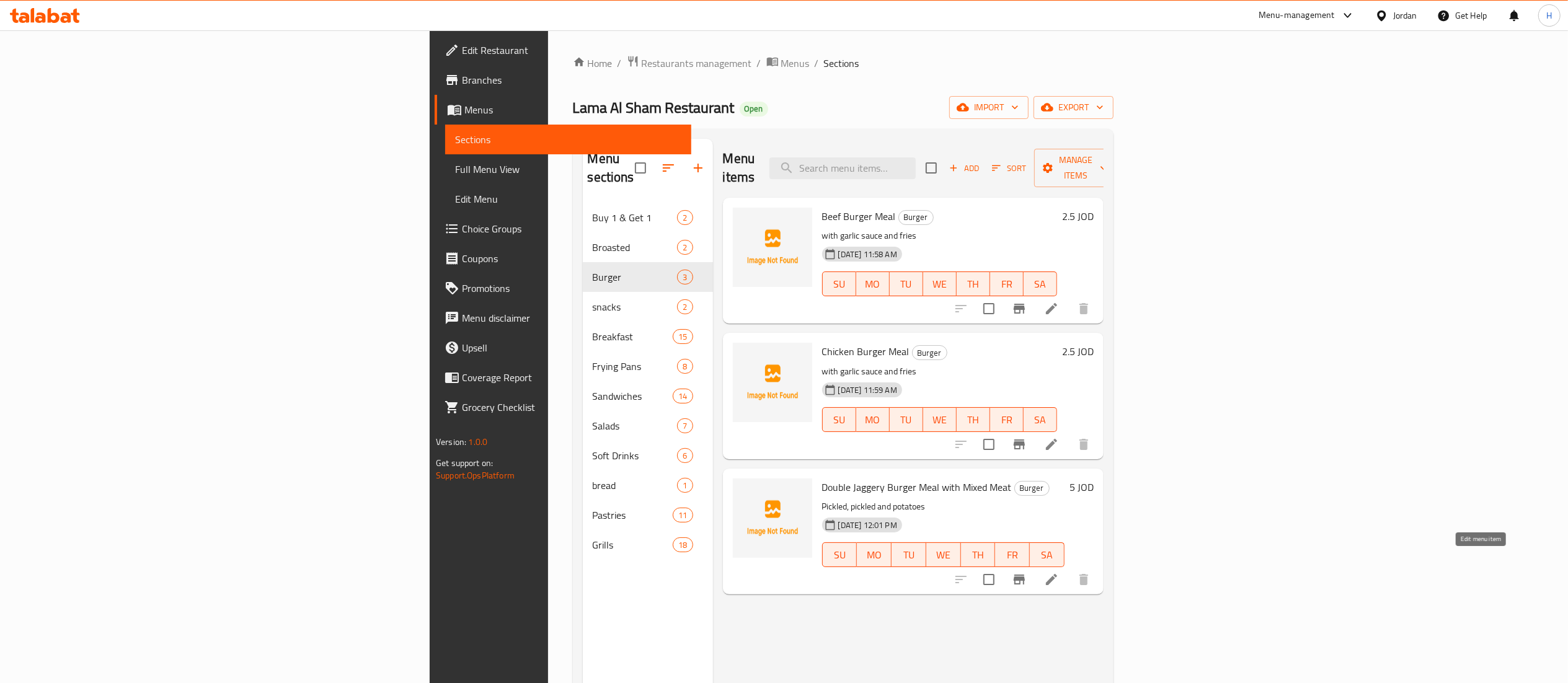
click at [1059, 572] on icon at bounding box center [1051, 580] width 15 height 15
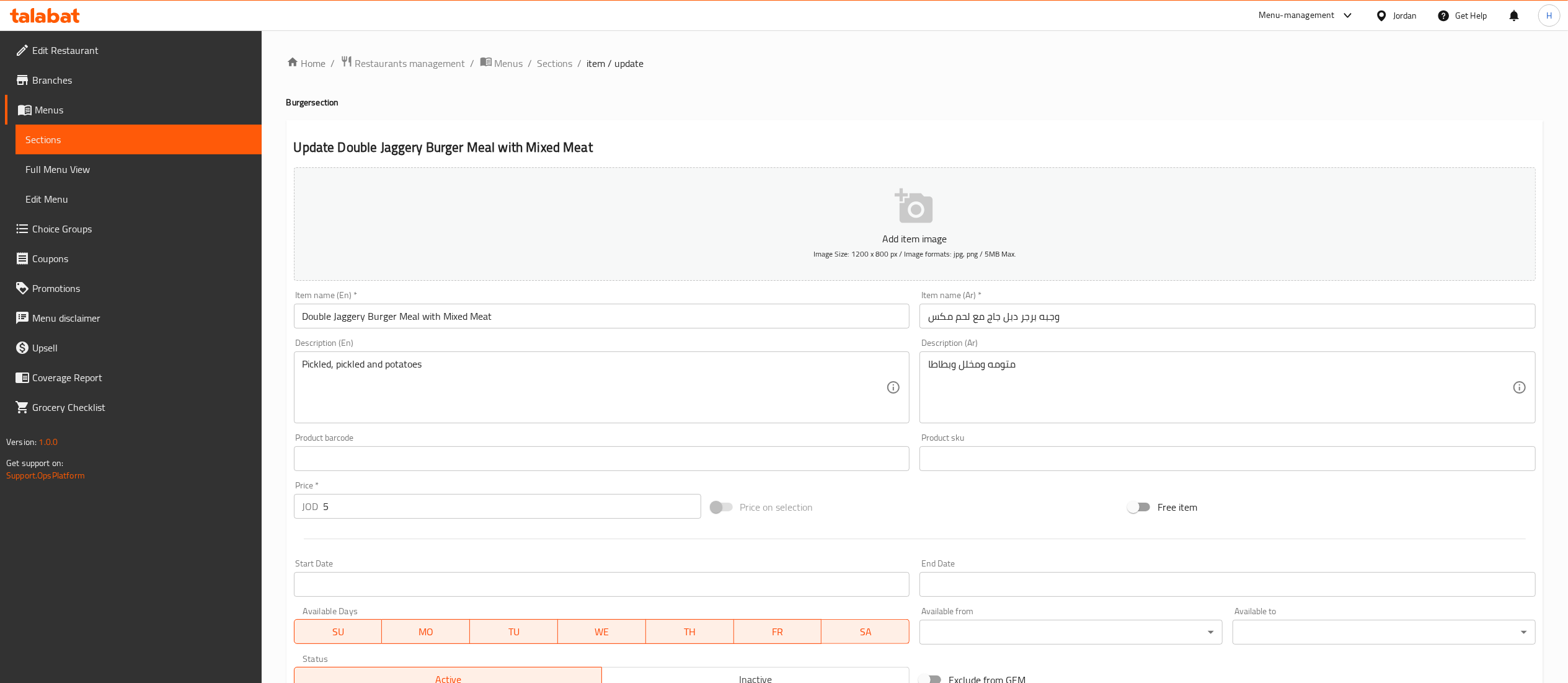
click at [351, 317] on input "Double Jaggery Burger Meal with Mixed Meat" at bounding box center [602, 316] width 616 height 25
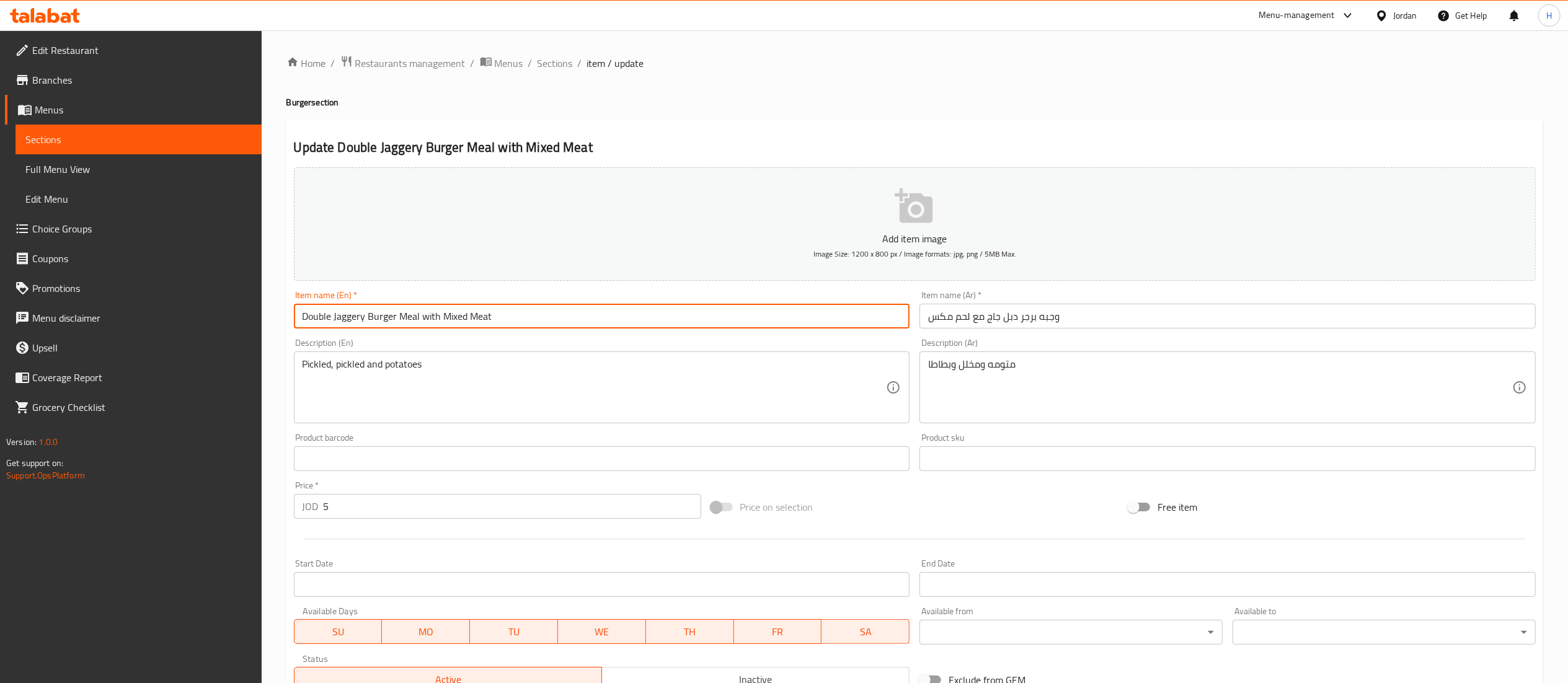
click at [351, 317] on input "Double Jaggery Burger Meal with Mixed Meat" at bounding box center [602, 316] width 616 height 25
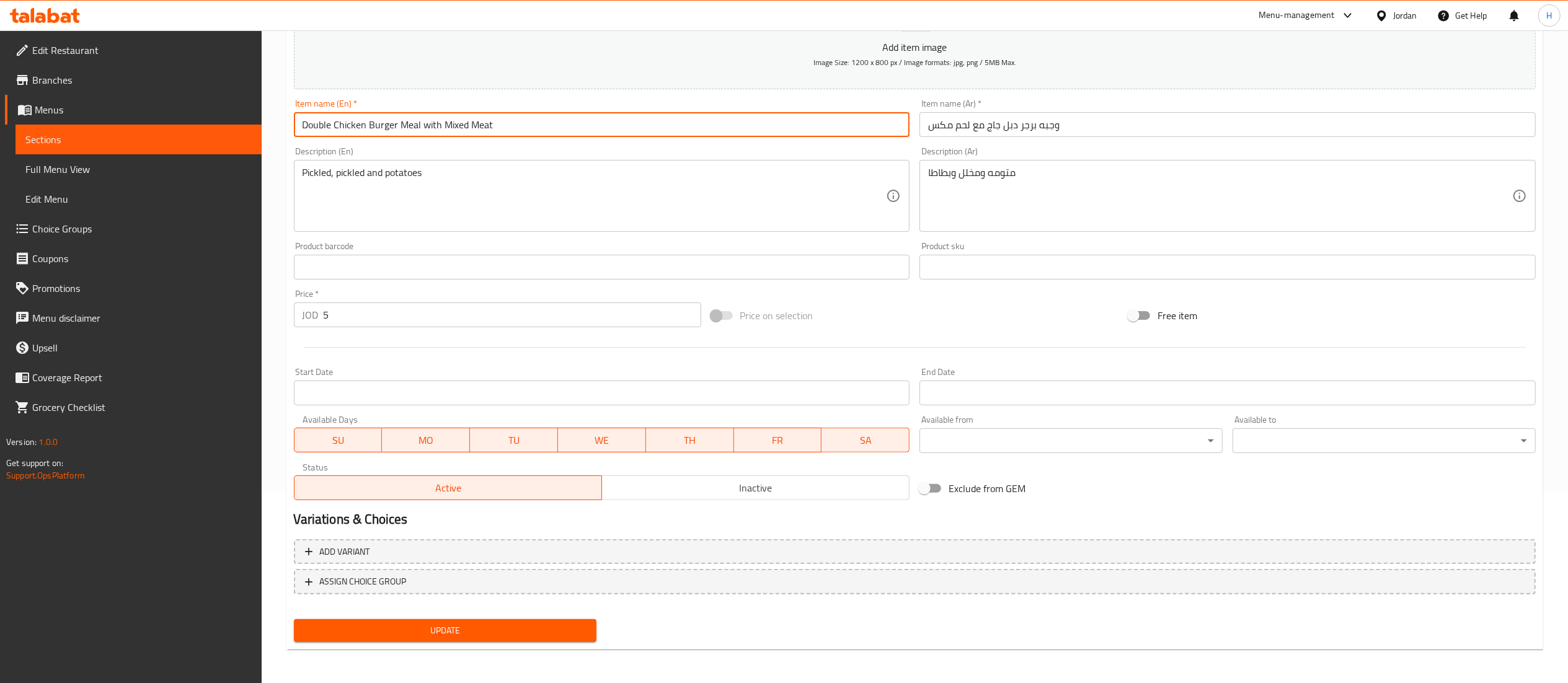
type input "Double Chicken Burger Meal with Mixed Meat"
click at [472, 626] on span "Update" at bounding box center [445, 631] width 283 height 16
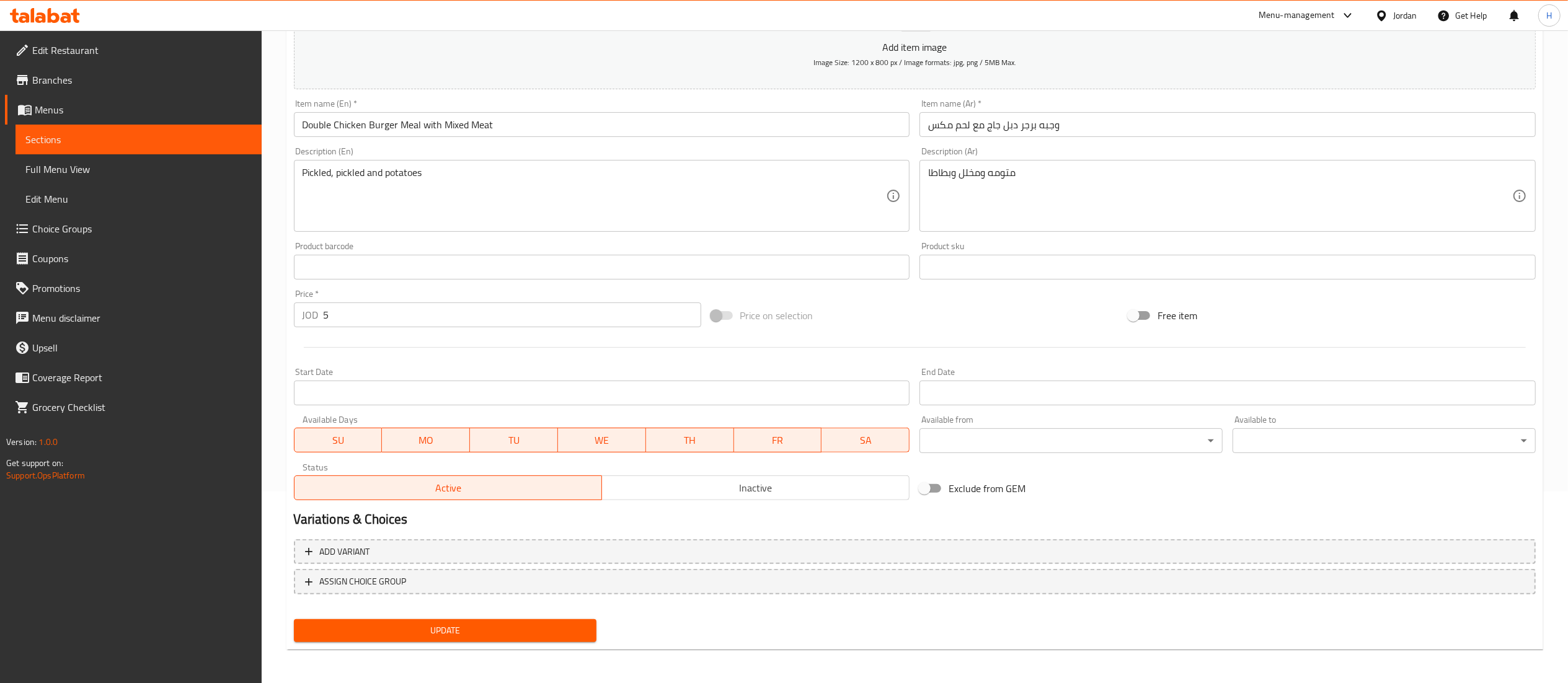
scroll to position [0, 0]
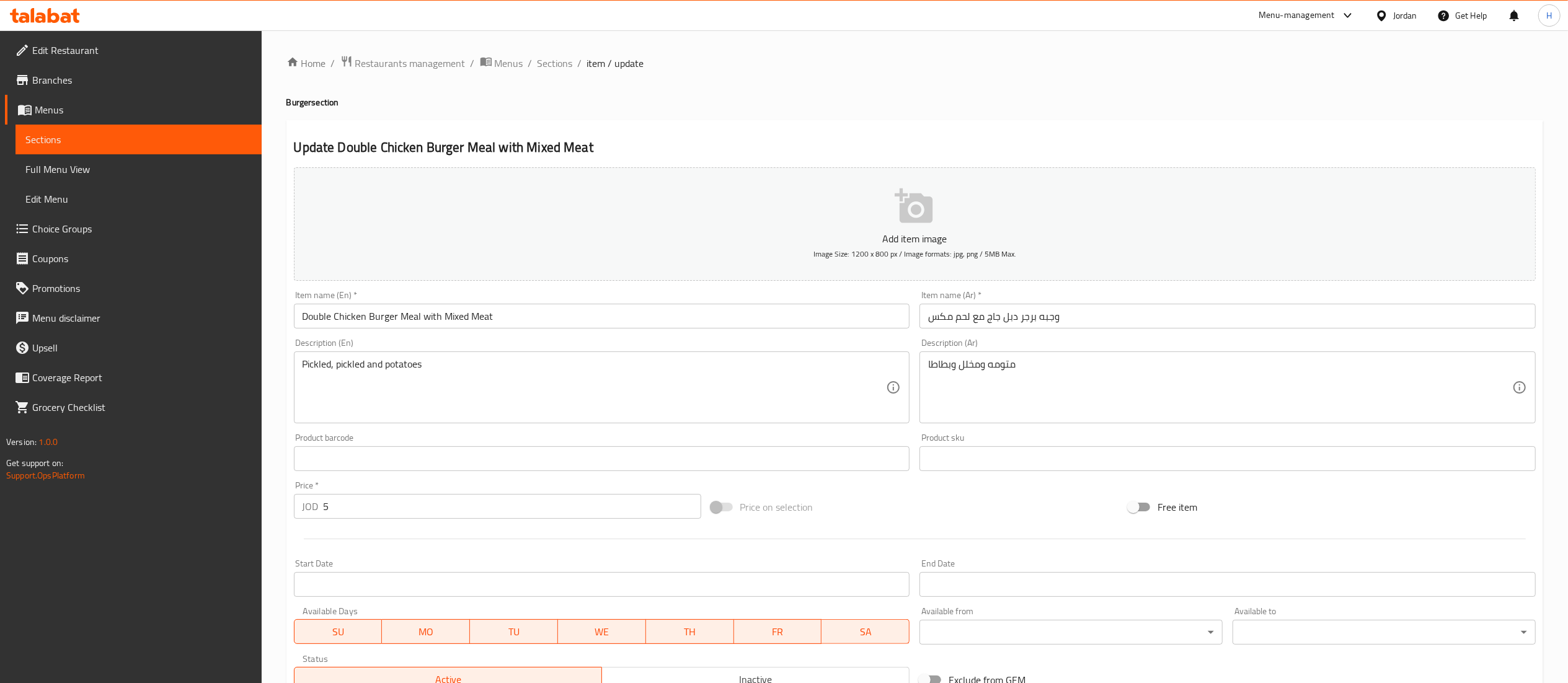
click at [43, 143] on span "Sections" at bounding box center [138, 139] width 226 height 15
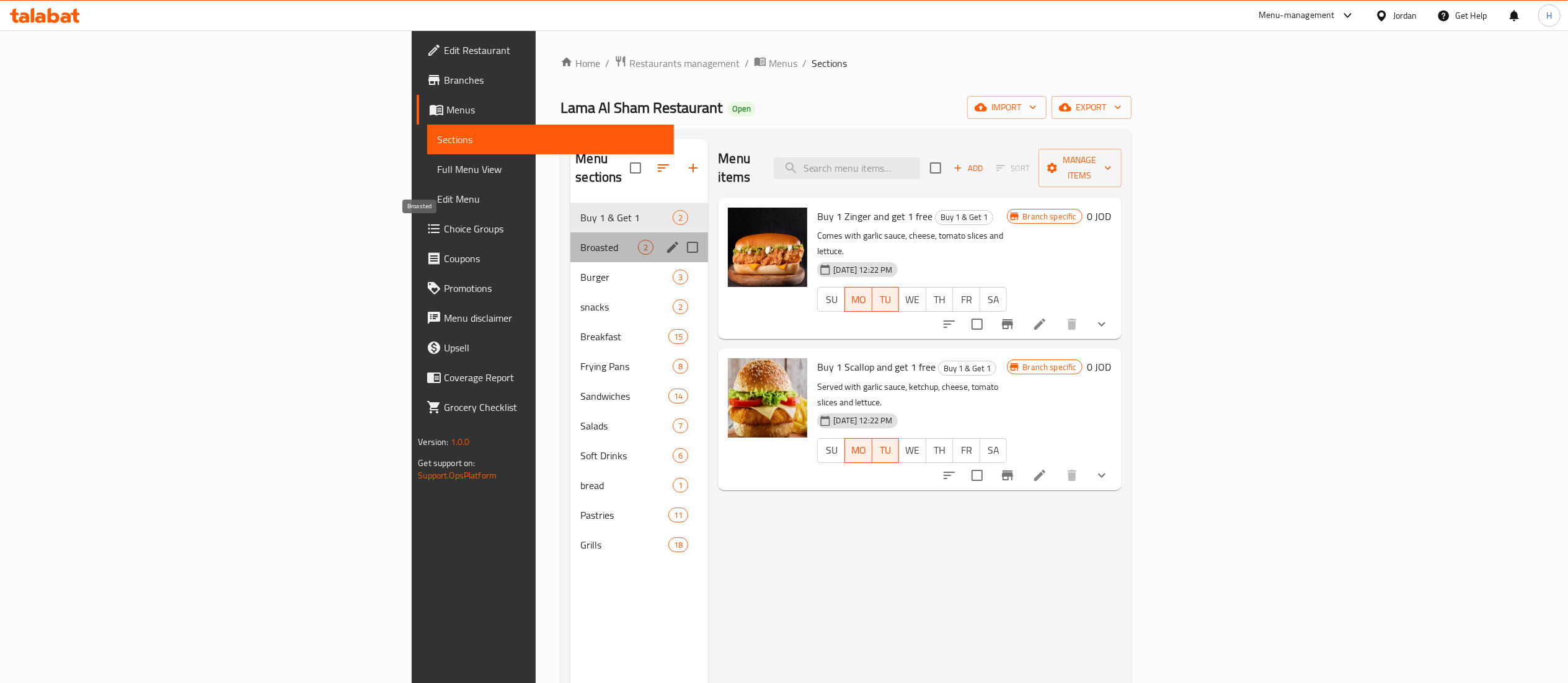
click at [581, 240] on span "Broasted" at bounding box center [609, 247] width 58 height 15
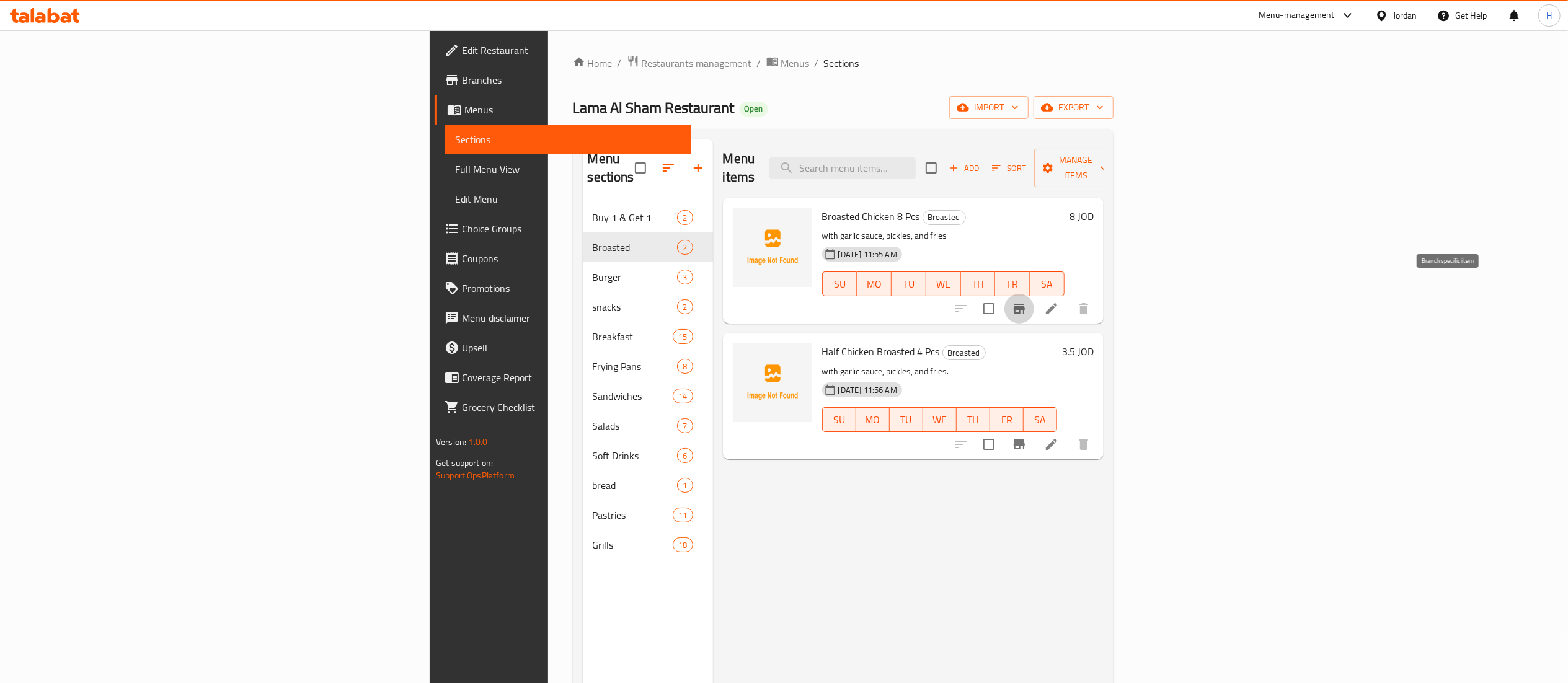
click at [1034, 294] on button "Branch-specific-item" at bounding box center [1019, 309] width 30 height 30
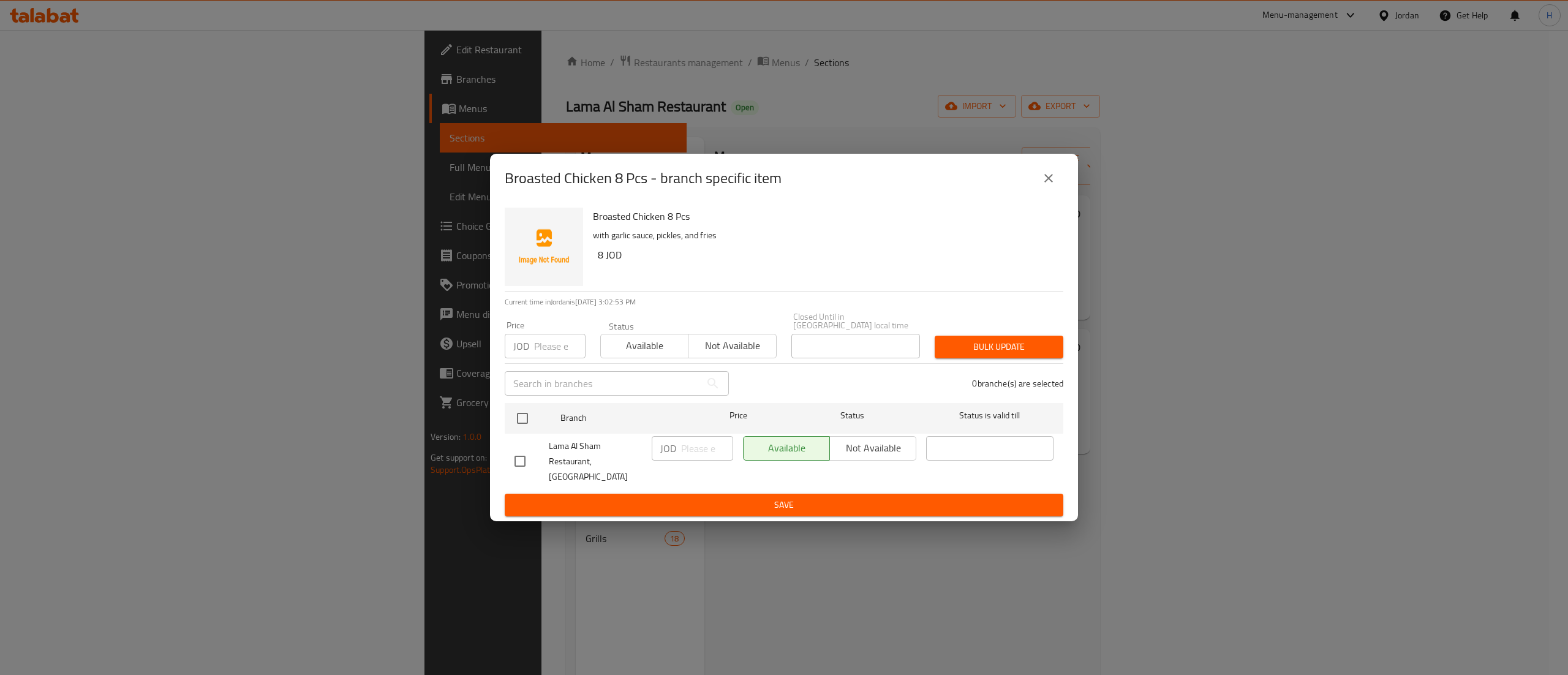
click at [1049, 185] on icon "close" at bounding box center [1049, 179] width 15 height 15
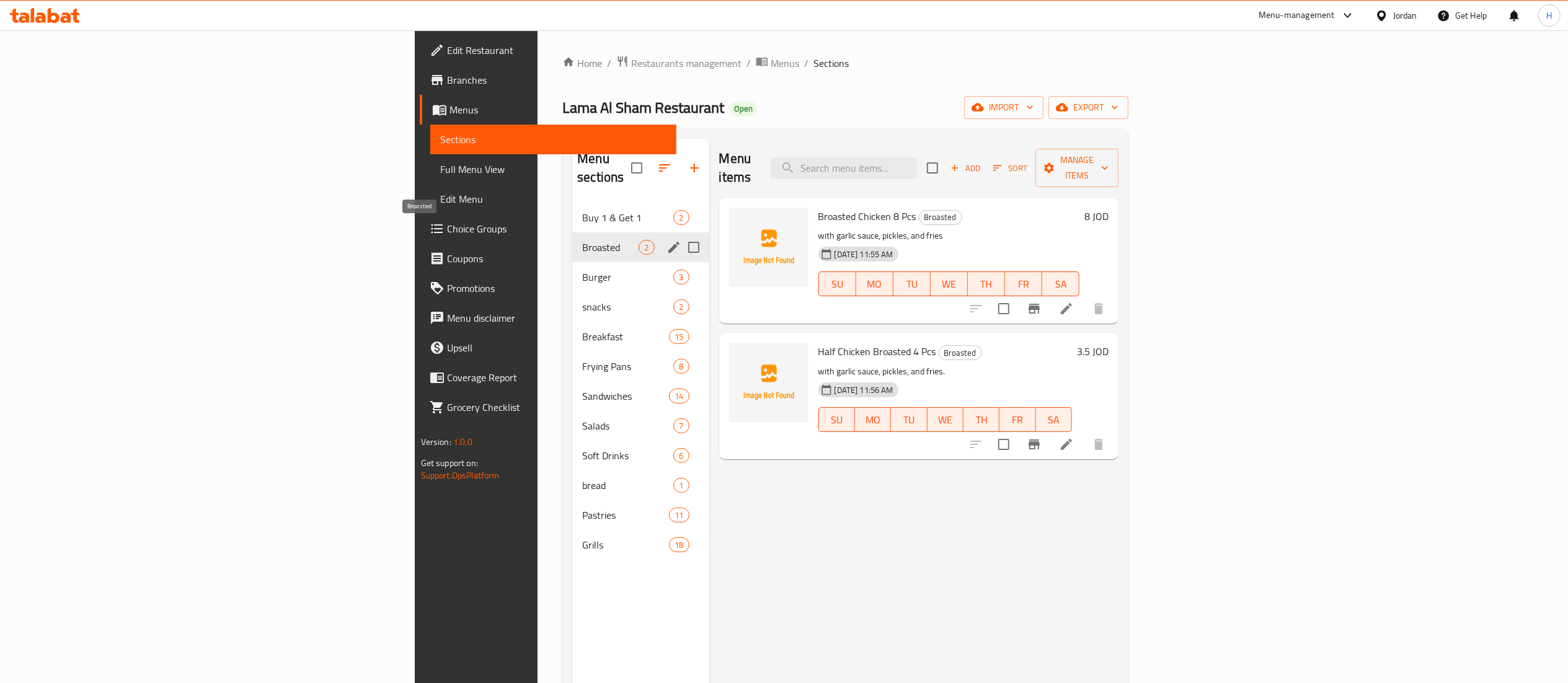
click at [582, 240] on span "Broasted" at bounding box center [610, 247] width 56 height 15
click at [572, 268] on div "Burger 3" at bounding box center [640, 277] width 136 height 30
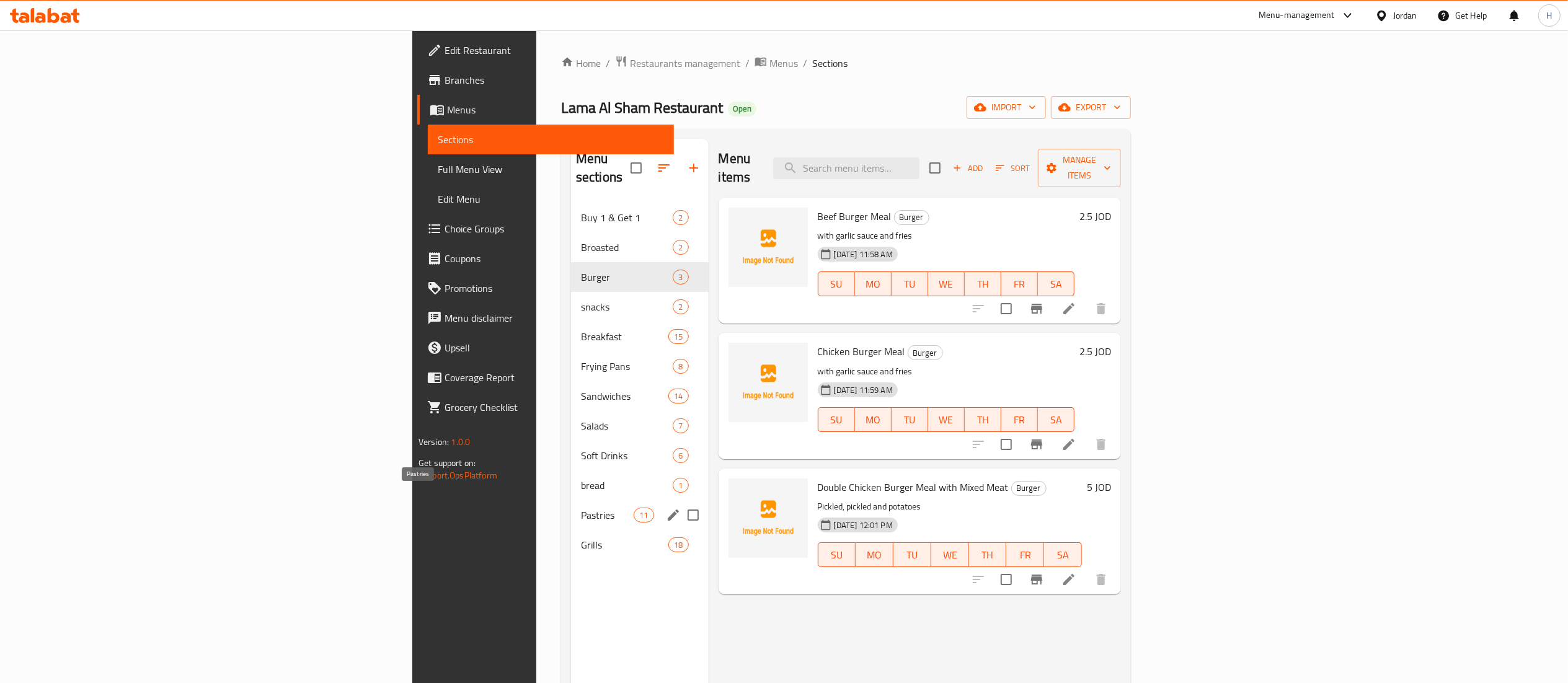
click at [581, 508] on span "Pastries" at bounding box center [607, 515] width 53 height 15
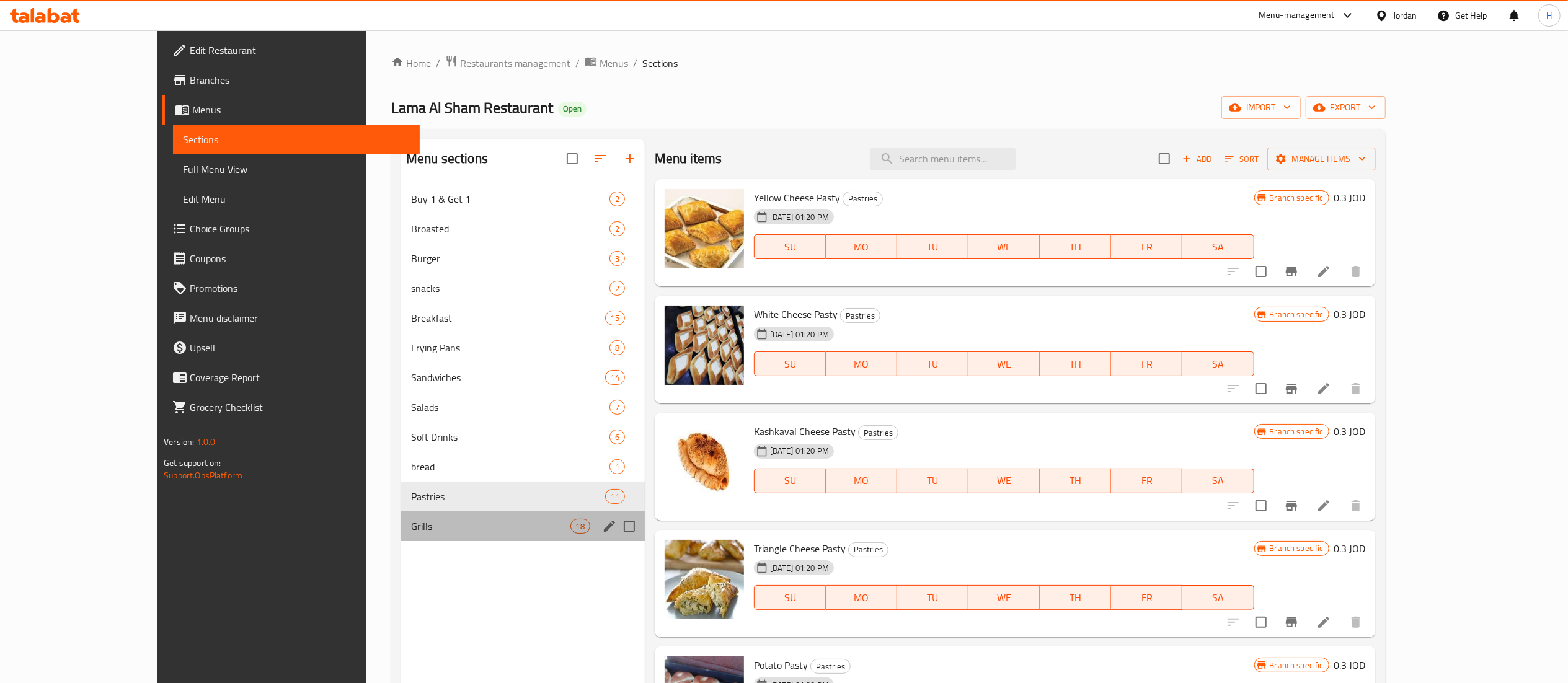
click at [401, 515] on div "Grills 18" at bounding box center [523, 526] width 244 height 30
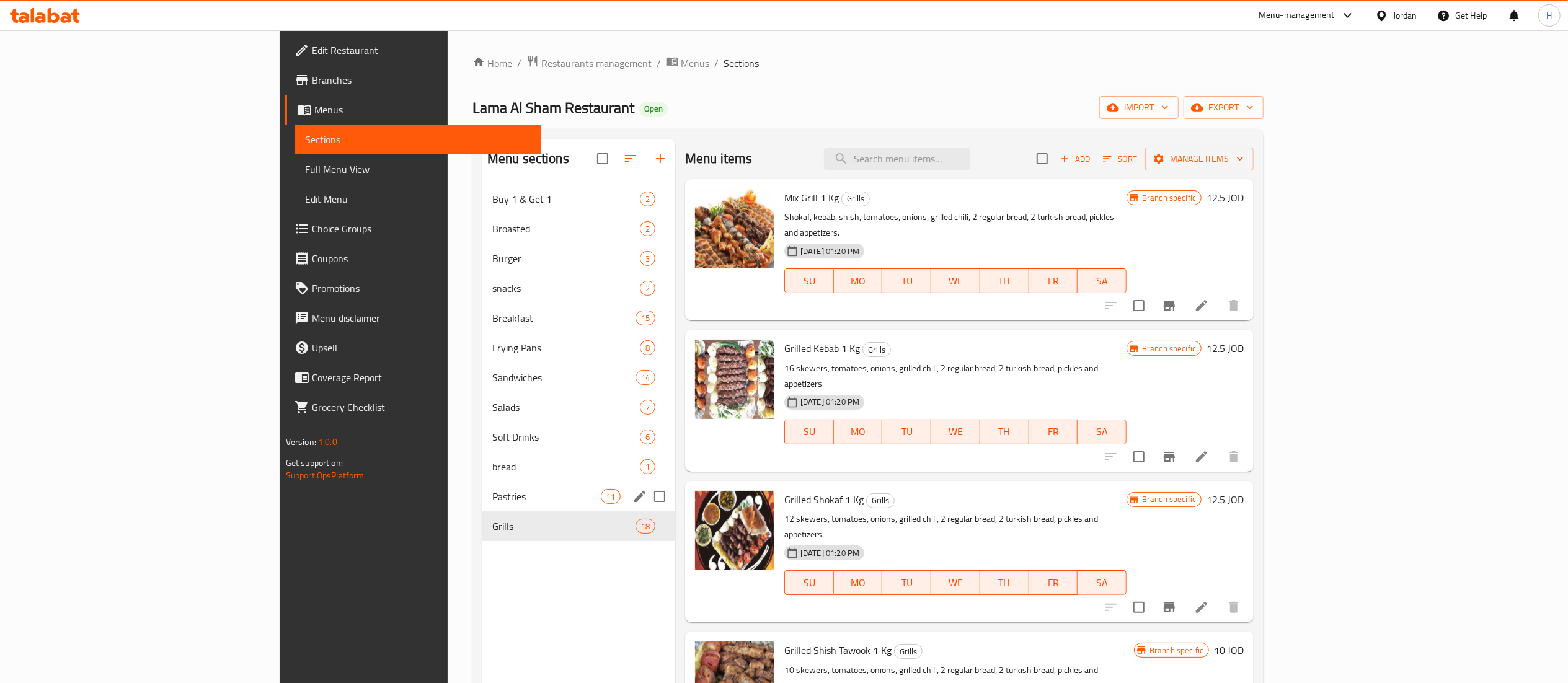
click at [482, 484] on div "Pastries 11" at bounding box center [579, 496] width 193 height 30
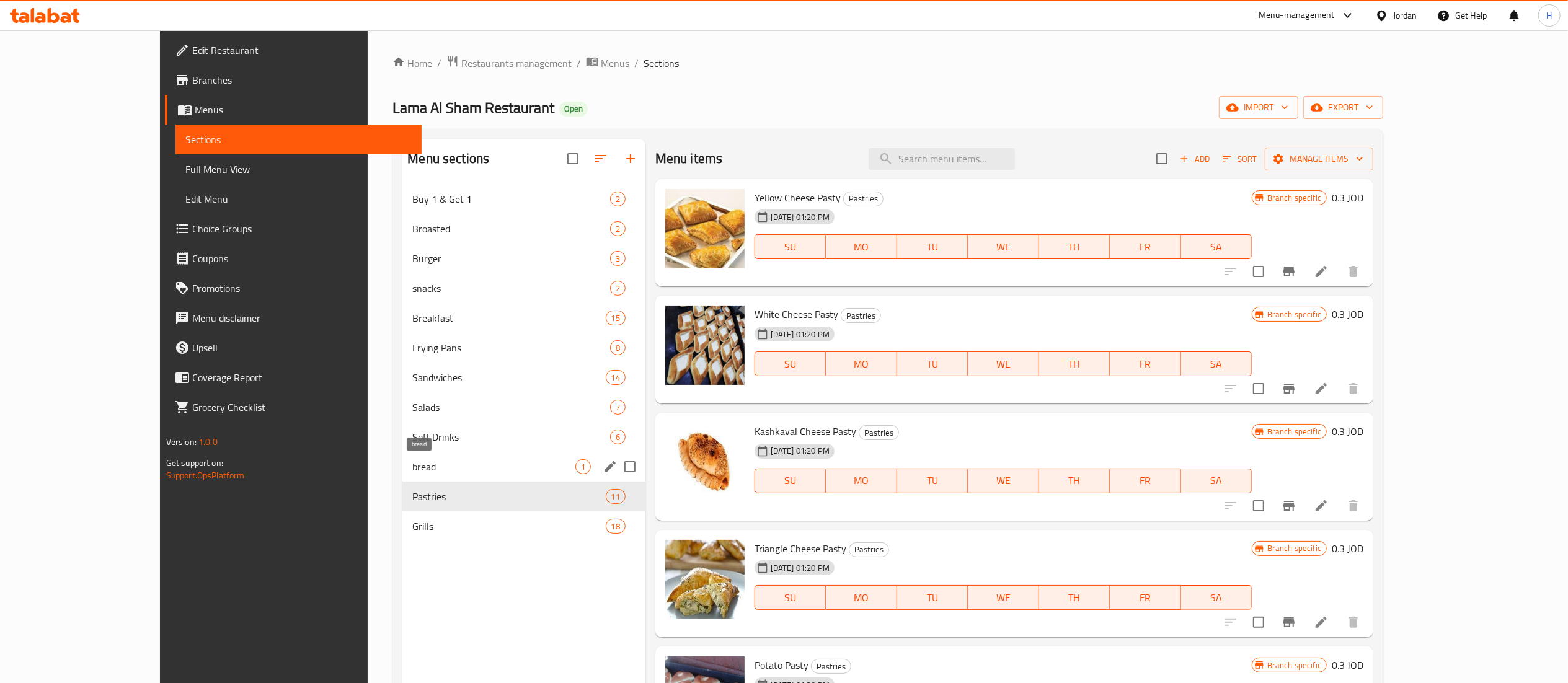
click at [412, 468] on span "bread" at bounding box center [493, 467] width 162 height 15
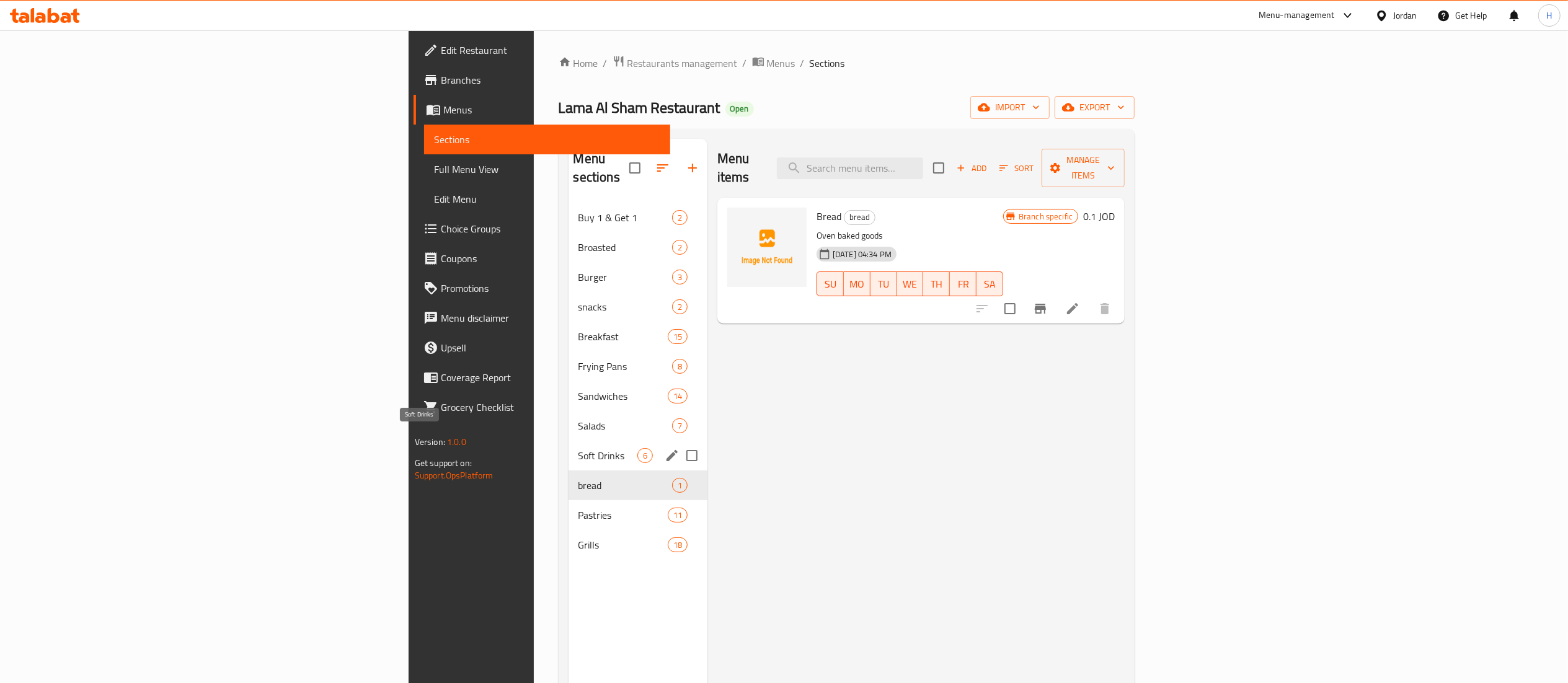
click at [579, 448] on span "Soft Drinks" at bounding box center [608, 456] width 59 height 15
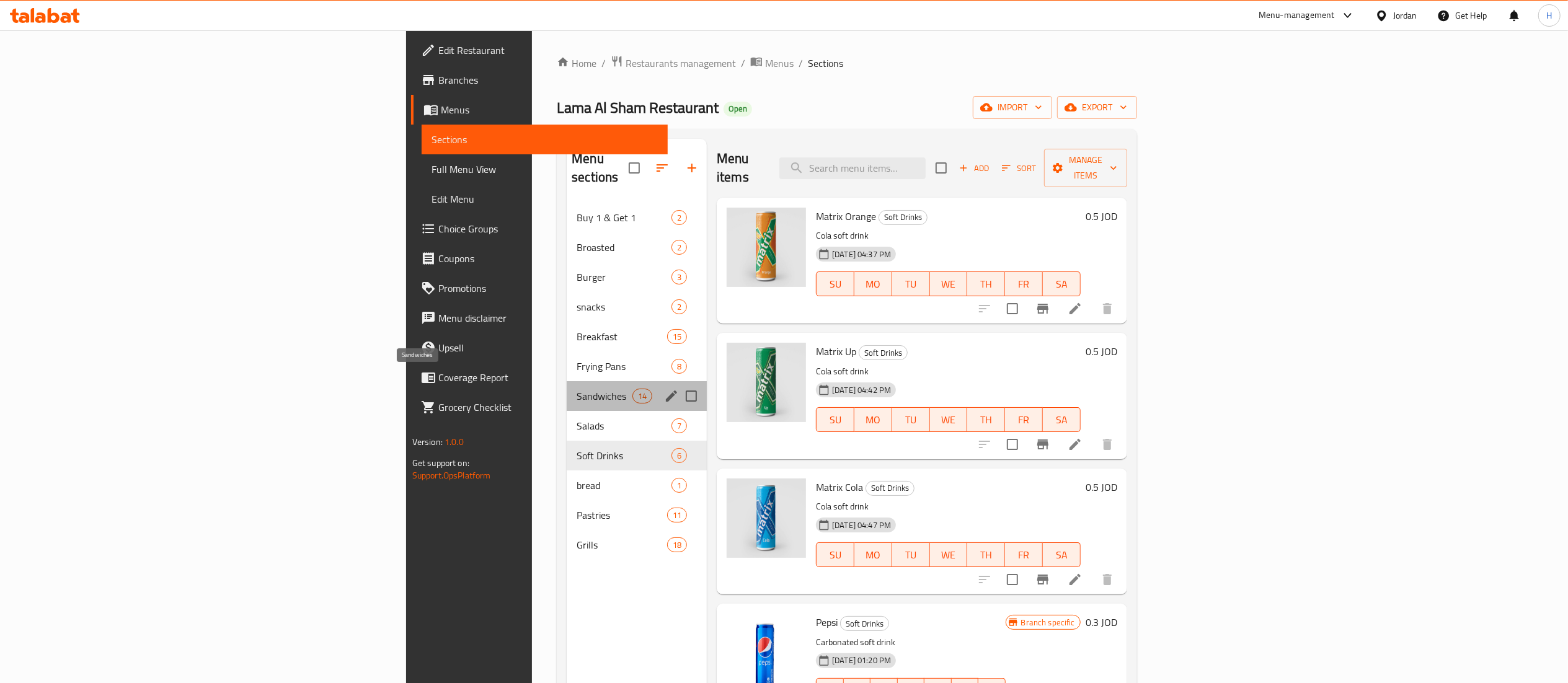
click at [576, 389] on span "Sandwiches" at bounding box center [604, 396] width 56 height 15
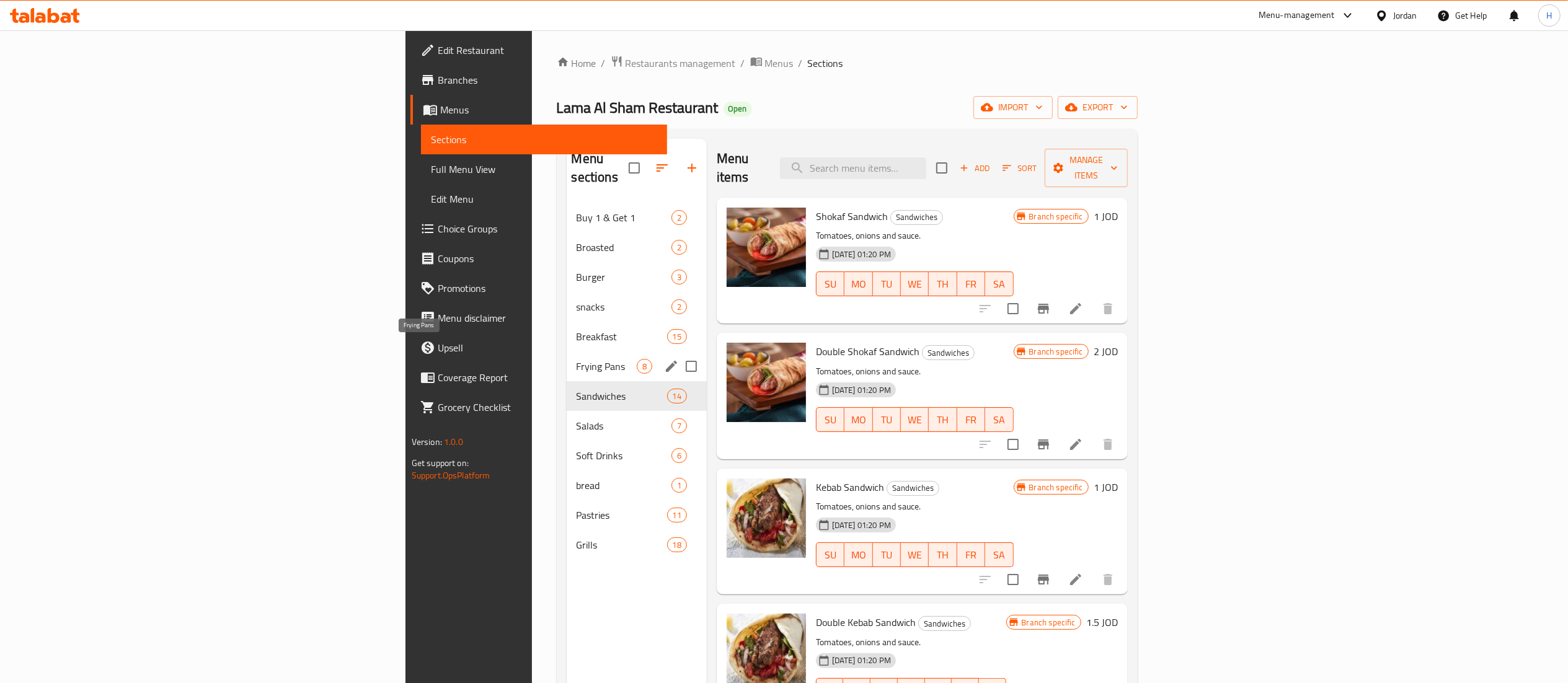
click at [576, 359] on span "Frying Pans" at bounding box center [607, 366] width 60 height 15
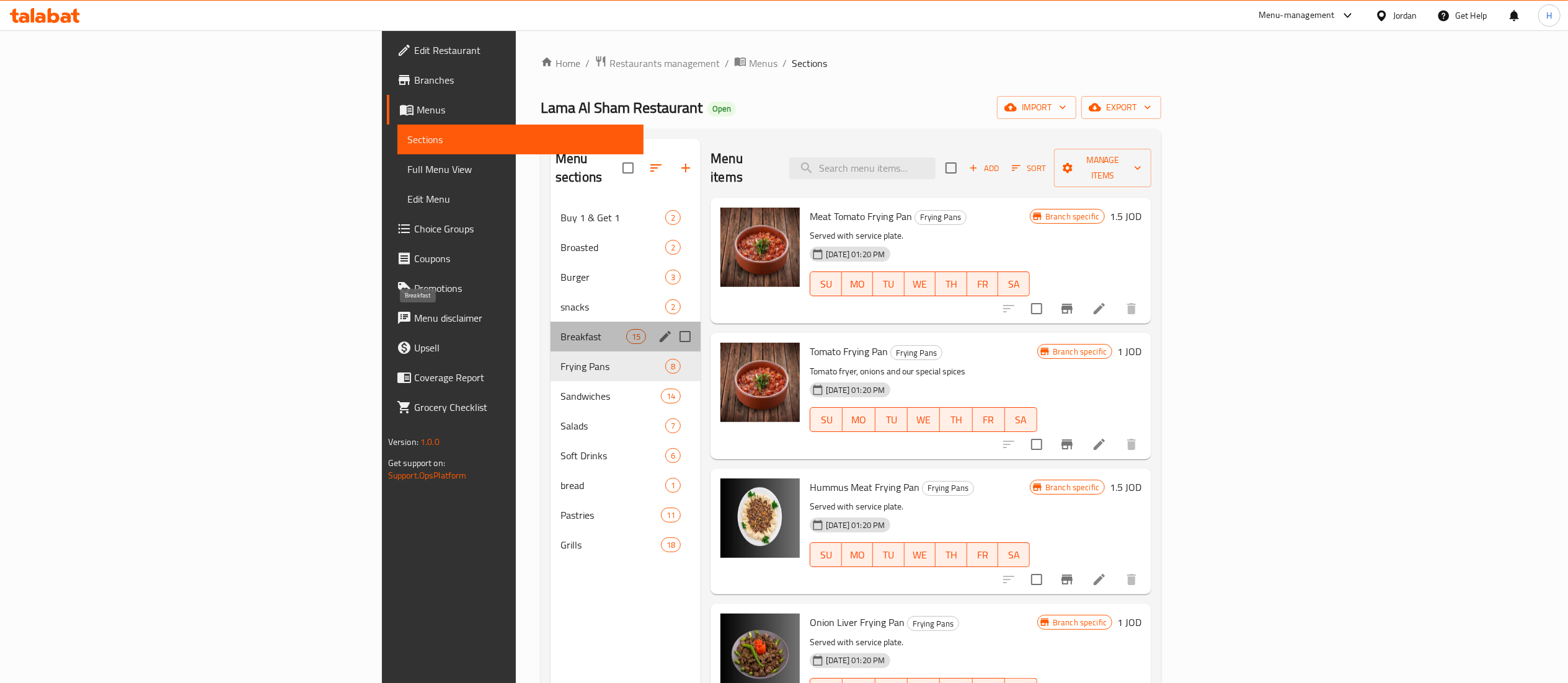
click at [561, 329] on span "Breakfast" at bounding box center [594, 337] width 66 height 15
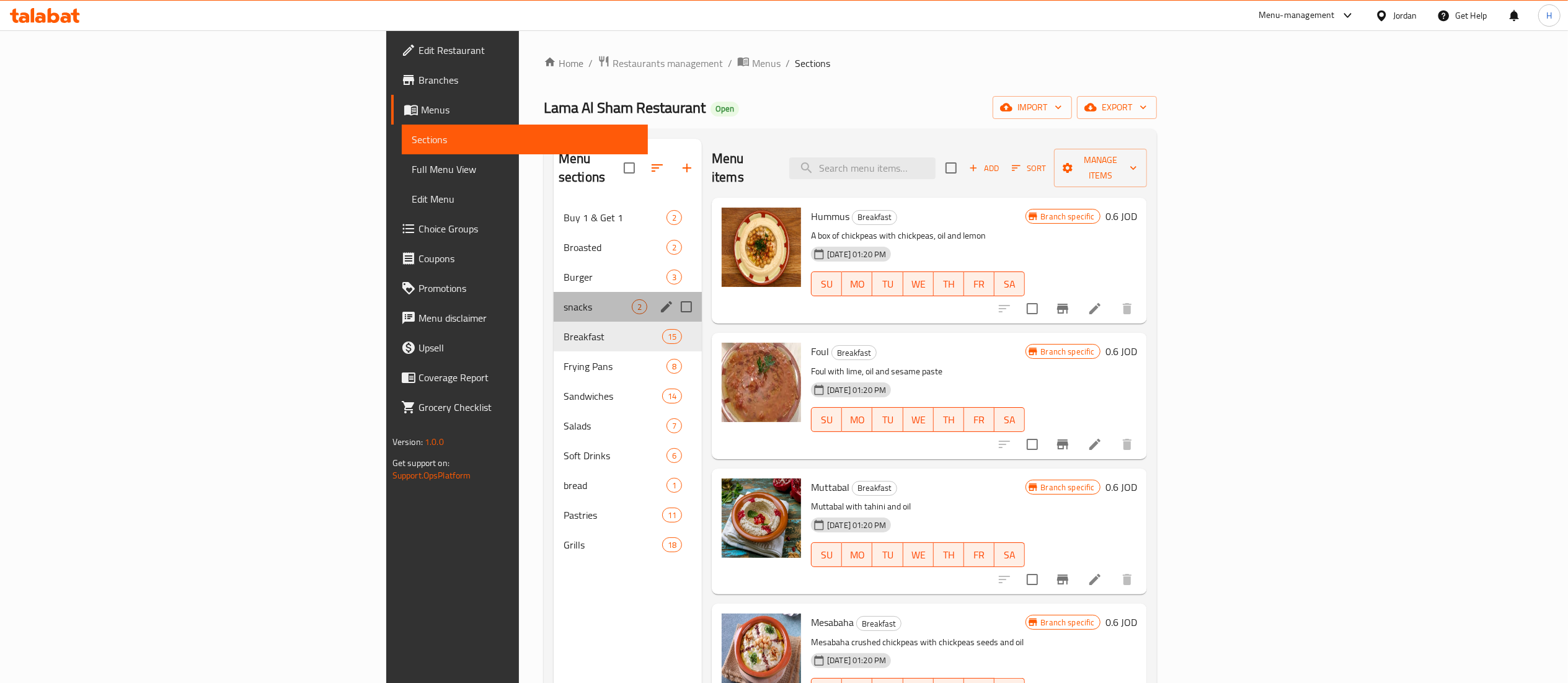
click at [554, 292] on div "snacks 2" at bounding box center [628, 306] width 148 height 30
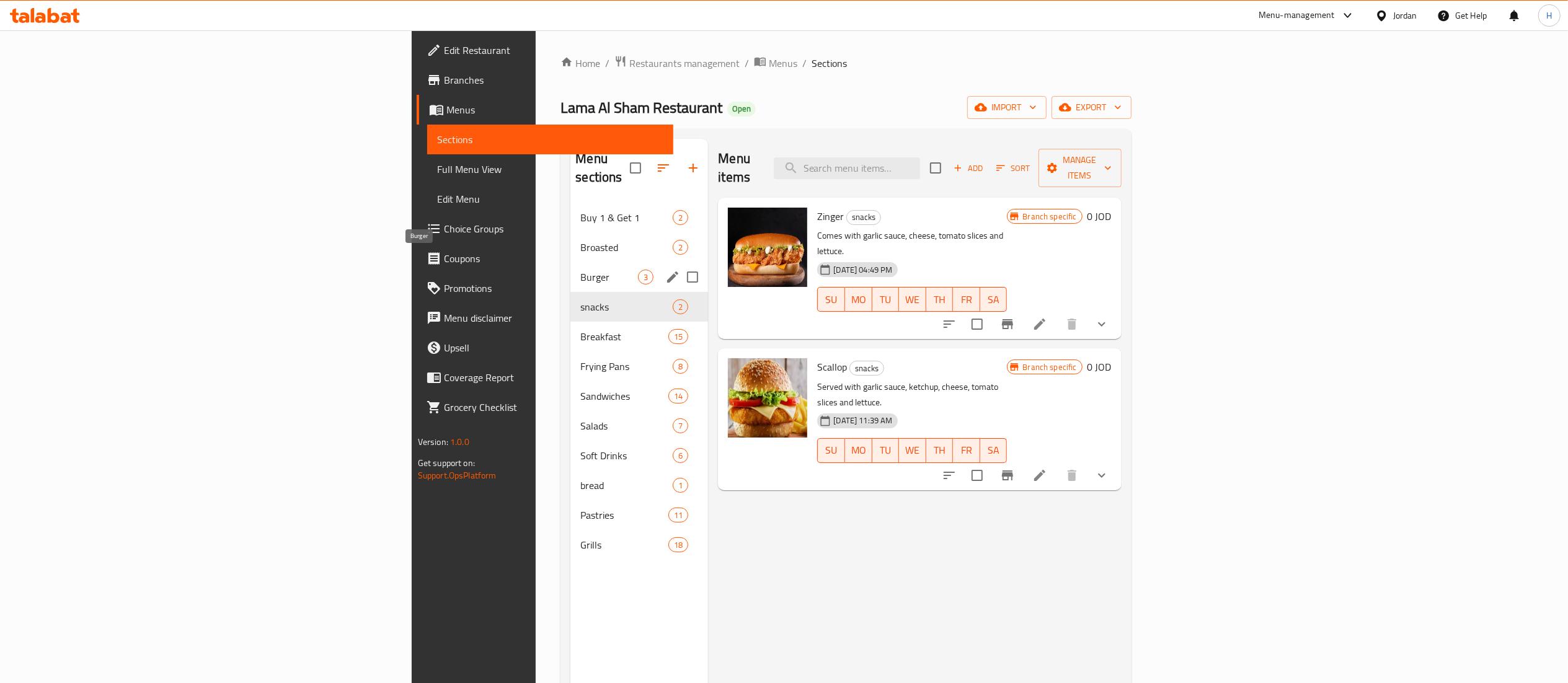
click at [581, 269] on span "Burger" at bounding box center [609, 277] width 58 height 15
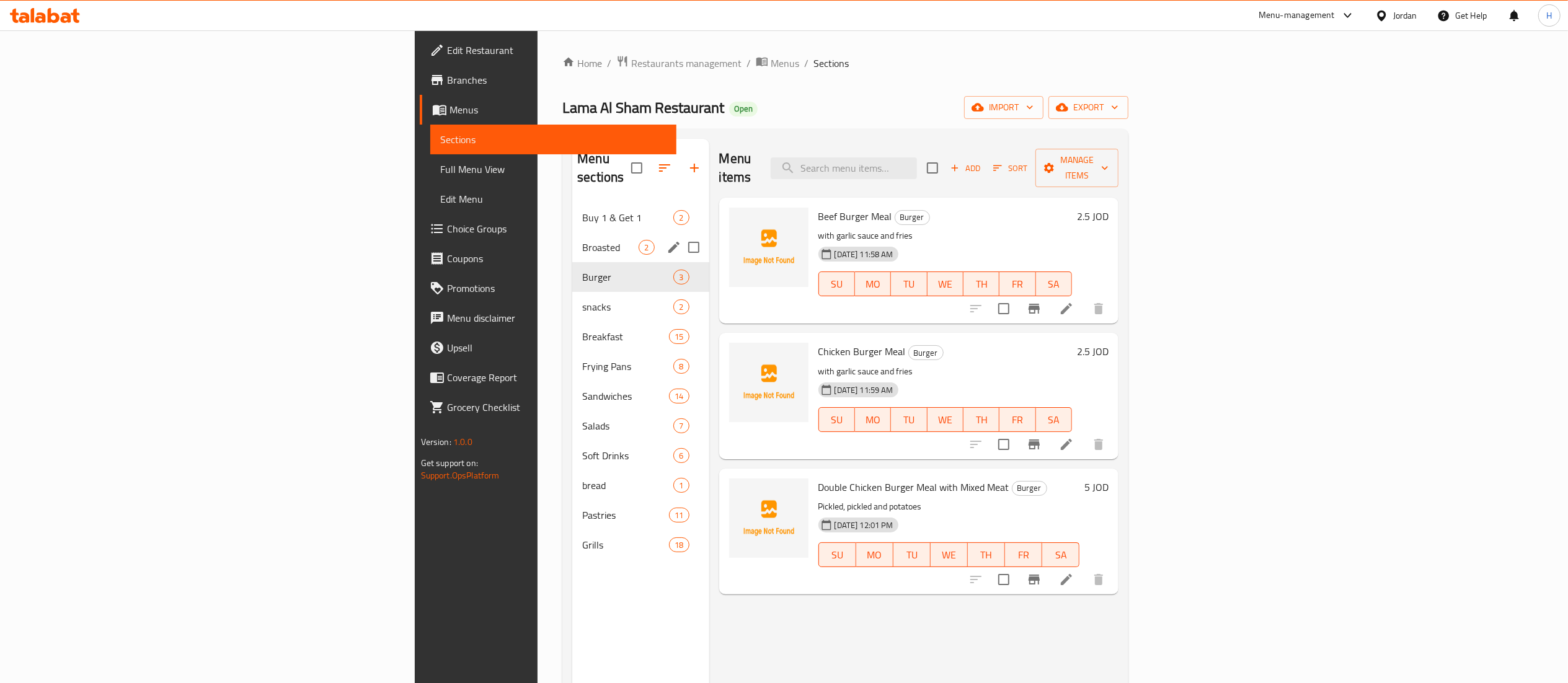
click at [582, 240] on span "Broasted" at bounding box center [610, 247] width 56 height 15
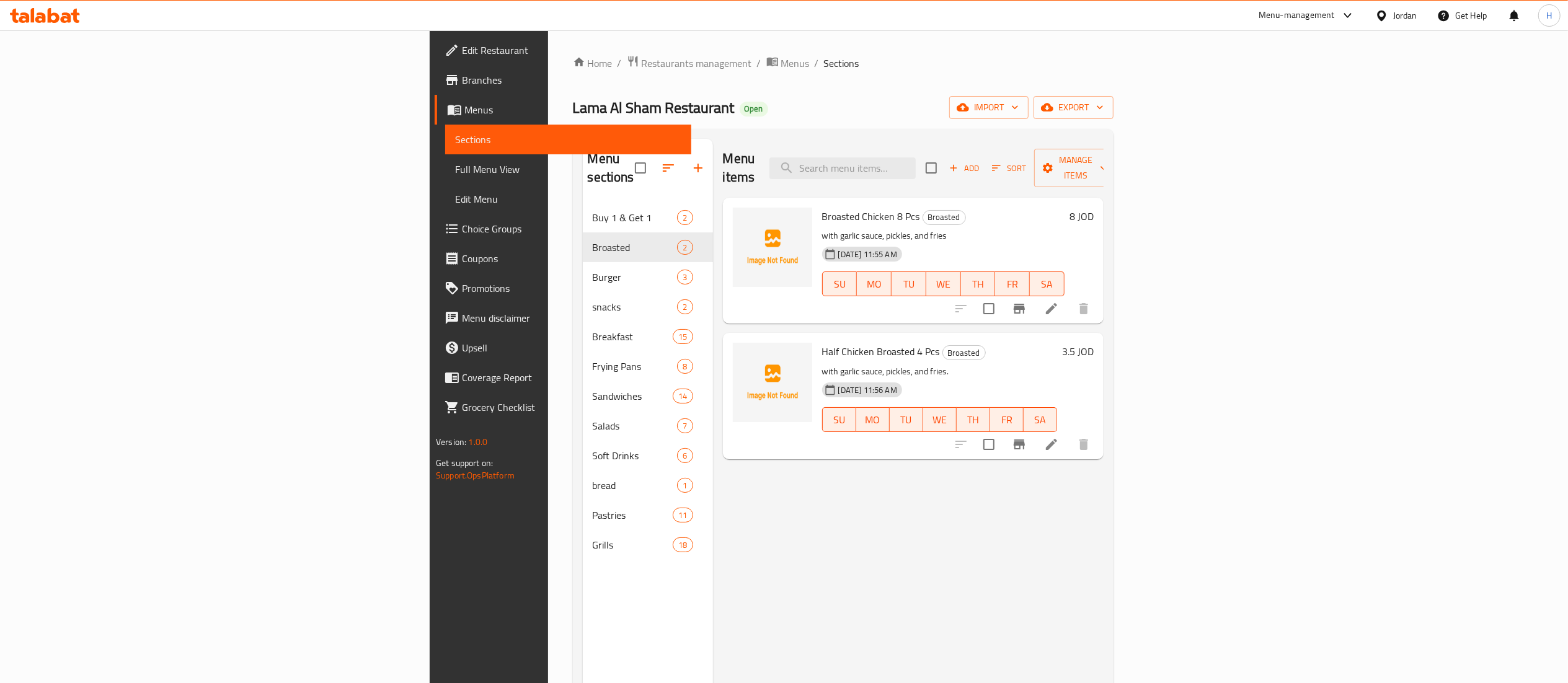
click at [429, 548] on div "Edit Restaurant Branches Menus Sections Full Menu View Edit Menu Choice Groups …" at bounding box center [560, 372] width 262 height 683
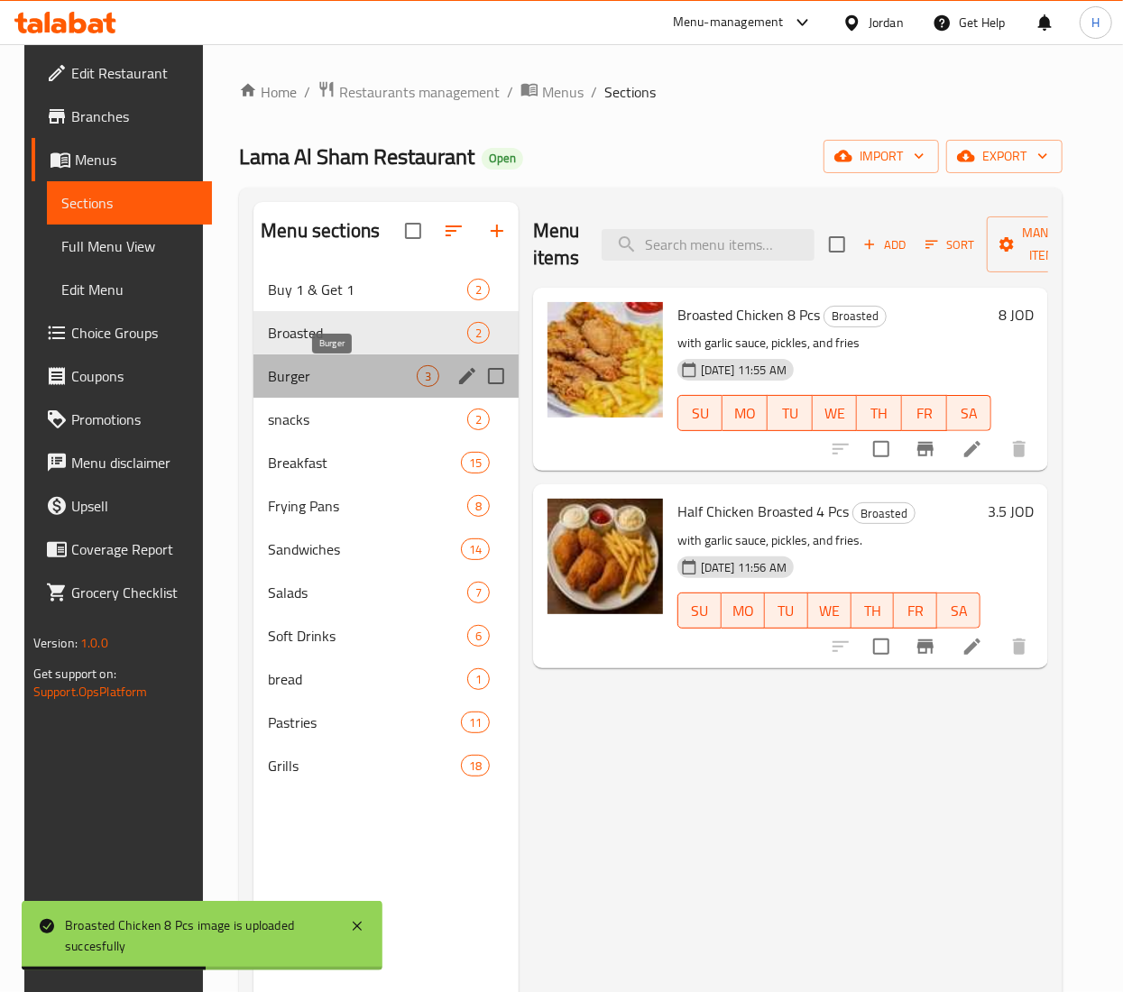
click at [291, 387] on span "Burger" at bounding box center [342, 376] width 149 height 22
